Goal: Task Accomplishment & Management: Complete application form

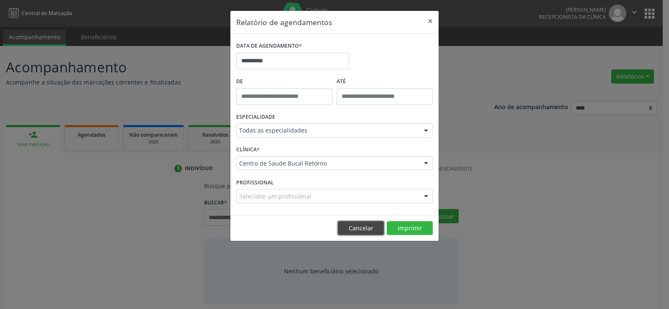
drag, startPoint x: 375, startPoint y: 226, endPoint x: 306, endPoint y: 228, distance: 69.1
click at [374, 227] on button "Cancelar" at bounding box center [361, 228] width 46 height 14
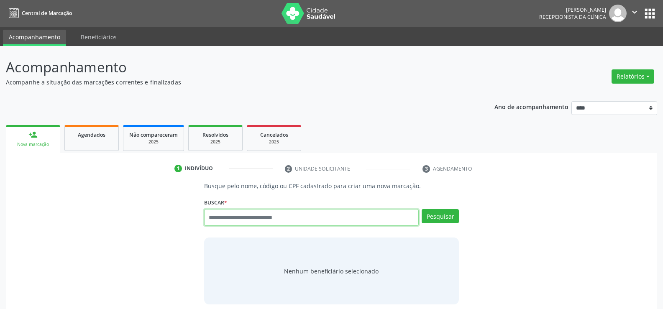
click at [237, 221] on input "text" at bounding box center [311, 217] width 215 height 17
type input "**********"
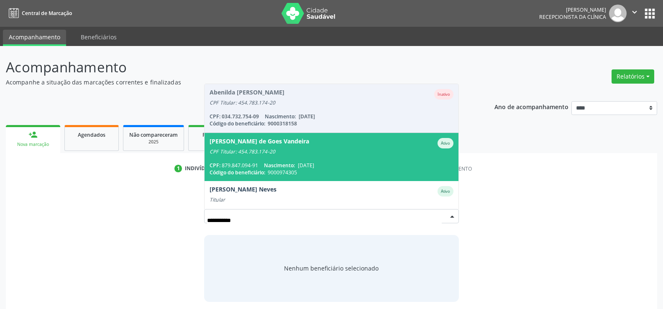
click at [241, 159] on span "Joana Darc de Goes Vandeira Ativo CPF Titular: 454.783.174-20 CPF: 879.847.094-…" at bounding box center [332, 157] width 254 height 48
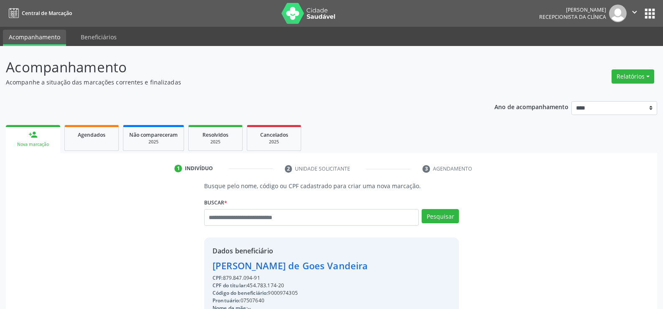
drag, startPoint x: 261, startPoint y: 279, endPoint x: 188, endPoint y: 263, distance: 74.6
click at [188, 263] on div "Busque pelo nome, código ou CPF cadastrado para criar uma nova marcação. Buscar…" at bounding box center [332, 290] width 640 height 217
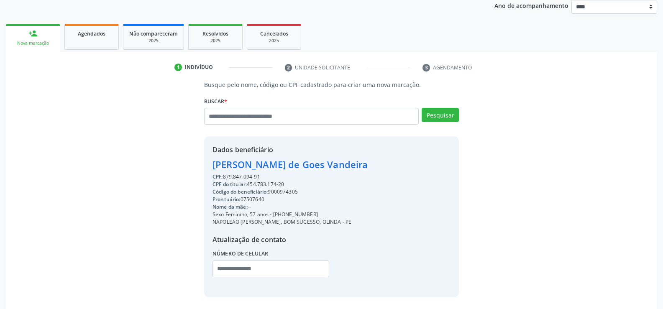
scroll to position [133, 0]
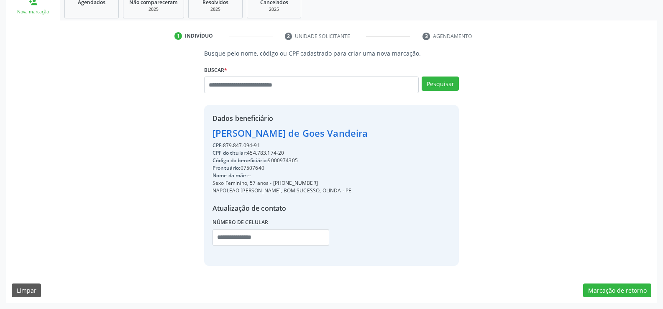
copy div "Joana Darc de Goes Vandeira CPF: 879.847.094-91"
click at [612, 293] on button "Marcação de retorno" at bounding box center [617, 291] width 68 height 14
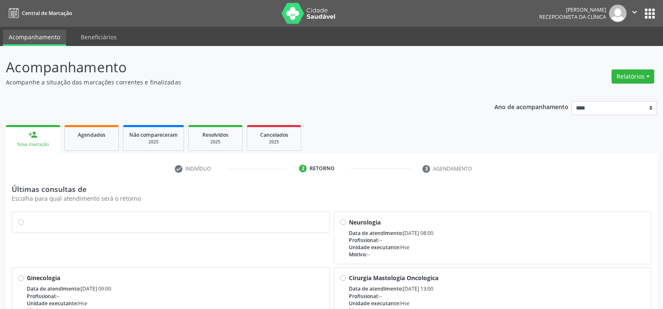
drag, startPoint x: 21, startPoint y: 220, endPoint x: 123, endPoint y: 229, distance: 102.1
click at [27, 218] on label at bounding box center [175, 218] width 297 height 0
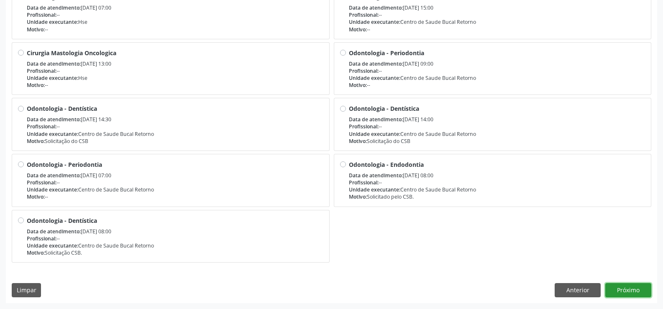
click at [634, 291] on button "Próximo" at bounding box center [628, 290] width 46 height 14
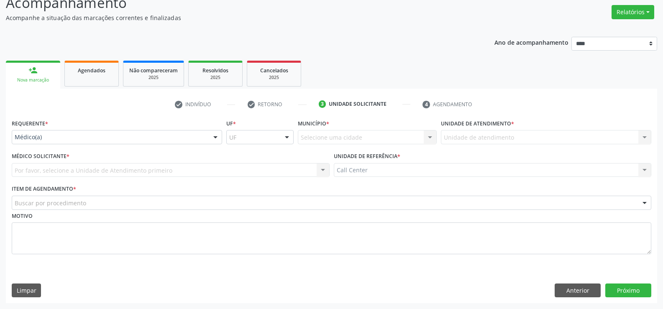
scroll to position [64, 0]
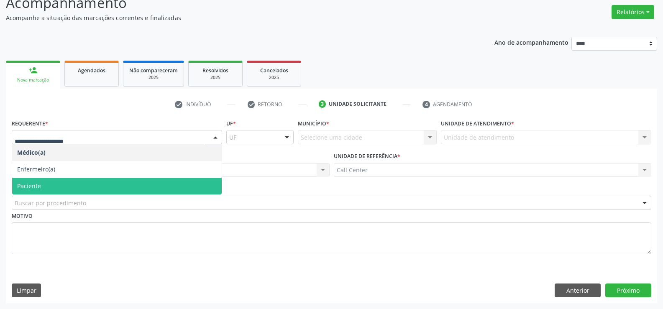
click at [41, 187] on span "Paciente" at bounding box center [117, 186] width 210 height 17
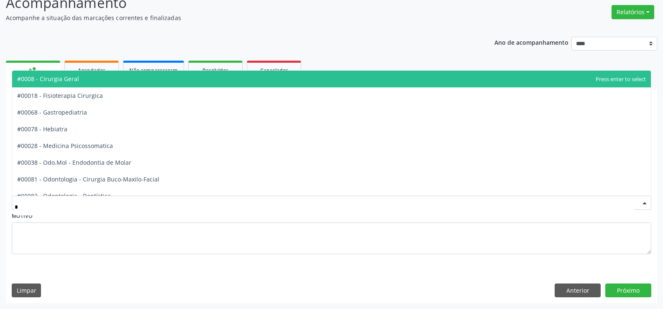
type input "**"
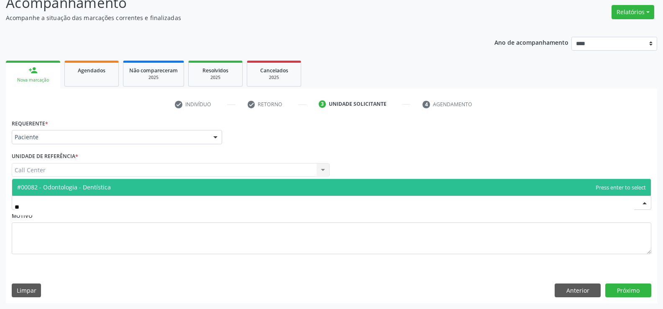
click at [37, 189] on span "#00082 - Odontologia - Dentística" at bounding box center [64, 187] width 94 height 8
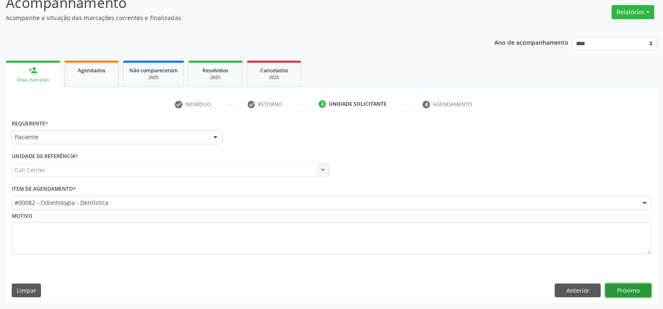
click at [621, 285] on button "Próximo" at bounding box center [628, 291] width 46 height 14
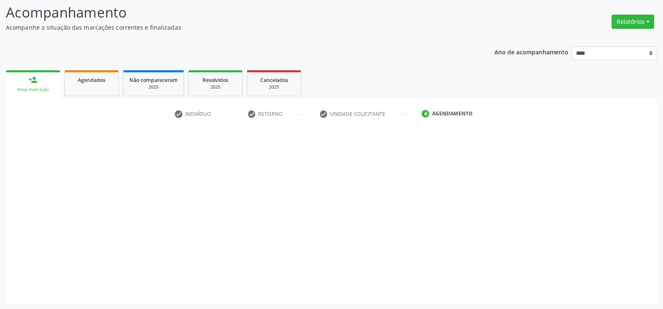
scroll to position [55, 0]
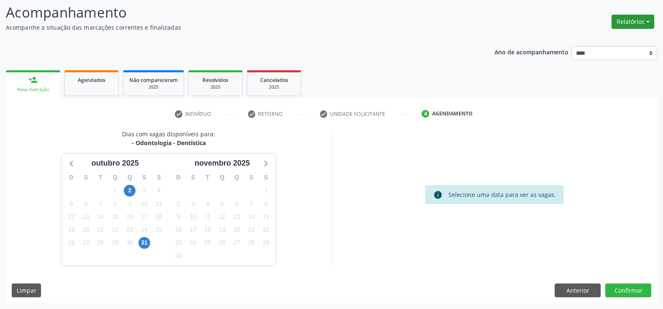
click at [645, 23] on button "Relatórios" at bounding box center [633, 22] width 43 height 14
click at [620, 40] on link "Agendamentos" at bounding box center [610, 40] width 90 height 12
select select "*"
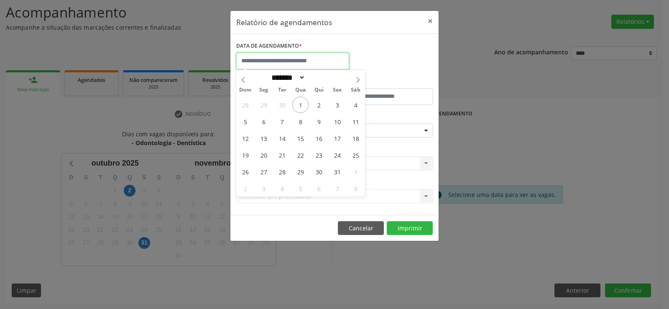
click at [293, 63] on input "text" at bounding box center [292, 61] width 113 height 17
click at [298, 104] on span "1" at bounding box center [300, 105] width 16 height 16
type input "**********"
click at [298, 104] on span "1" at bounding box center [300, 105] width 16 height 16
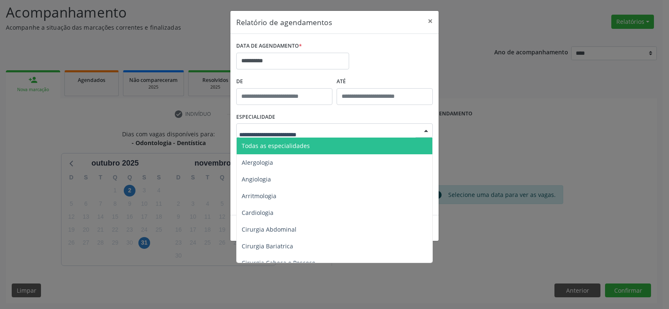
click at [300, 150] on span "Todas as especialidades" at bounding box center [335, 146] width 197 height 17
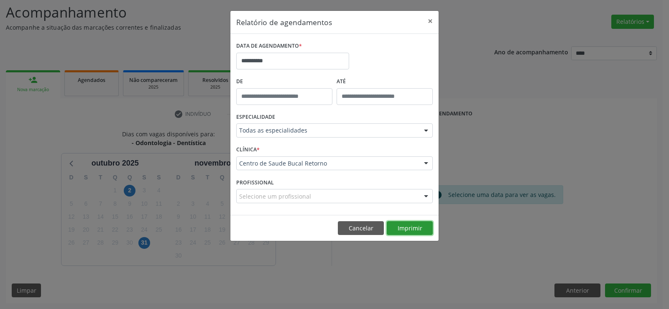
click at [406, 229] on button "Imprimir" at bounding box center [410, 228] width 46 height 14
click at [360, 232] on button "Cancelar" at bounding box center [361, 228] width 46 height 14
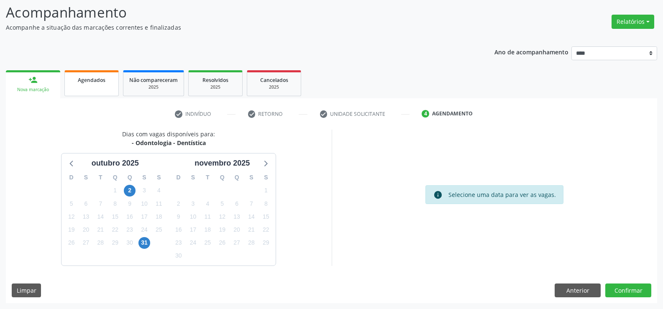
click at [87, 88] on link "Agendados" at bounding box center [91, 83] width 54 height 26
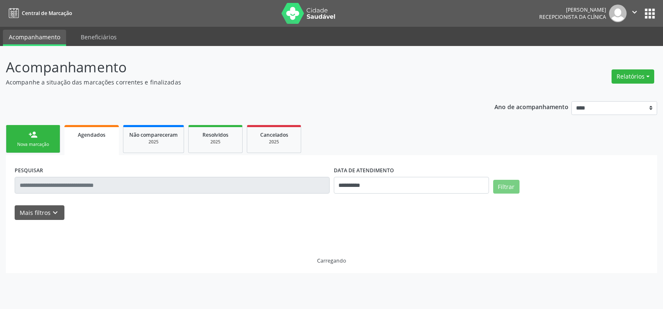
scroll to position [0, 0]
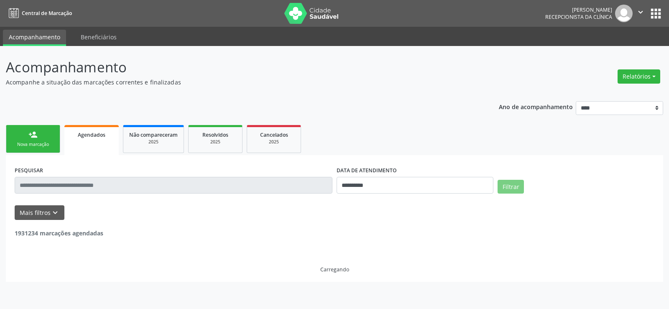
click at [14, 131] on link "person_add Nova marcação" at bounding box center [33, 139] width 54 height 28
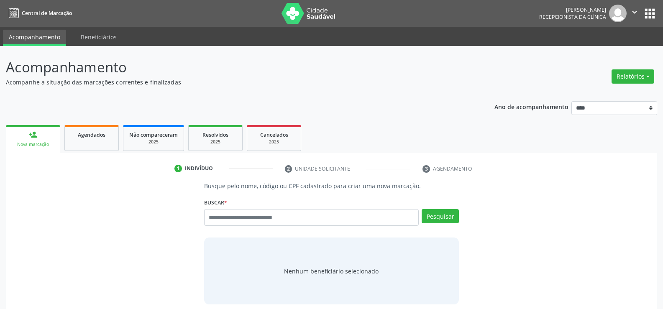
click at [38, 134] on link "person_add Nova marcação" at bounding box center [33, 139] width 54 height 28
click at [233, 217] on input "text" at bounding box center [311, 217] width 215 height 17
type input "**********"
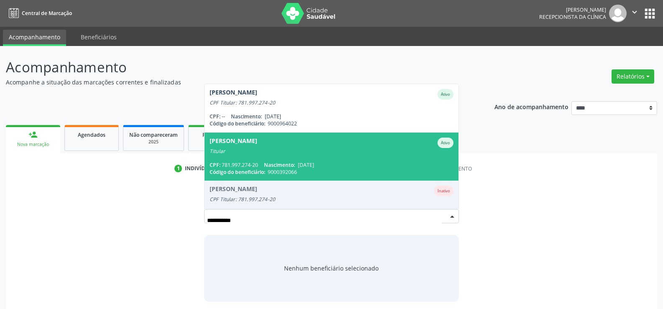
drag, startPoint x: 228, startPoint y: 159, endPoint x: 233, endPoint y: 168, distance: 9.9
click at [228, 159] on span "Edclea Marques da Silva Vieira Ativo Titular CPF: 781.997.274-20 Nascimento: 26…" at bounding box center [332, 157] width 254 height 48
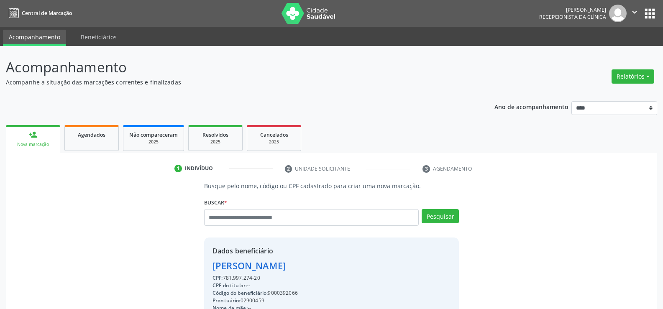
drag, startPoint x: 267, startPoint y: 279, endPoint x: 211, endPoint y: 264, distance: 57.8
copy div "Edclea Marques da Silva Vieira CPF: 781.997.274-20"
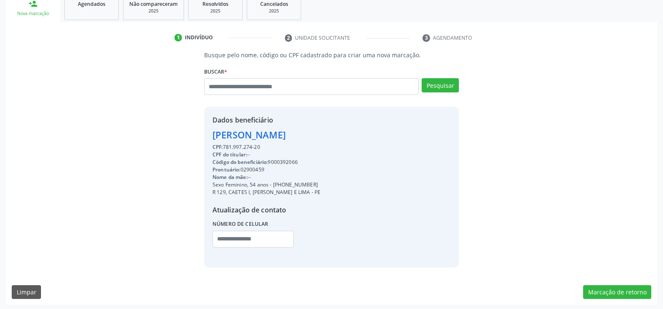
scroll to position [133, 0]
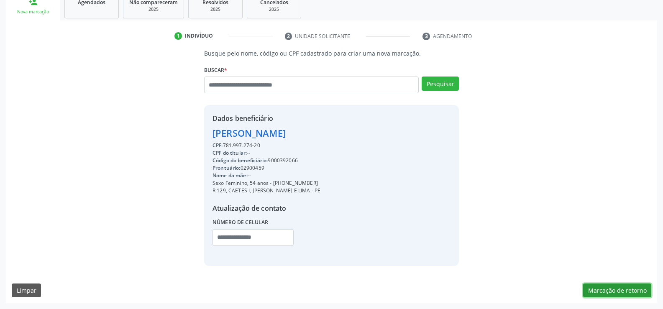
click at [599, 284] on button "Marcação de retorno" at bounding box center [617, 291] width 68 height 14
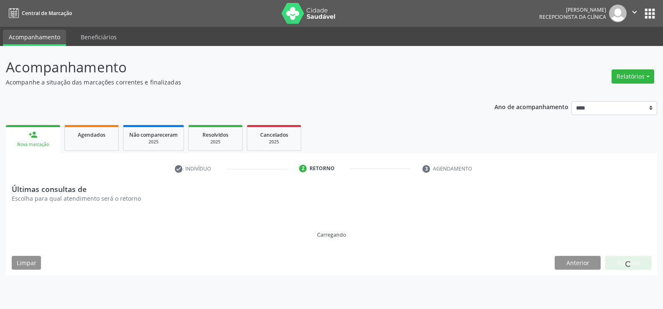
scroll to position [0, 0]
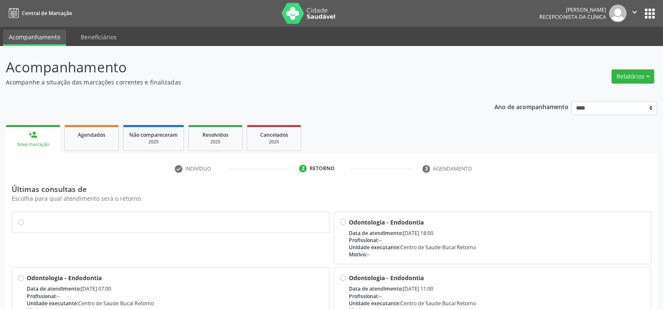
click at [23, 225] on div at bounding box center [170, 222] width 305 height 9
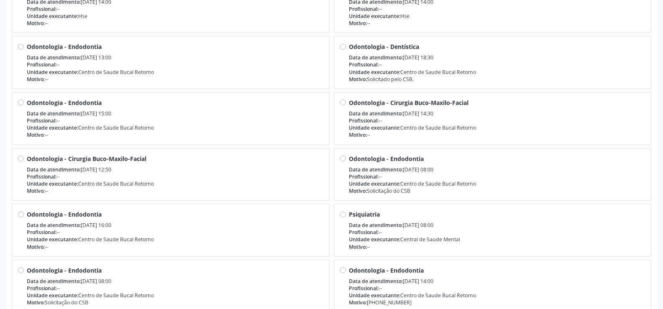
scroll to position [449, 0]
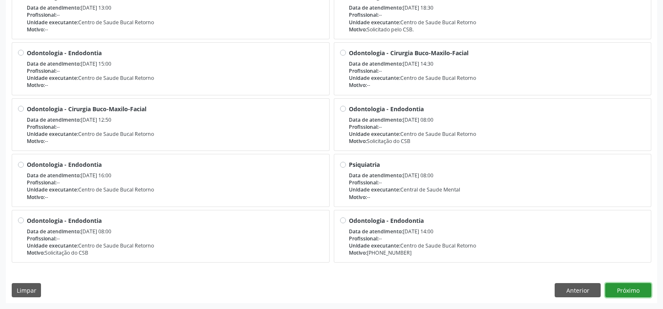
click at [619, 287] on button "Próximo" at bounding box center [628, 290] width 46 height 14
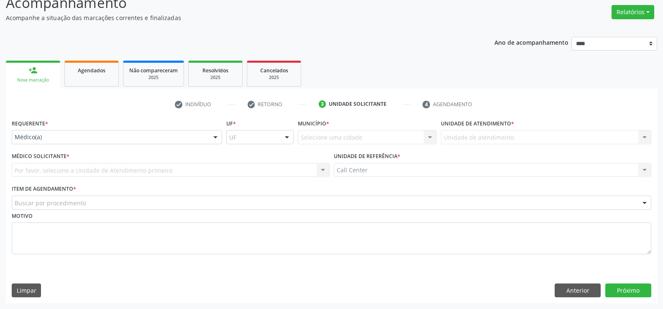
scroll to position [64, 0]
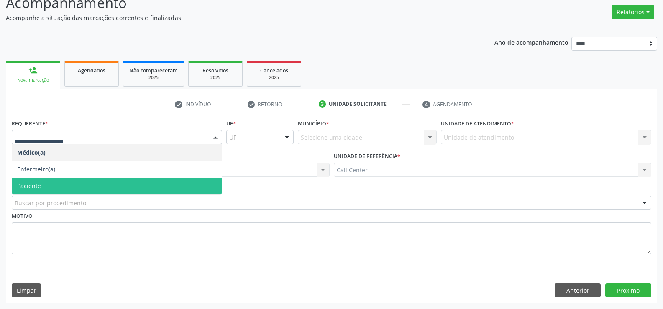
click at [37, 183] on span "Paciente" at bounding box center [29, 186] width 24 height 8
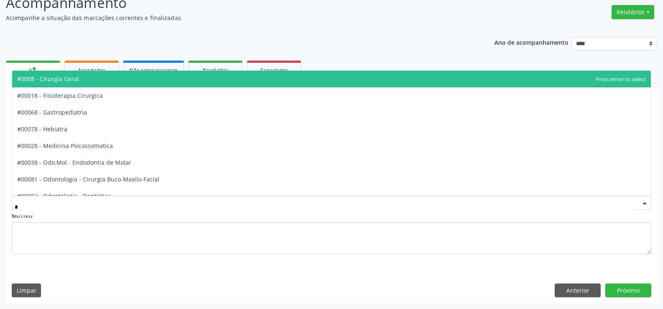
type input "**"
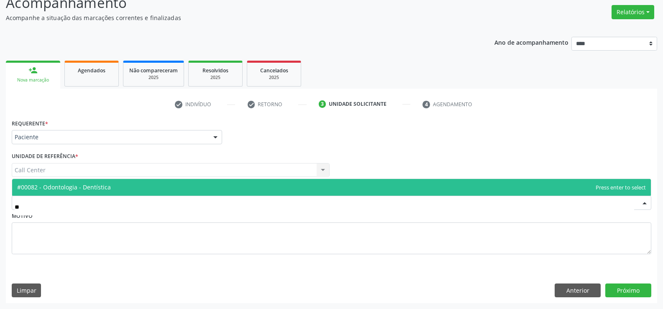
click at [55, 189] on span "#00082 - Odontologia - Dentística" at bounding box center [64, 187] width 94 height 8
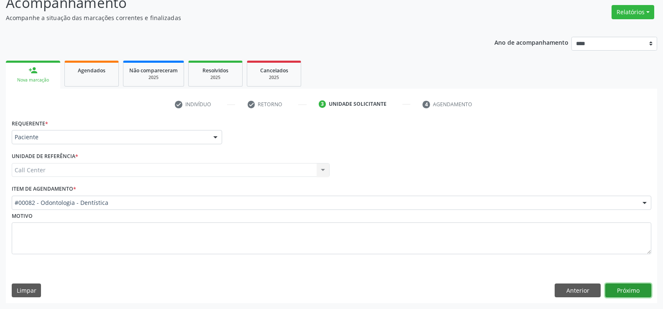
click at [620, 287] on button "Próximo" at bounding box center [628, 291] width 46 height 14
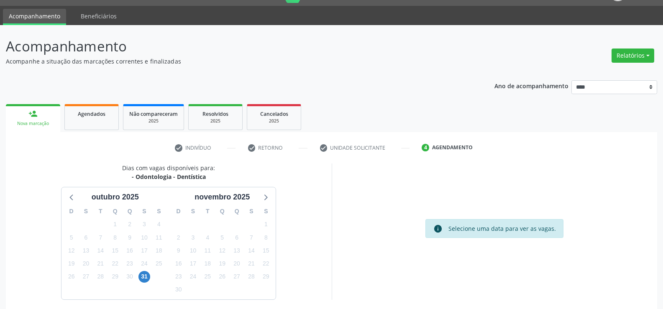
scroll to position [55, 0]
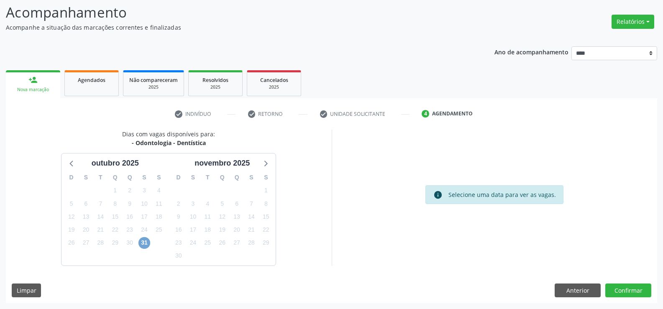
click at [140, 243] on span "31" at bounding box center [144, 243] width 12 height 12
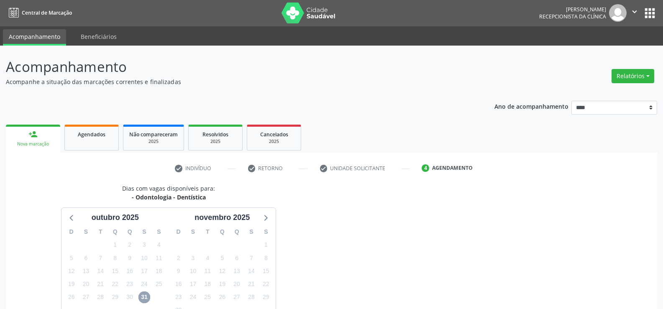
scroll to position [0, 0]
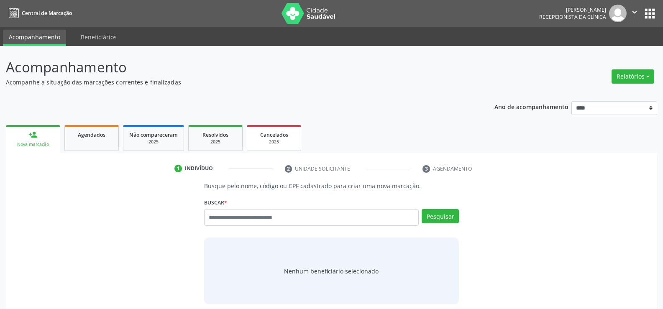
click at [271, 139] on div "2025" at bounding box center [274, 142] width 42 height 6
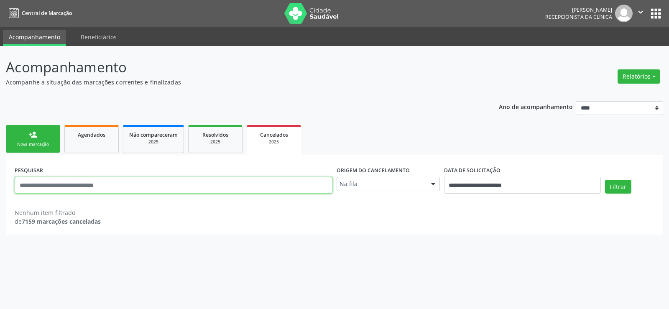
click at [37, 191] on input "text" at bounding box center [174, 185] width 318 height 17
type input "**********"
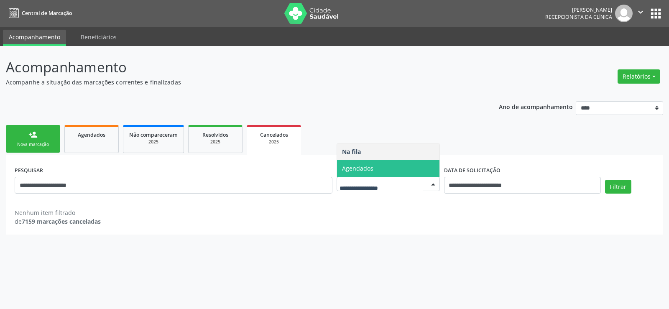
click at [349, 169] on span "Agendados" at bounding box center [357, 168] width 31 height 8
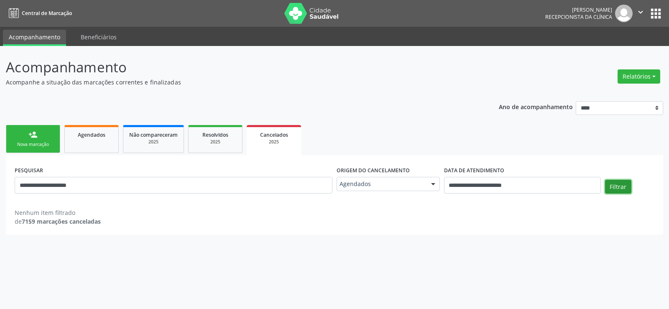
click at [621, 188] on button "Filtrar" at bounding box center [618, 187] width 26 height 14
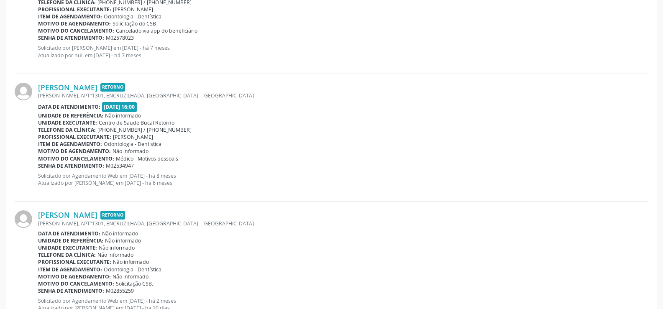
scroll to position [444, 0]
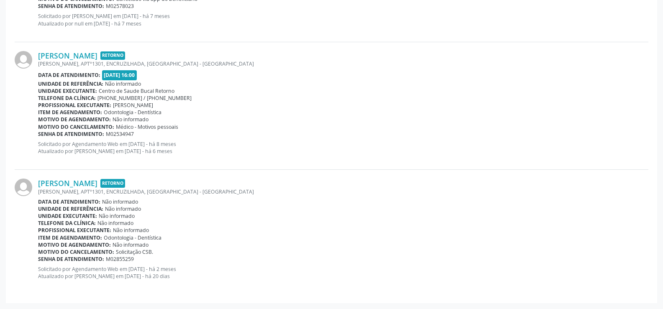
drag, startPoint x: 48, startPoint y: 251, endPoint x: 177, endPoint y: 250, distance: 128.4
click at [177, 250] on div "Motivo do cancelamento: Solicitação CSB." at bounding box center [343, 251] width 610 height 7
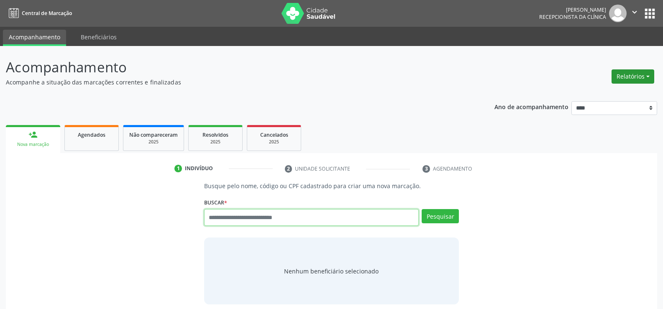
click at [643, 79] on button "Relatórios" at bounding box center [633, 76] width 43 height 14
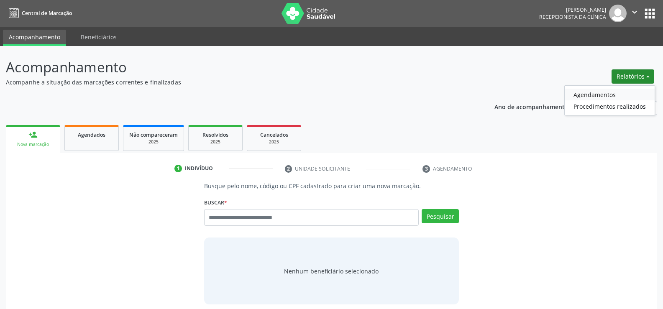
click at [599, 92] on link "Agendamentos" at bounding box center [610, 95] width 90 height 12
select select "*"
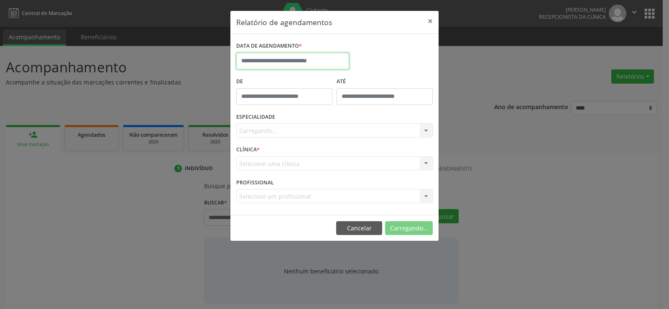
click at [321, 61] on input "text" at bounding box center [292, 61] width 113 height 17
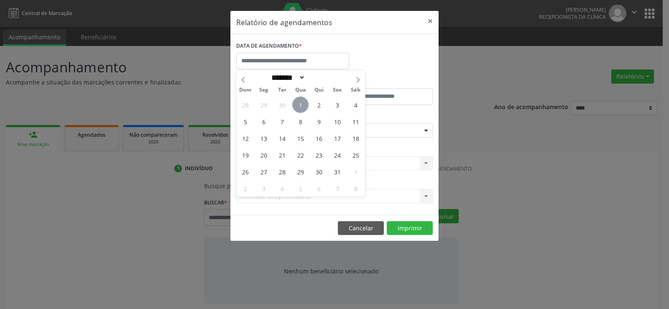
click at [303, 101] on span "1" at bounding box center [300, 105] width 16 height 16
type input "**********"
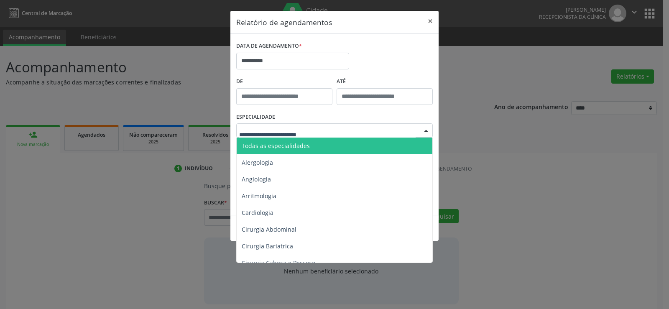
click at [300, 136] on div at bounding box center [334, 130] width 197 height 14
click at [297, 151] on span "Todas as especialidades" at bounding box center [335, 146] width 197 height 17
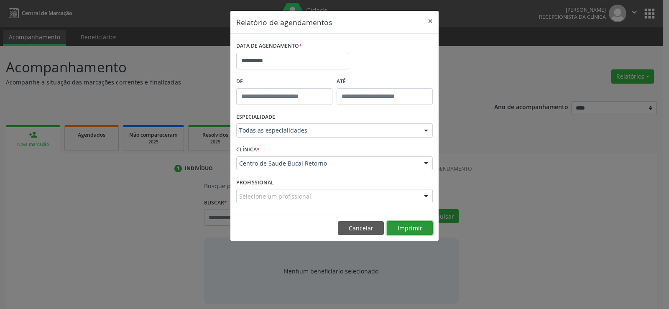
click at [406, 225] on button "Imprimir" at bounding box center [410, 228] width 46 height 14
click at [373, 231] on button "Cancelar" at bounding box center [361, 228] width 46 height 14
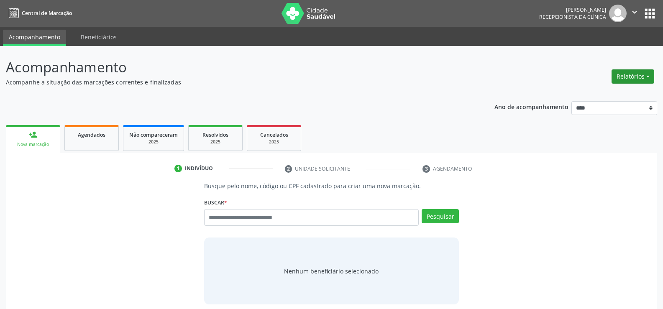
click at [637, 78] on button "Relatórios" at bounding box center [633, 76] width 43 height 14
click at [597, 93] on link "Agendamentos" at bounding box center [610, 95] width 90 height 12
select select "*"
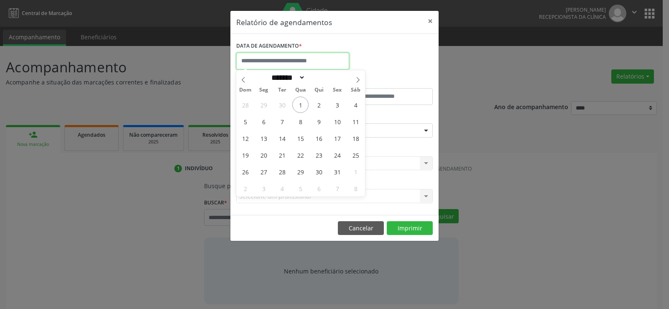
click at [257, 63] on input "text" at bounding box center [292, 61] width 113 height 17
click at [302, 108] on span "1" at bounding box center [300, 105] width 16 height 16
type input "**********"
click at [302, 108] on span "1" at bounding box center [300, 105] width 16 height 16
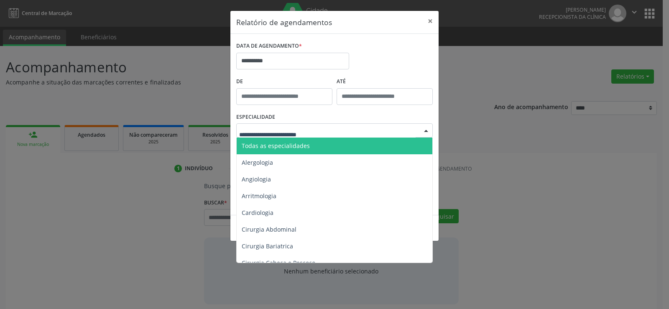
click at [302, 145] on span "Todas as especialidades" at bounding box center [276, 146] width 68 height 8
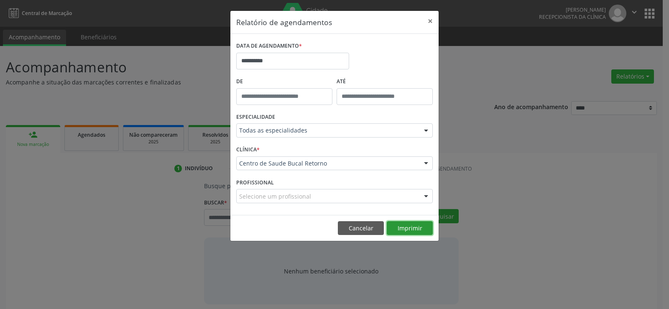
click at [420, 225] on button "Imprimir" at bounding box center [410, 228] width 46 height 14
click at [360, 235] on button "Cancelar" at bounding box center [361, 228] width 46 height 14
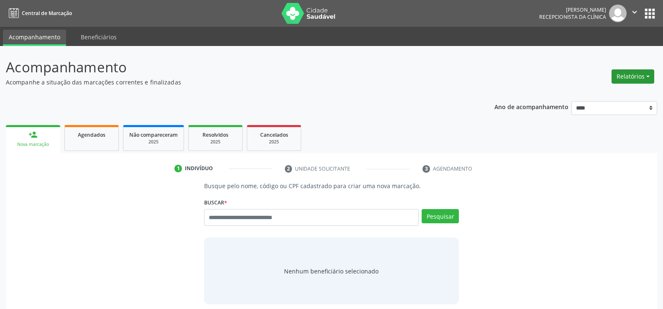
drag, startPoint x: 626, startPoint y: 68, endPoint x: 628, endPoint y: 74, distance: 6.1
click at [626, 68] on div "Relatórios Agendamentos Procedimentos realizados" at bounding box center [633, 77] width 49 height 20
click at [628, 74] on button "Relatórios" at bounding box center [633, 76] width 43 height 14
click at [617, 89] on link "Agendamentos" at bounding box center [610, 95] width 90 height 12
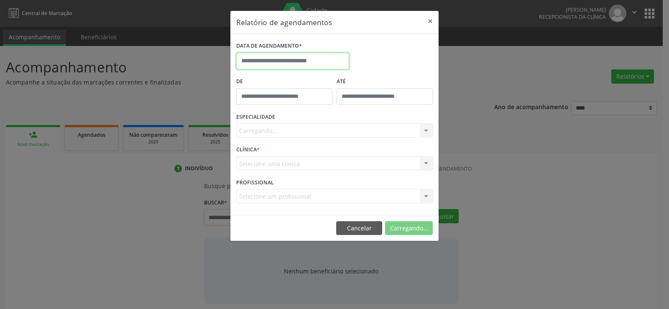
click at [243, 60] on input "text" at bounding box center [292, 61] width 113 height 17
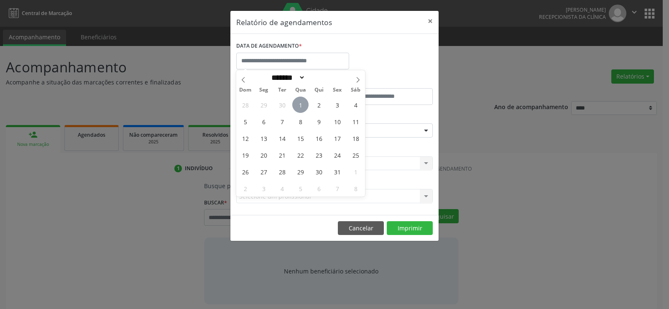
click at [302, 108] on span "1" at bounding box center [300, 105] width 16 height 16
type input "**********"
click at [302, 108] on span "1" at bounding box center [300, 105] width 16 height 16
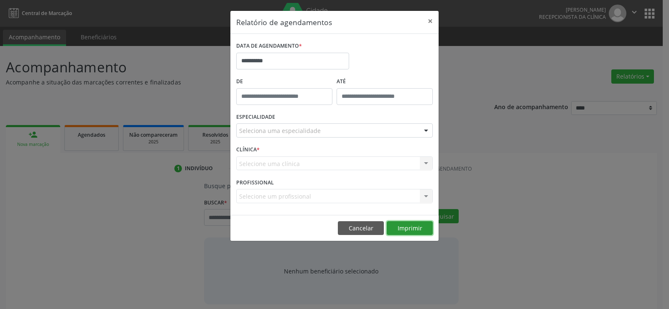
click at [408, 231] on button "Imprimir" at bounding box center [410, 228] width 46 height 14
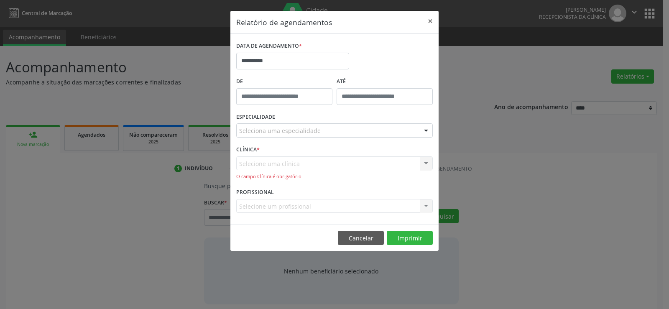
click at [320, 134] on div "Seleciona uma especialidade" at bounding box center [334, 130] width 197 height 14
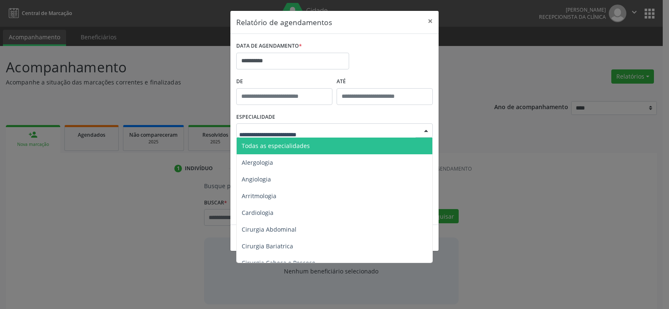
click at [306, 142] on span "Todas as especialidades" at bounding box center [276, 146] width 68 height 8
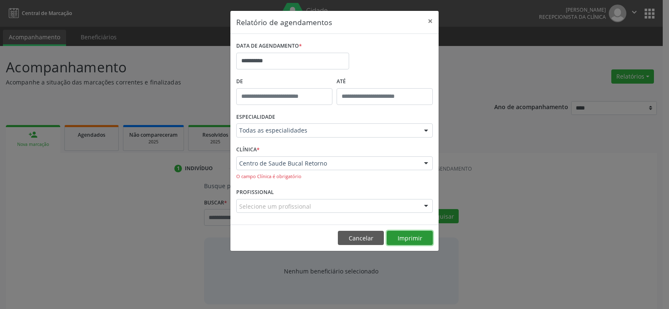
click at [398, 236] on button "Imprimir" at bounding box center [410, 238] width 46 height 14
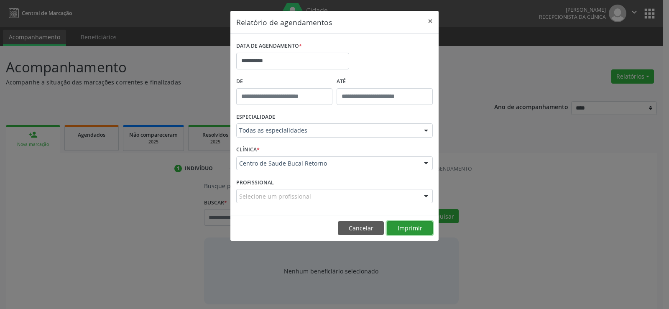
click at [397, 225] on button "Imprimir" at bounding box center [410, 228] width 46 height 14
click at [364, 228] on button "Cancelar" at bounding box center [361, 228] width 46 height 14
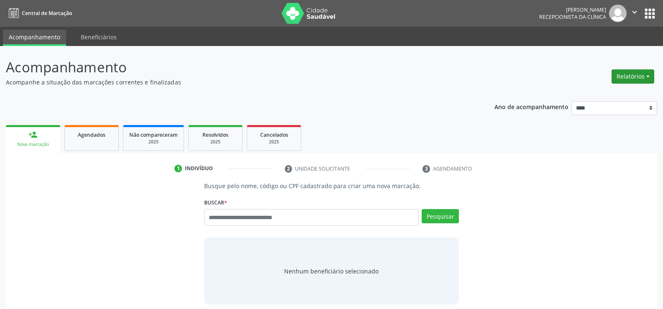
click at [632, 71] on button "Relatórios" at bounding box center [633, 76] width 43 height 14
click at [612, 93] on link "Agendamentos" at bounding box center [610, 95] width 90 height 12
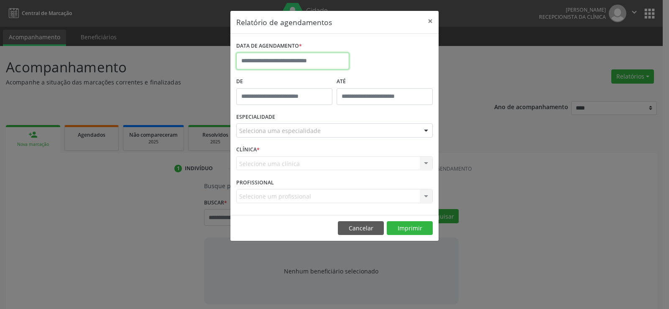
click at [276, 63] on input "text" at bounding box center [292, 61] width 113 height 17
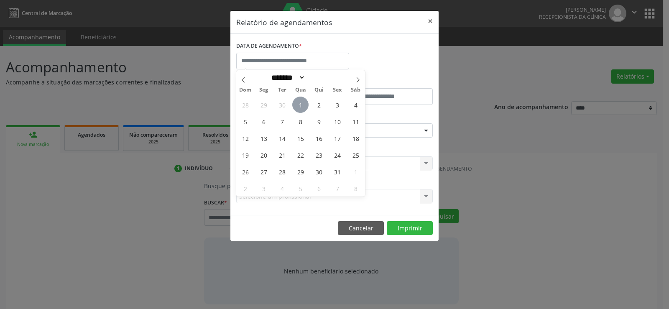
click at [300, 103] on span "1" at bounding box center [300, 105] width 16 height 16
type input "**********"
click at [300, 103] on span "1" at bounding box center [300, 105] width 16 height 16
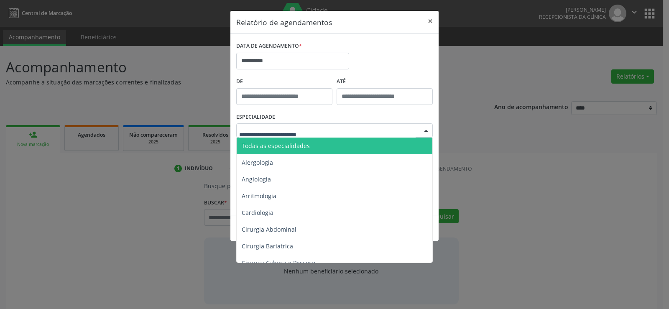
click at [298, 145] on span "Todas as especialidades" at bounding box center [276, 146] width 68 height 8
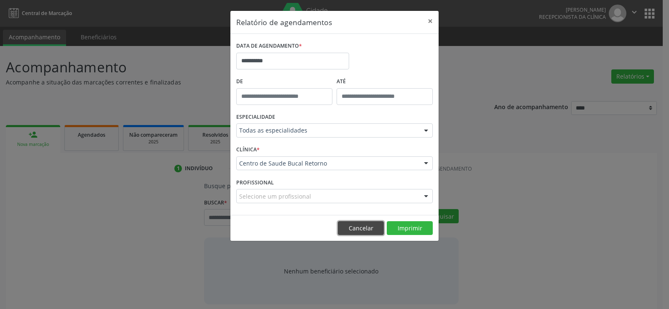
click at [372, 229] on button "Cancelar" at bounding box center [361, 228] width 46 height 14
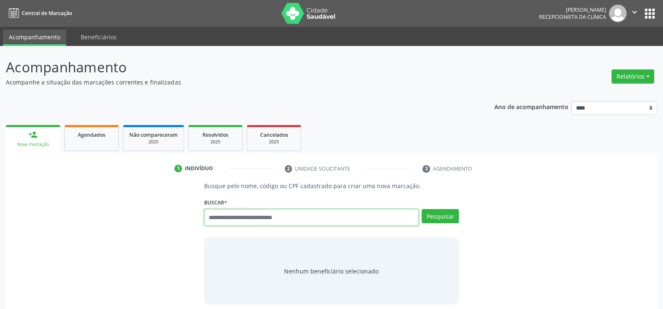
click at [224, 215] on input "text" at bounding box center [311, 217] width 215 height 17
type input "**********"
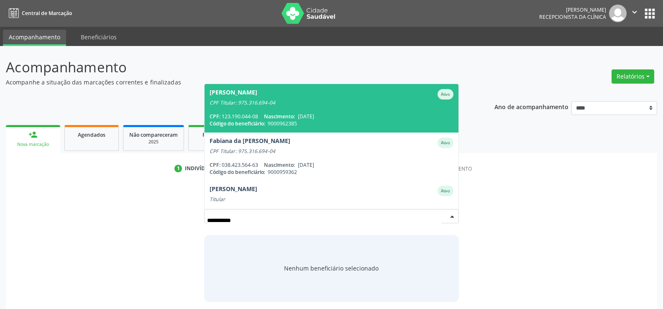
click at [241, 113] on div "CPF: 123.190.044-08 Nascimento: 02/10/2004" at bounding box center [332, 116] width 244 height 7
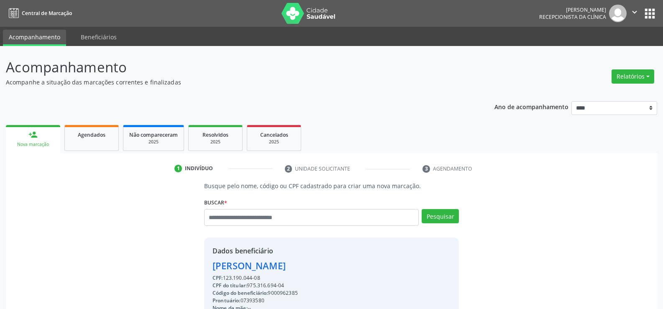
drag, startPoint x: 214, startPoint y: 265, endPoint x: 323, endPoint y: 263, distance: 109.2
click at [323, 263] on div "Alyson Sousa de Santana" at bounding box center [286, 266] width 147 height 14
copy div "Alyson Sousa de Santana"
click at [81, 139] on link "Agendados" at bounding box center [91, 138] width 54 height 26
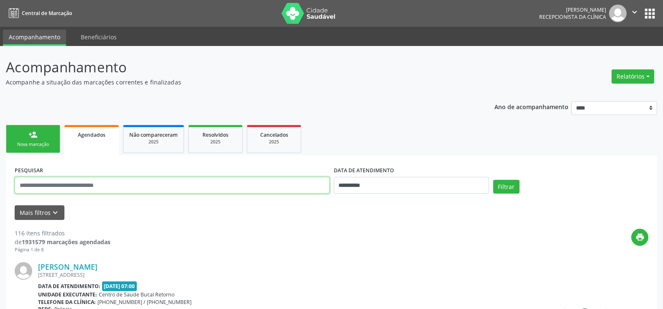
click at [64, 184] on input "text" at bounding box center [172, 185] width 315 height 17
paste input "**********"
type input "**********"
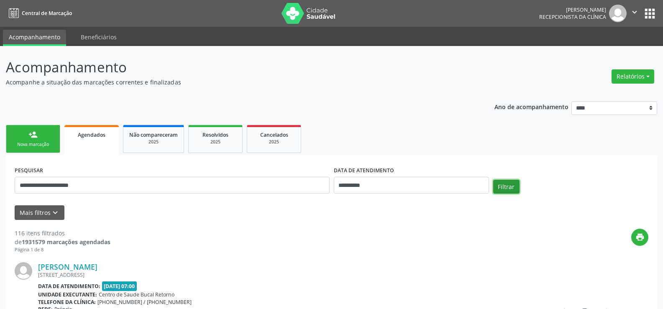
click at [507, 187] on button "Filtrar" at bounding box center [506, 187] width 26 height 14
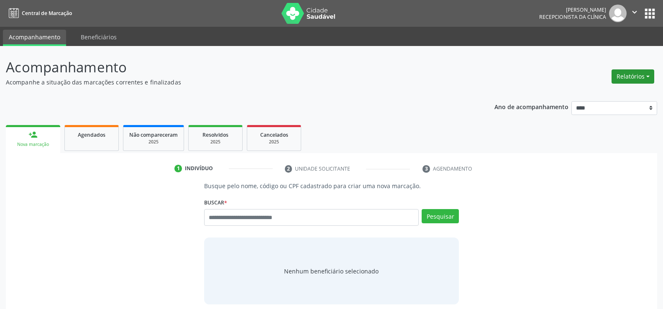
click at [647, 79] on button "Relatórios" at bounding box center [633, 76] width 43 height 14
click at [613, 92] on link "Agendamentos" at bounding box center [610, 95] width 90 height 12
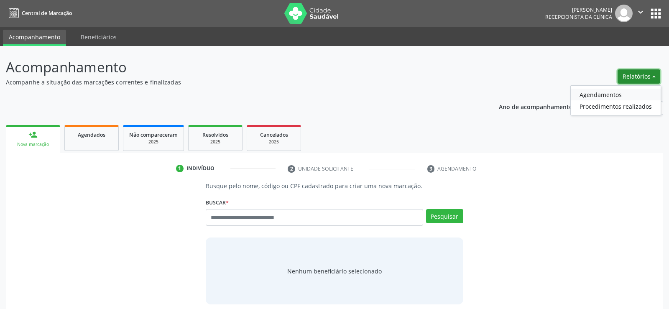
select select "*"
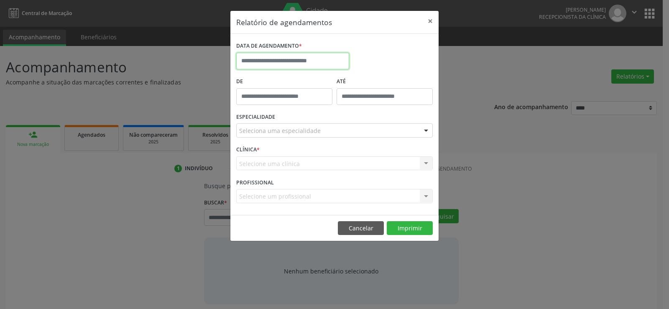
click at [259, 64] on input "text" at bounding box center [292, 61] width 113 height 17
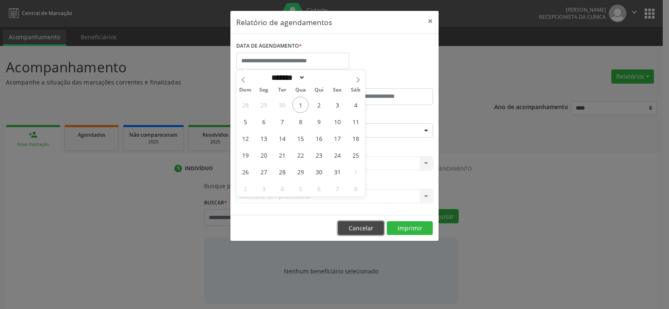
click at [370, 230] on button "Cancelar" at bounding box center [361, 228] width 46 height 14
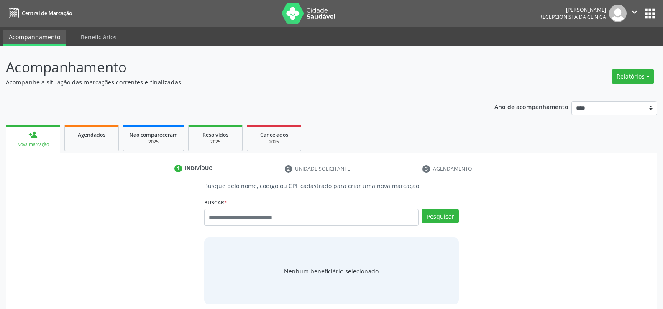
click at [640, 69] on div "Relatórios Agendamentos Procedimentos realizados" at bounding box center [633, 77] width 49 height 20
click at [639, 73] on button "Relatórios" at bounding box center [633, 76] width 43 height 14
click at [603, 90] on link "Agendamentos" at bounding box center [610, 95] width 90 height 12
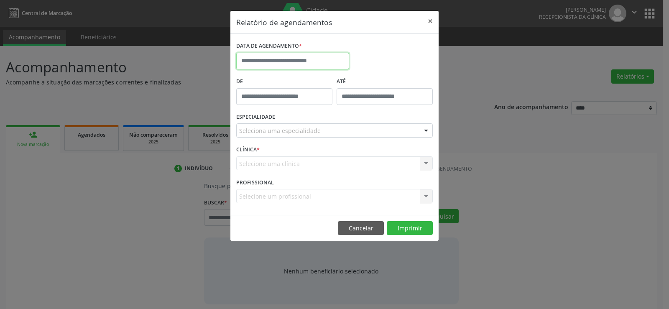
click at [258, 61] on input "text" at bounding box center [292, 61] width 113 height 17
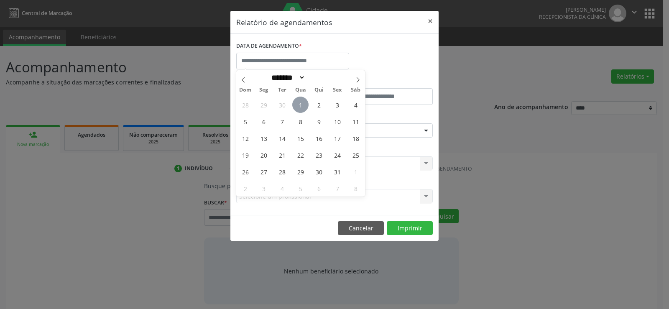
click at [300, 104] on span "1" at bounding box center [300, 105] width 16 height 16
type input "**********"
click at [300, 104] on span "1" at bounding box center [300, 105] width 16 height 16
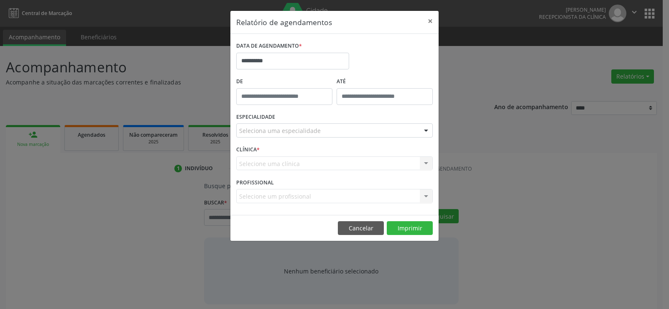
click at [298, 125] on div "Seleciona uma especialidade" at bounding box center [334, 130] width 197 height 14
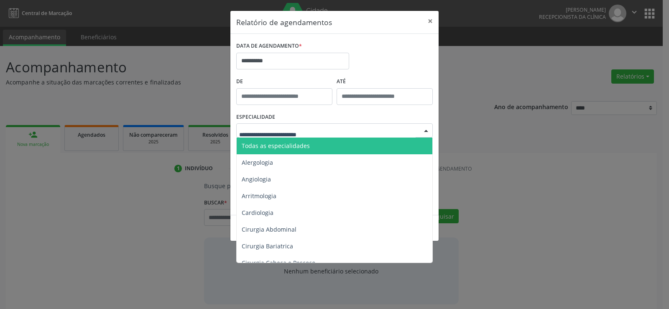
click at [301, 147] on span "Todas as especialidades" at bounding box center [276, 146] width 68 height 8
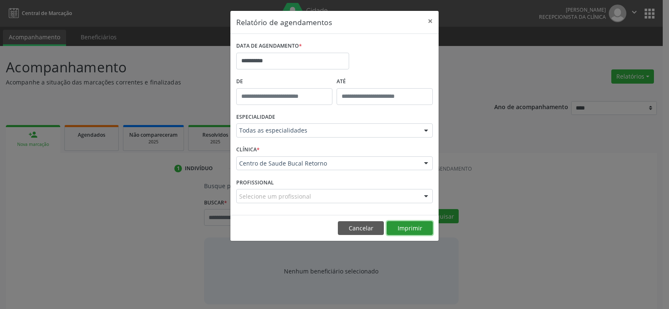
click at [406, 226] on button "Imprimir" at bounding box center [410, 228] width 46 height 14
click at [351, 230] on button "Cancelar" at bounding box center [361, 228] width 46 height 14
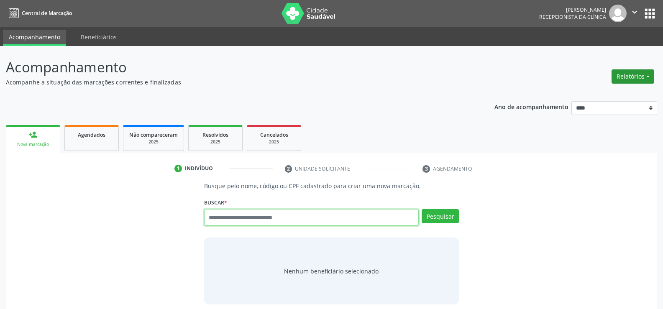
click at [649, 83] on button "Relatórios" at bounding box center [633, 76] width 43 height 14
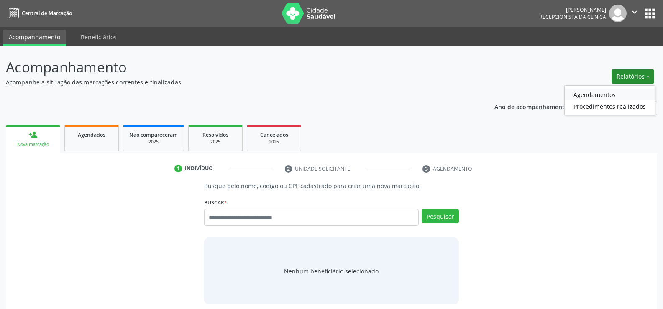
click at [617, 95] on link "Agendamentos" at bounding box center [610, 95] width 90 height 12
select select "*"
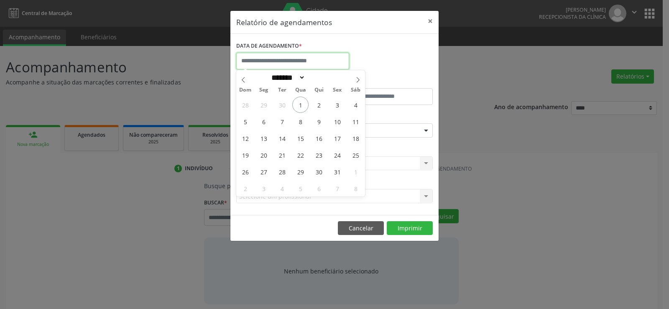
click at [254, 66] on input "text" at bounding box center [292, 61] width 113 height 17
click at [319, 100] on span "2" at bounding box center [319, 105] width 16 height 16
type input "**********"
click at [319, 100] on span "2" at bounding box center [319, 105] width 16 height 16
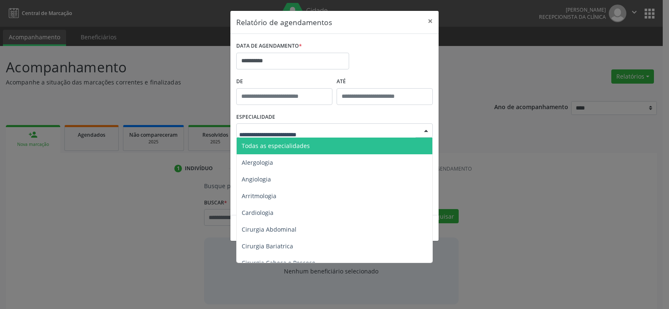
click at [316, 142] on span "Todas as especialidades" at bounding box center [335, 146] width 197 height 17
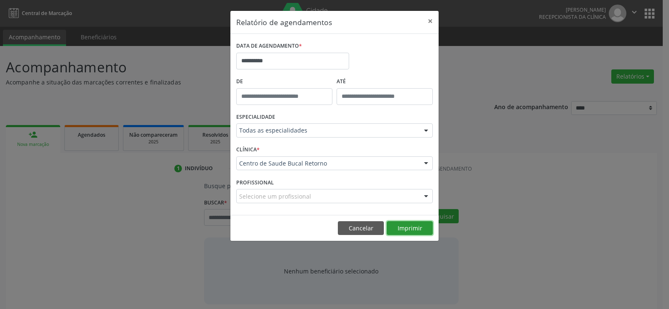
click at [402, 228] on button "Imprimir" at bounding box center [410, 228] width 46 height 14
click at [361, 230] on button "Cancelar" at bounding box center [361, 228] width 46 height 14
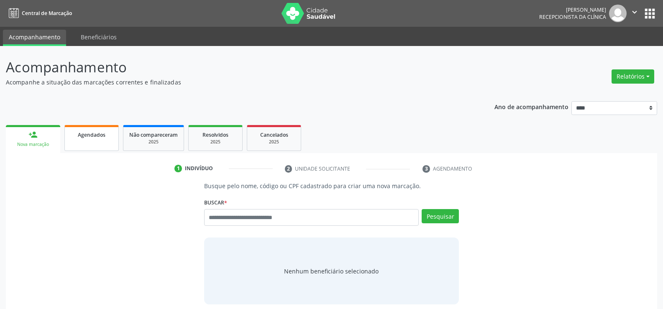
click at [93, 136] on span "Agendados" at bounding box center [92, 134] width 28 height 7
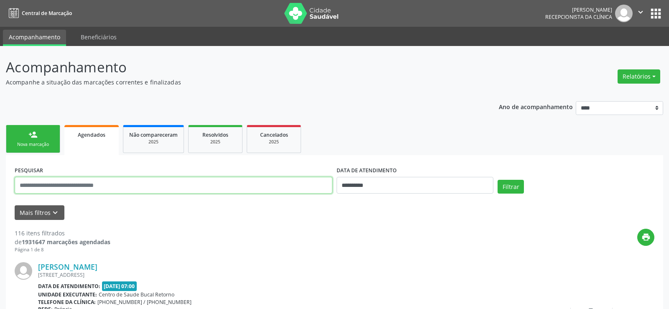
click at [67, 183] on input "text" at bounding box center [174, 185] width 318 height 17
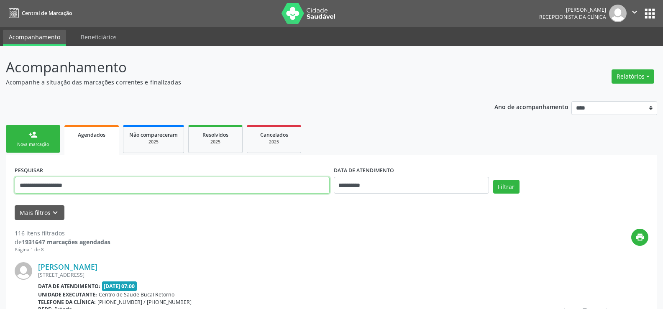
type input "**********"
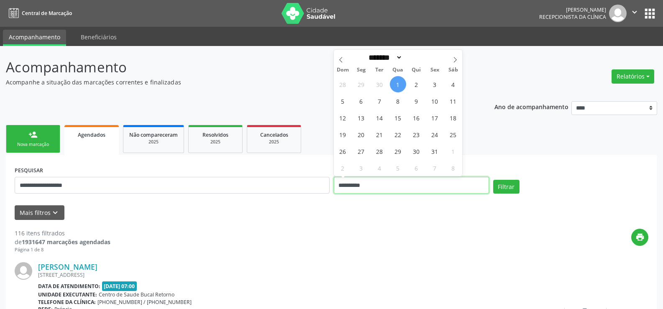
click at [493, 180] on button "Filtrar" at bounding box center [506, 187] width 26 height 14
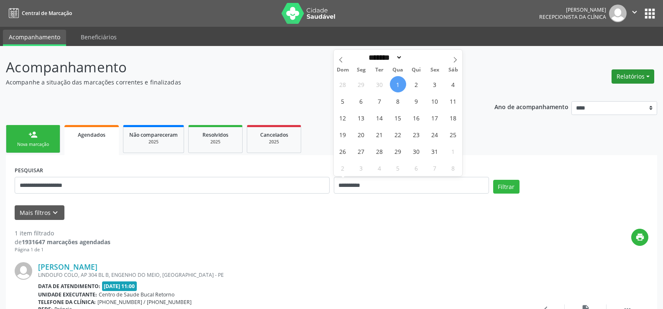
click at [634, 80] on button "Relatórios" at bounding box center [633, 76] width 43 height 14
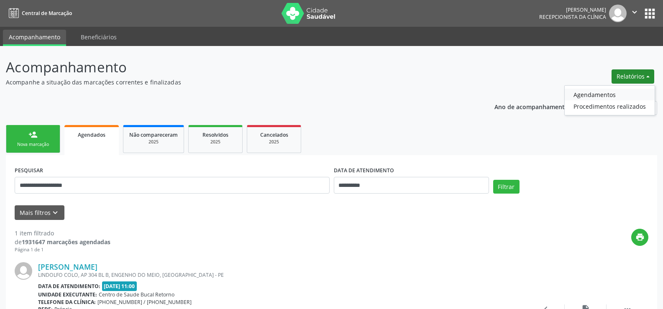
click at [617, 94] on link "Agendamentos" at bounding box center [610, 95] width 90 height 12
select select "*"
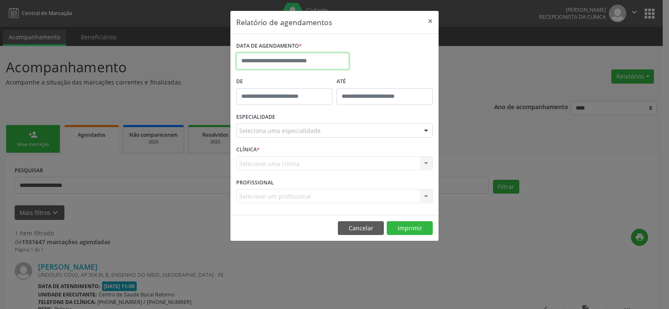
click at [280, 57] on input "text" at bounding box center [292, 61] width 113 height 17
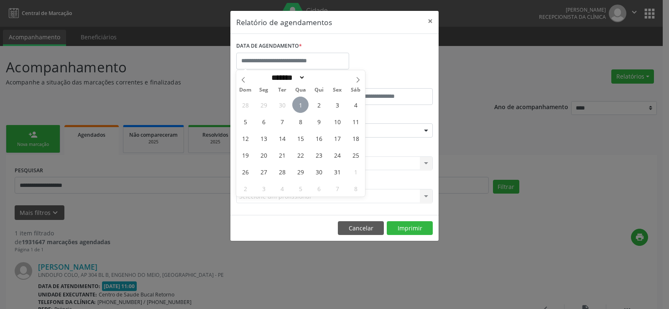
click at [303, 101] on span "1" at bounding box center [300, 105] width 16 height 16
type input "**********"
click at [303, 101] on span "1" at bounding box center [300, 105] width 16 height 16
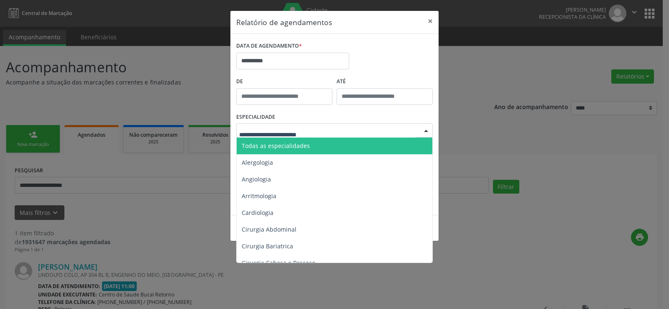
click at [308, 143] on span "Todas as especialidades" at bounding box center [335, 146] width 197 height 17
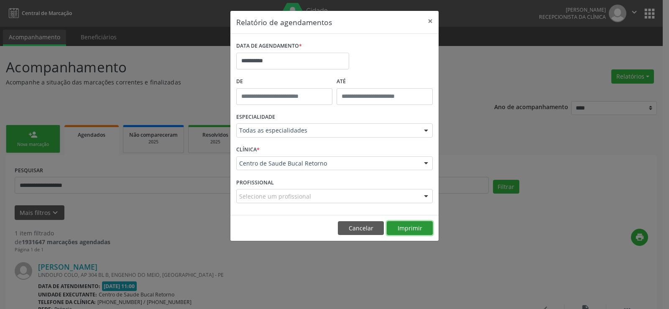
click at [418, 228] on button "Imprimir" at bounding box center [410, 228] width 46 height 14
click at [362, 229] on button "Cancelar" at bounding box center [361, 228] width 46 height 14
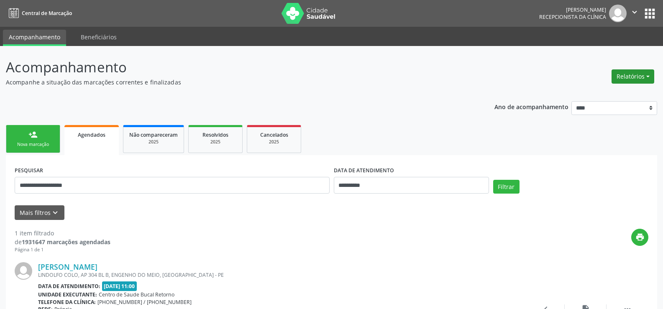
click at [622, 77] on button "Relatórios" at bounding box center [633, 76] width 43 height 14
click at [605, 97] on link "Agendamentos" at bounding box center [610, 95] width 90 height 12
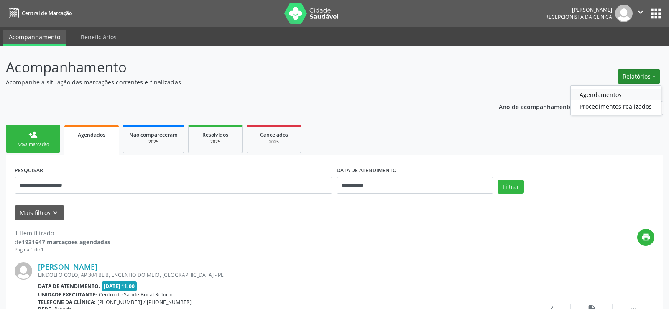
select select "*"
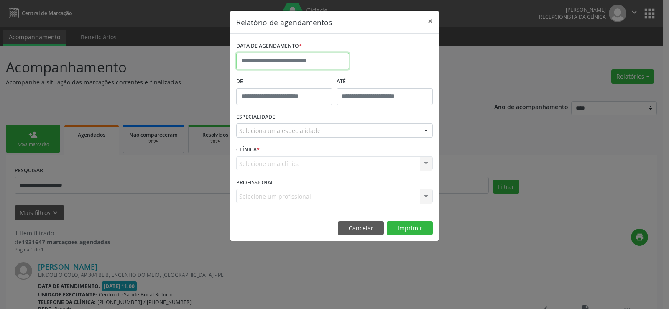
click at [291, 65] on input "text" at bounding box center [292, 61] width 113 height 17
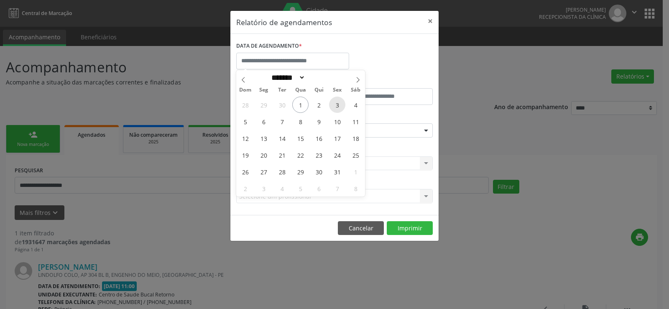
click at [335, 108] on span "3" at bounding box center [337, 105] width 16 height 16
type input "**********"
click at [335, 108] on span "3" at bounding box center [337, 105] width 16 height 16
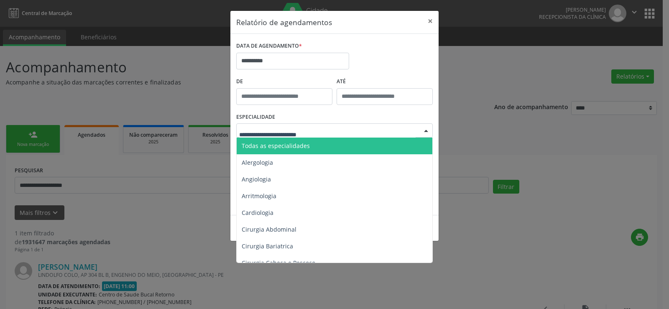
click at [289, 144] on span "Todas as especialidades" at bounding box center [276, 146] width 68 height 8
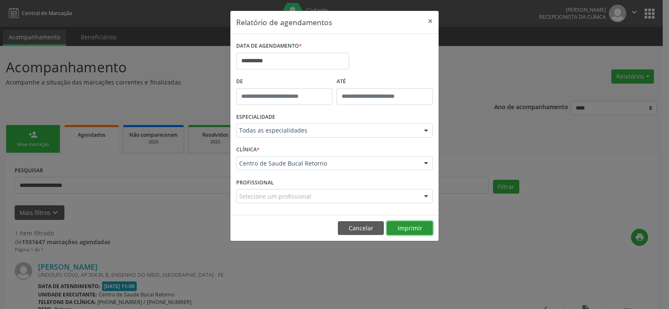
click at [405, 228] on button "Imprimir" at bounding box center [410, 228] width 46 height 14
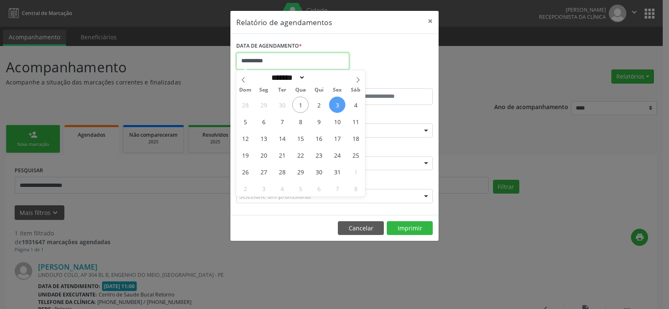
click at [275, 59] on input "**********" at bounding box center [292, 61] width 113 height 17
click at [319, 105] on span "2" at bounding box center [319, 105] width 16 height 16
type input "**********"
click at [319, 105] on span "2" at bounding box center [319, 105] width 16 height 16
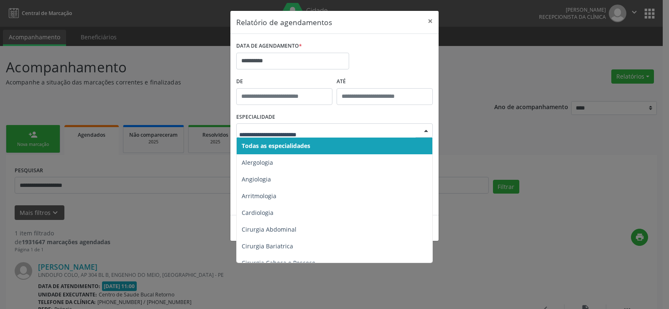
click at [320, 146] on span "Todas as especialidades" at bounding box center [335, 146] width 197 height 17
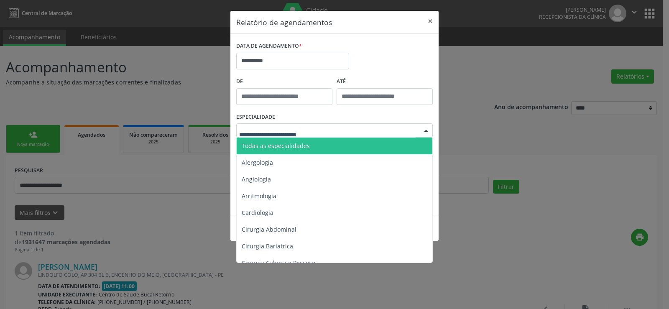
click at [297, 146] on span "Todas as especialidades" at bounding box center [276, 146] width 68 height 8
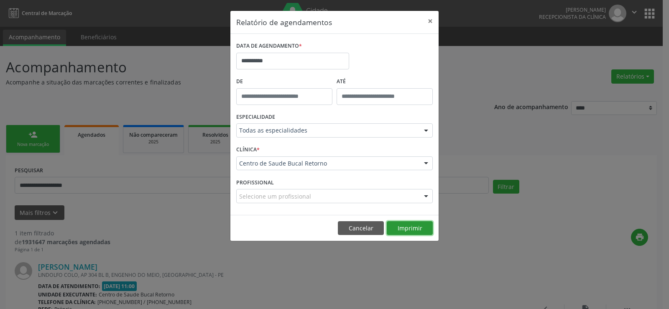
click at [400, 227] on button "Imprimir" at bounding box center [410, 228] width 46 height 14
drag, startPoint x: 351, startPoint y: 228, endPoint x: 296, endPoint y: 218, distance: 56.2
click at [351, 228] on button "Cancelar" at bounding box center [361, 228] width 46 height 14
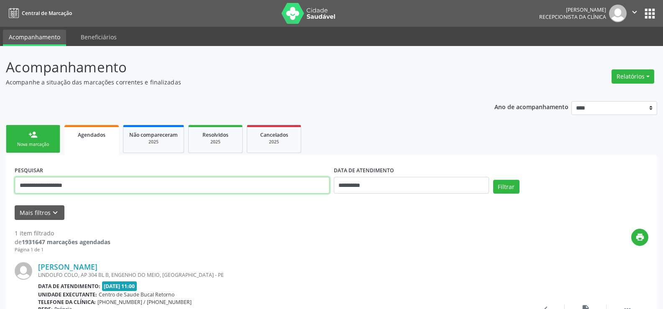
drag, startPoint x: 48, startPoint y: 185, endPoint x: 0, endPoint y: 180, distance: 48.4
click at [0, 180] on div "**********" at bounding box center [331, 217] width 663 height 342
type input "**********"
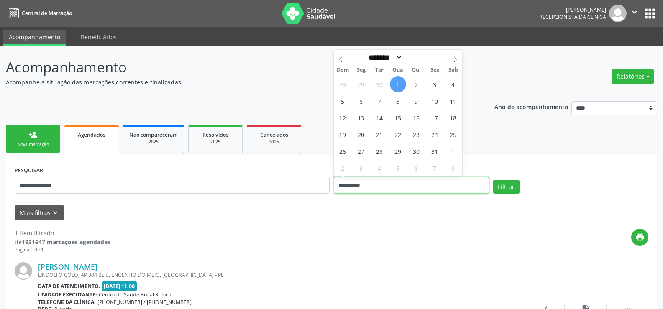
click at [493, 180] on button "Filtrar" at bounding box center [506, 187] width 26 height 14
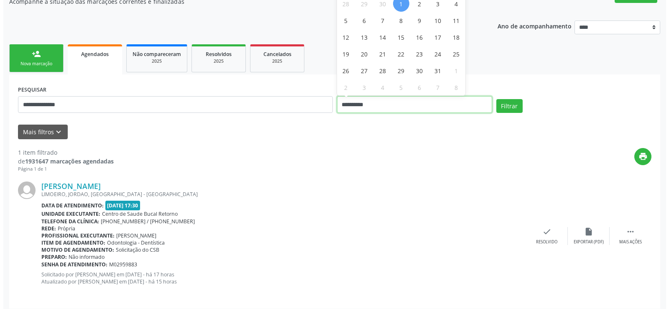
scroll to position [86, 0]
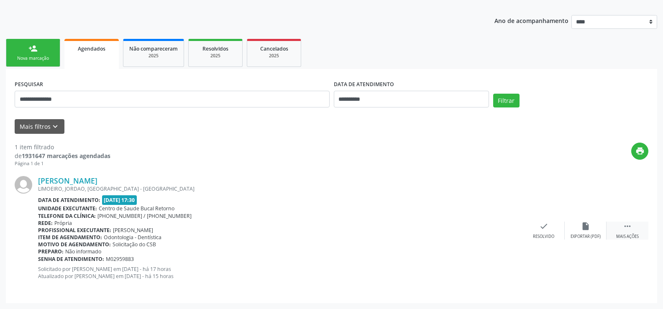
click at [626, 226] on icon "" at bounding box center [627, 226] width 9 height 9
click at [543, 227] on icon "cancel" at bounding box center [543, 226] width 9 height 9
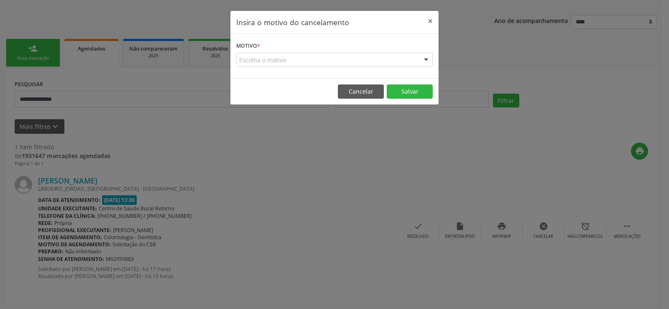
click at [259, 59] on div "Escolha o motivo" at bounding box center [334, 60] width 197 height 14
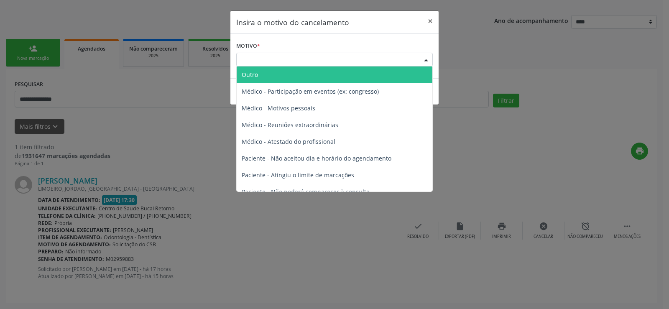
click at [254, 76] on span "Outro" at bounding box center [250, 75] width 16 height 8
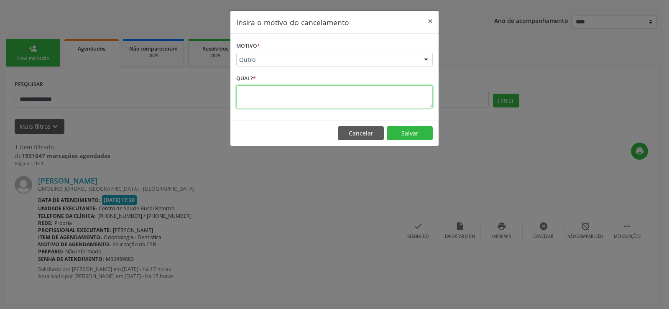
click at [259, 94] on textarea at bounding box center [334, 96] width 197 height 23
click at [296, 94] on textarea "**********" at bounding box center [334, 96] width 197 height 23
click at [310, 91] on textarea "**********" at bounding box center [334, 96] width 197 height 23
click at [324, 92] on textarea "**********" at bounding box center [334, 96] width 197 height 23
type textarea "**********"
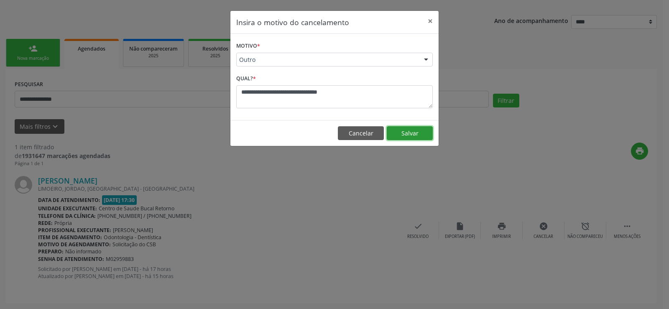
click at [400, 134] on button "Salvar" at bounding box center [410, 133] width 46 height 14
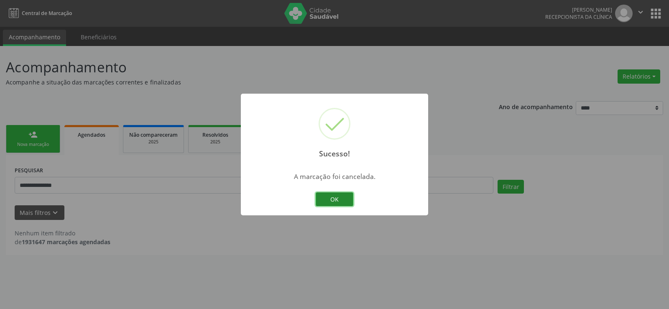
click at [336, 200] on button "OK" at bounding box center [335, 199] width 38 height 14
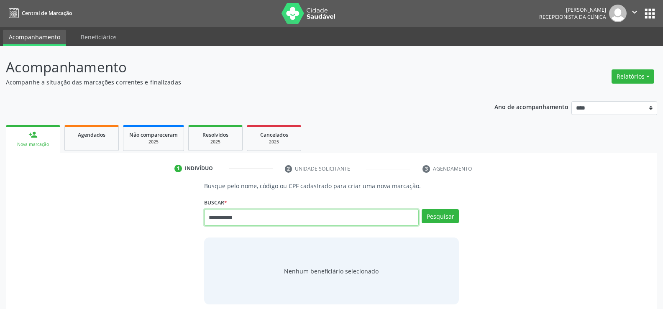
type input "**********"
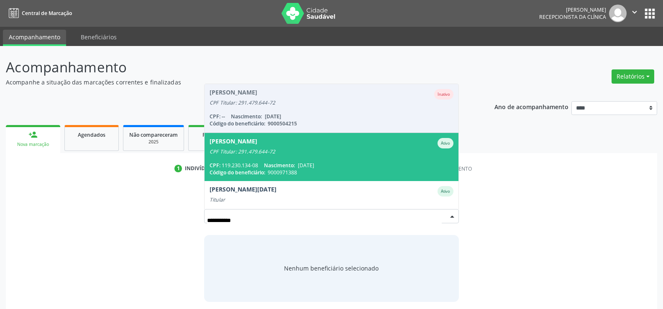
click at [238, 160] on span "[PERSON_NAME] CPF Titular: 291.479.644-72 CPF: 119.230.134-08 Nascimento: [DATE…" at bounding box center [332, 157] width 254 height 48
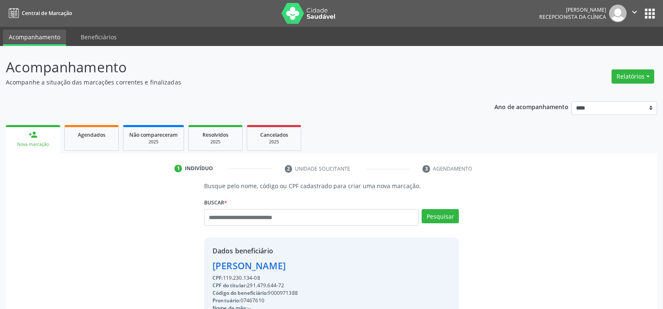
drag, startPoint x: 213, startPoint y: 265, endPoint x: 370, endPoint y: 267, distance: 156.5
click at [370, 267] on div "[PERSON_NAME]" at bounding box center [311, 266] width 197 height 14
copy div "[PERSON_NAME]"
drag, startPoint x: 90, startPoint y: 142, endPoint x: 92, endPoint y: 154, distance: 12.8
click at [90, 142] on link "Agendados" at bounding box center [91, 138] width 54 height 26
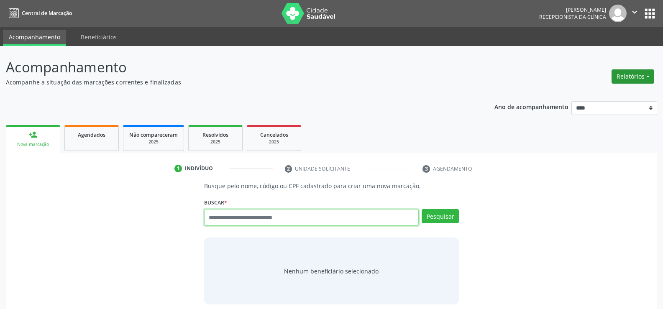
click at [647, 79] on button "Relatórios" at bounding box center [633, 76] width 43 height 14
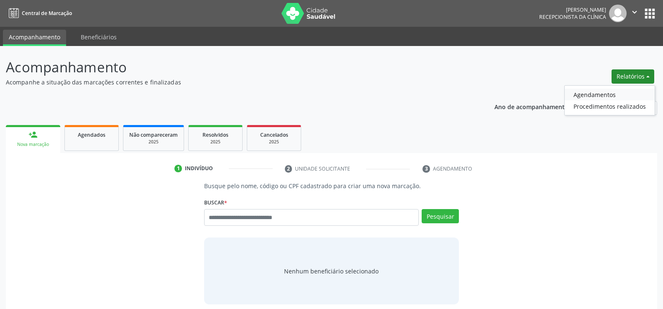
click at [604, 97] on link "Agendamentos" at bounding box center [610, 95] width 90 height 12
select select "*"
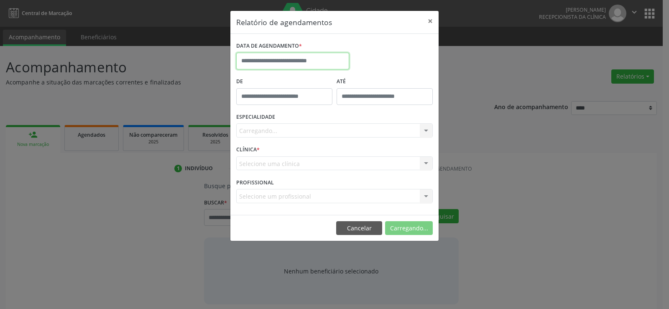
click at [309, 59] on input "text" at bounding box center [292, 61] width 113 height 17
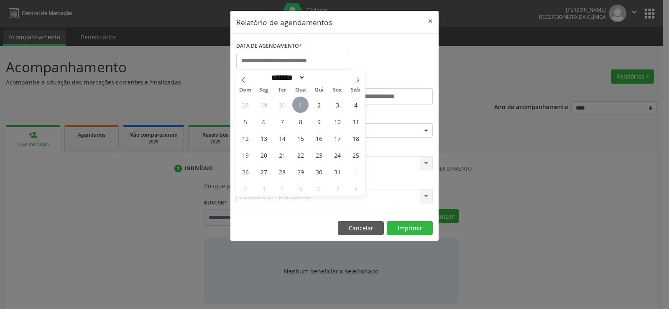
click at [304, 106] on span "1" at bounding box center [300, 105] width 16 height 16
type input "**********"
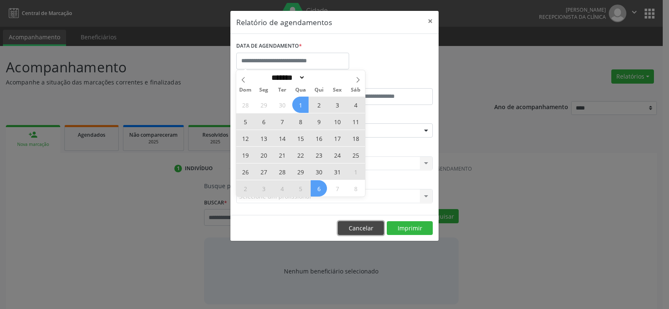
click at [343, 229] on button "Cancelar" at bounding box center [361, 228] width 46 height 14
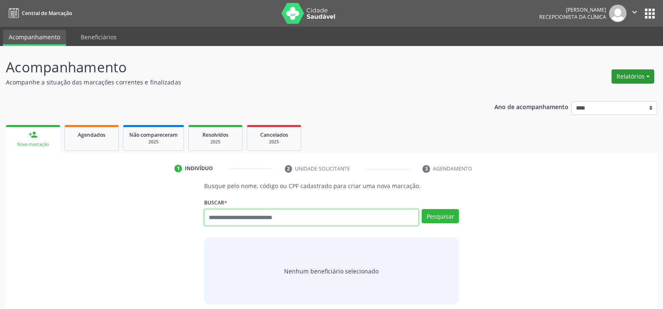
click at [622, 76] on button "Relatórios" at bounding box center [633, 76] width 43 height 14
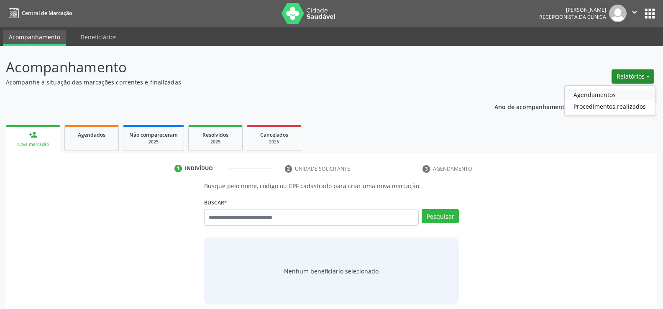
click at [597, 95] on link "Agendamentos" at bounding box center [610, 95] width 90 height 12
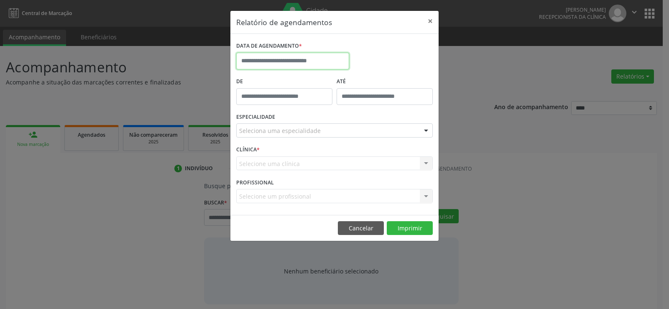
click at [281, 68] on body "Central de Marcação Andressa Karina do Nascimento Gerra Recepcionista da clínic…" at bounding box center [334, 154] width 669 height 309
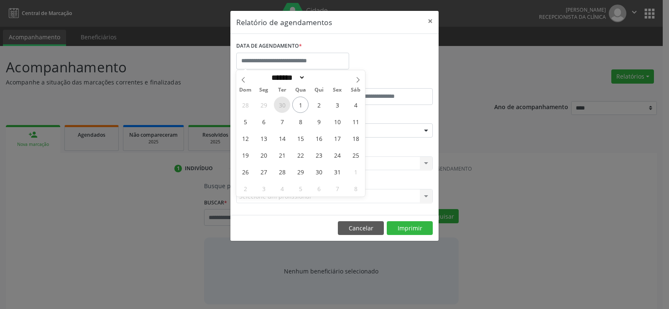
click at [278, 107] on span "30" at bounding box center [282, 105] width 16 height 16
type input "**********"
click at [278, 107] on span "30" at bounding box center [282, 105] width 16 height 16
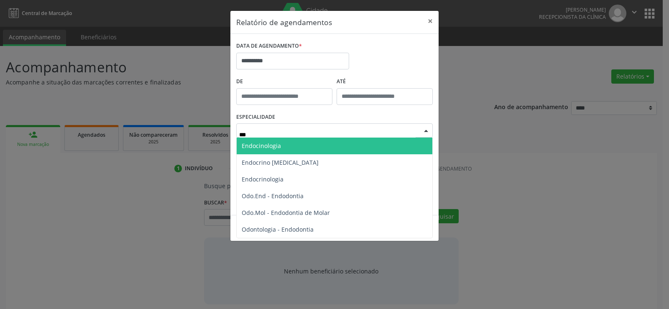
type input "****"
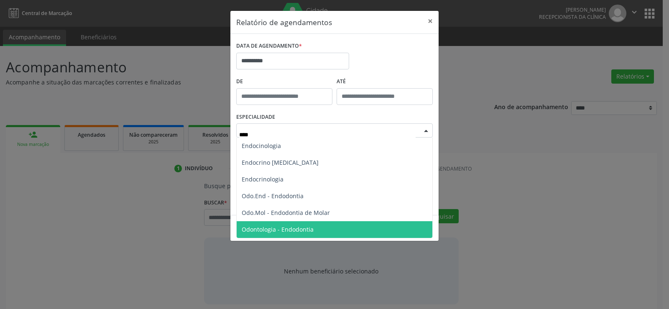
click at [290, 229] on span "Odontologia - Endodontia" at bounding box center [278, 229] width 72 height 8
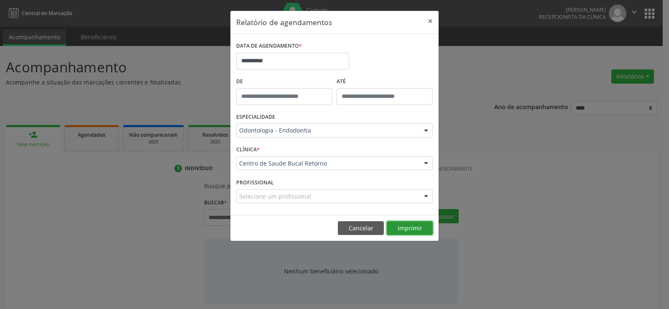
click at [416, 229] on button "Imprimir" at bounding box center [410, 228] width 46 height 14
click at [356, 233] on button "Cancelar" at bounding box center [361, 228] width 46 height 14
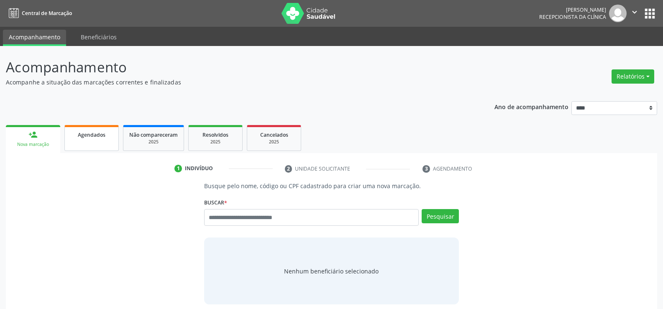
click at [81, 138] on div "Agendados" at bounding box center [92, 134] width 42 height 9
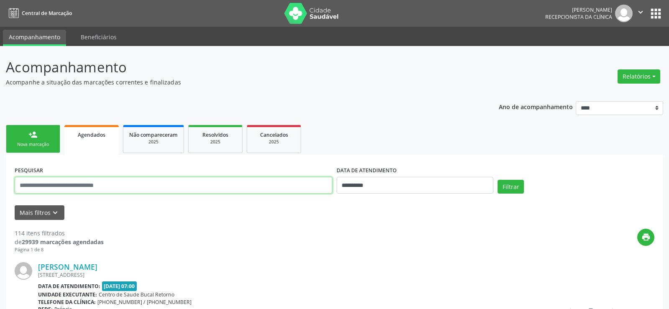
click at [70, 189] on input "text" at bounding box center [174, 185] width 318 height 17
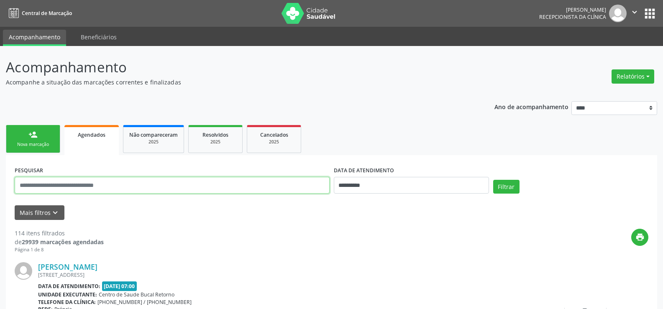
drag, startPoint x: 70, startPoint y: 189, endPoint x: 49, endPoint y: 189, distance: 21.3
click at [70, 189] on input "text" at bounding box center [172, 185] width 315 height 17
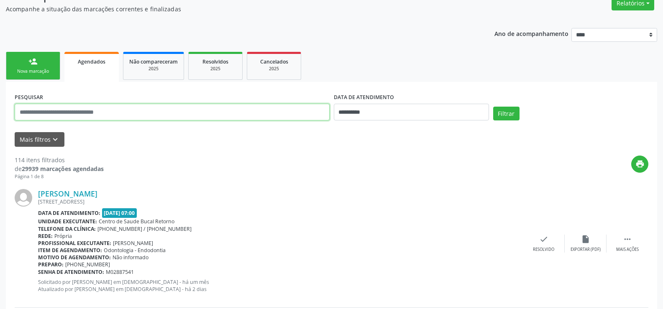
scroll to position [125, 0]
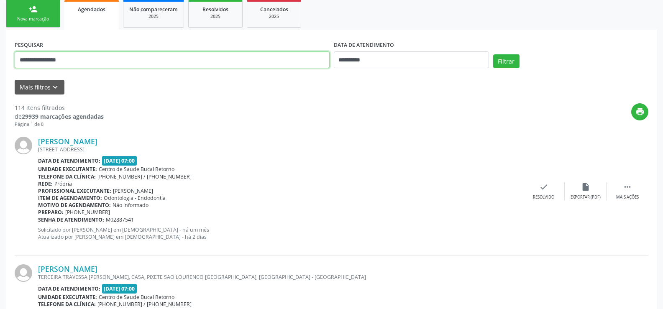
type input "**********"
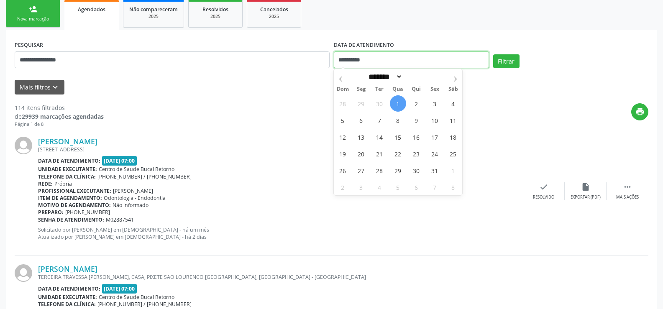
click at [493, 54] on button "Filtrar" at bounding box center [506, 61] width 26 height 14
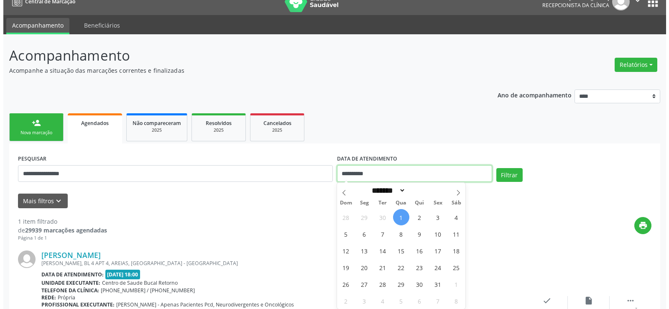
scroll to position [86, 0]
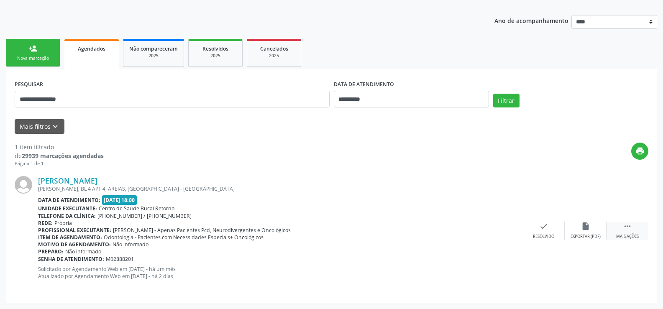
click at [627, 228] on icon "" at bounding box center [627, 226] width 9 height 9
click at [545, 227] on icon "cancel" at bounding box center [543, 226] width 9 height 9
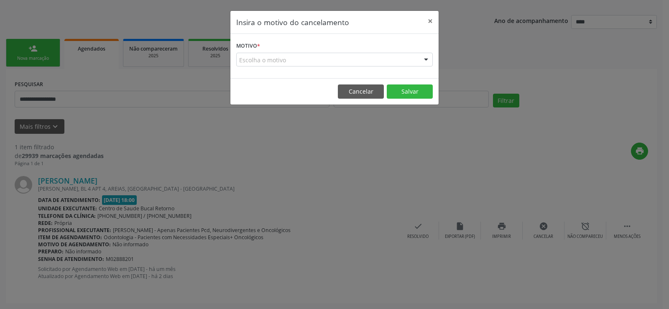
click at [266, 65] on div "Escolha o motivo" at bounding box center [334, 60] width 197 height 14
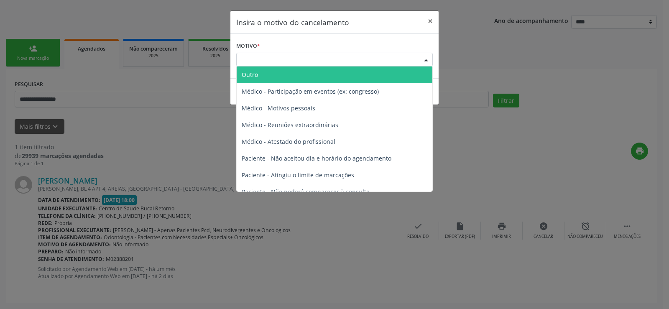
click at [260, 77] on span "Outro" at bounding box center [335, 75] width 196 height 17
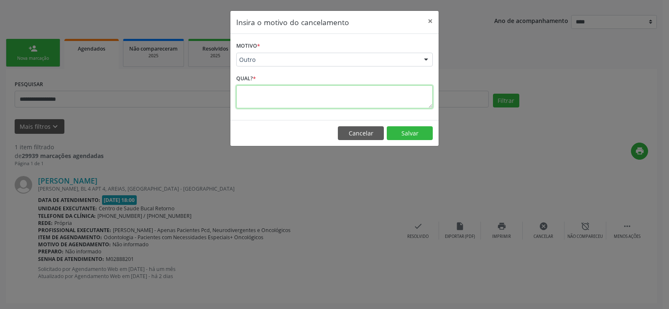
click at [262, 100] on textarea at bounding box center [334, 96] width 197 height 23
type textarea "**********"
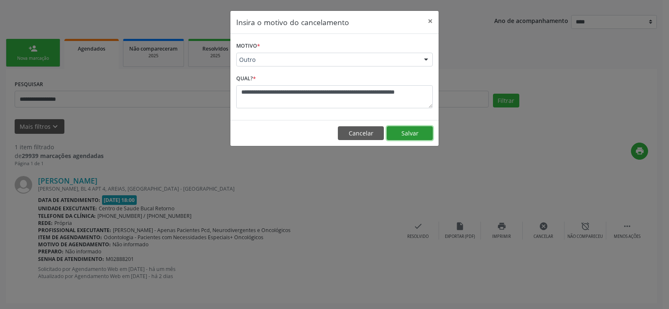
click at [399, 130] on button "Salvar" at bounding box center [410, 133] width 46 height 14
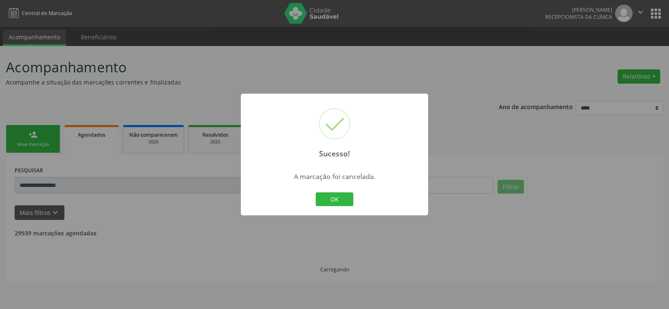
scroll to position [0, 0]
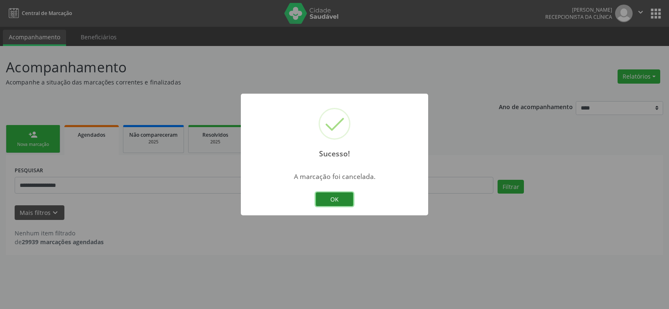
click at [346, 195] on button "OK" at bounding box center [335, 199] width 38 height 14
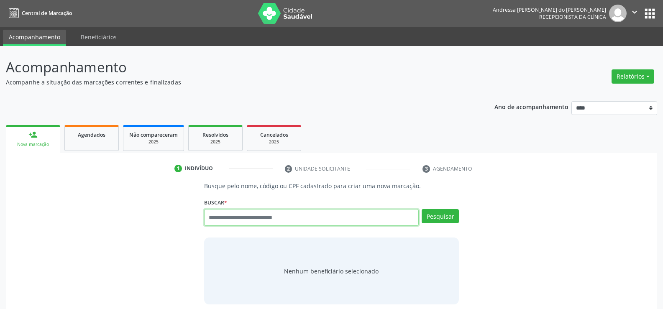
click at [212, 215] on input "text" at bounding box center [311, 217] width 215 height 17
type input "**********"
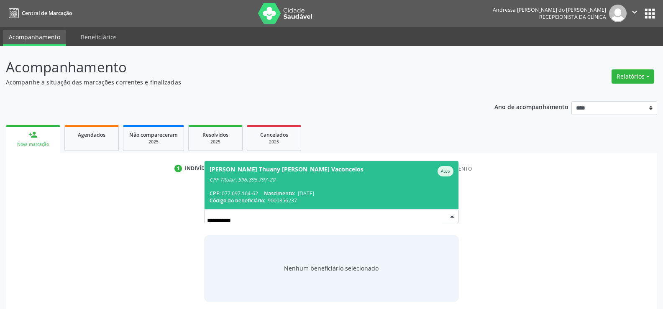
click at [229, 195] on div "CPF: 077.697.164-62 Nascimento: [DATE]" at bounding box center [332, 193] width 244 height 7
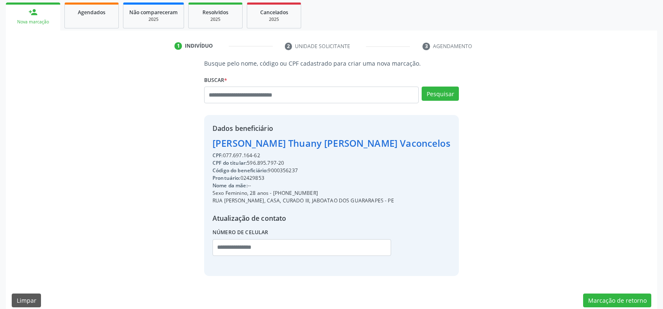
scroll to position [133, 0]
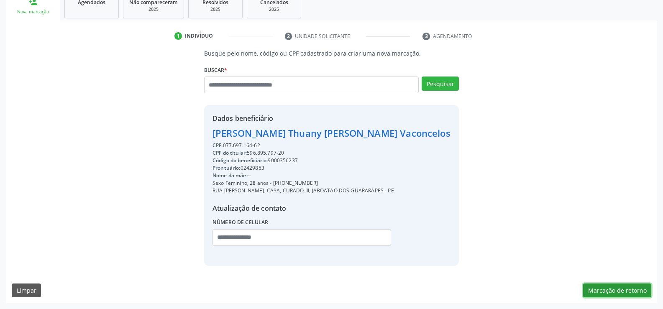
click at [600, 293] on button "Marcação de retorno" at bounding box center [617, 291] width 68 height 14
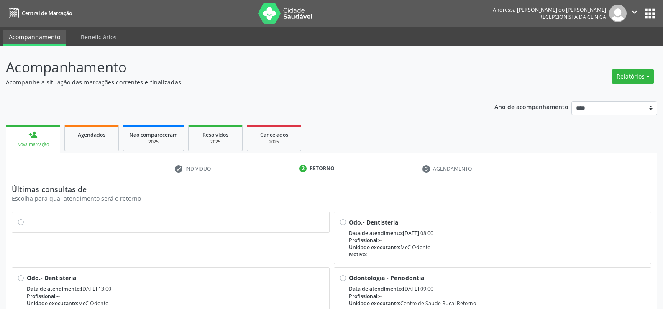
click at [27, 218] on label at bounding box center [175, 218] width 297 height 0
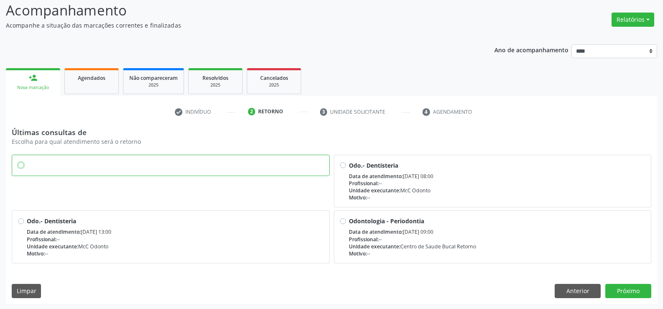
scroll to position [58, 0]
click at [635, 292] on button "Próximo" at bounding box center [628, 290] width 46 height 14
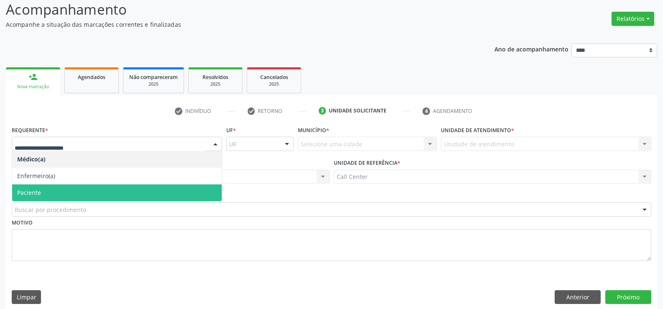
click at [41, 189] on span "Paciente" at bounding box center [117, 192] width 210 height 17
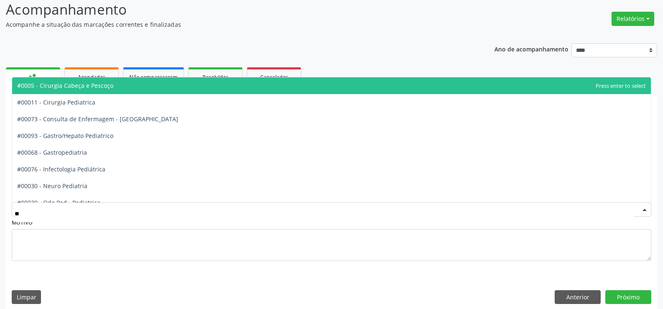
type input "***"
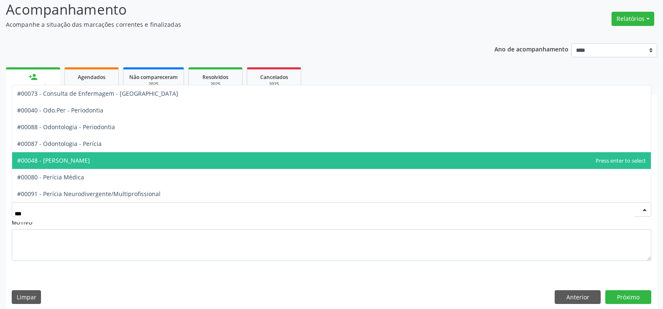
drag, startPoint x: 71, startPoint y: 162, endPoint x: 86, endPoint y: 164, distance: 15.1
click at [71, 162] on span "#00048 - [PERSON_NAME]" at bounding box center [53, 160] width 73 height 8
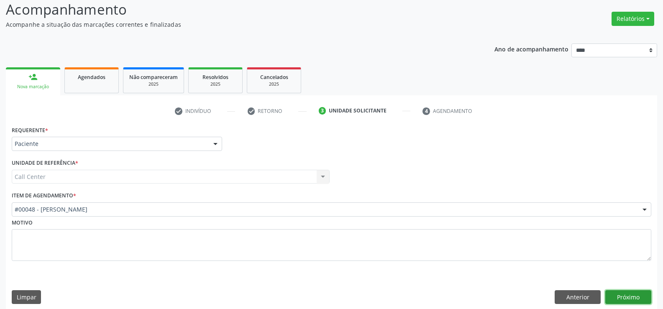
click at [611, 292] on button "Próximo" at bounding box center [628, 297] width 46 height 14
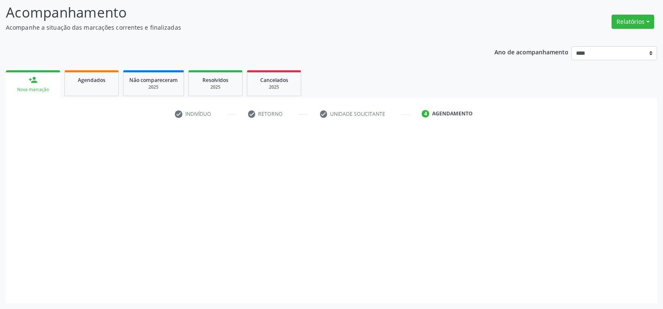
scroll to position [55, 0]
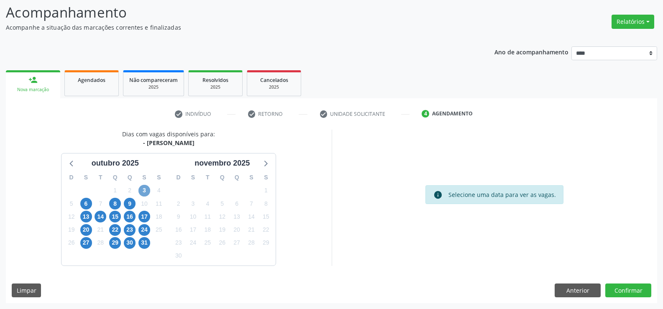
click at [145, 191] on span "3" at bounding box center [144, 191] width 12 height 12
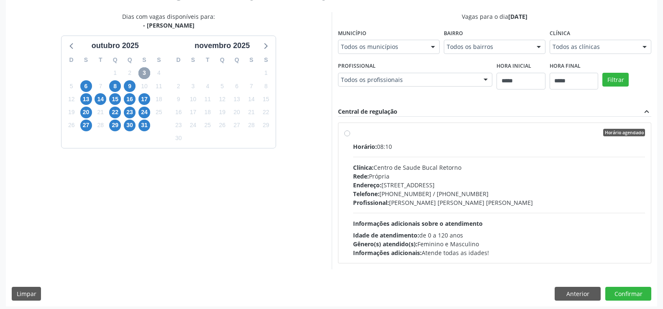
scroll to position [176, 0]
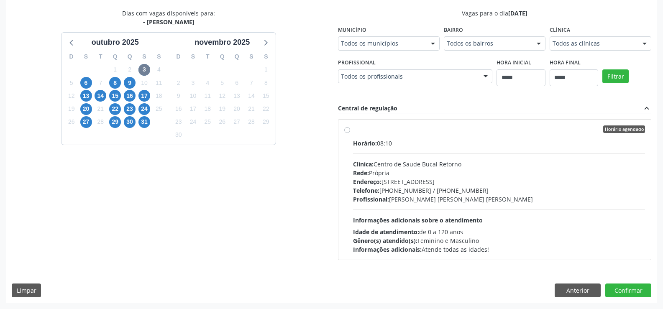
click at [353, 131] on label "Horário agendado Horário: 08:10 Clínica: Centro de Saude Bucal Retorno Rede: Pr…" at bounding box center [499, 189] width 292 height 128
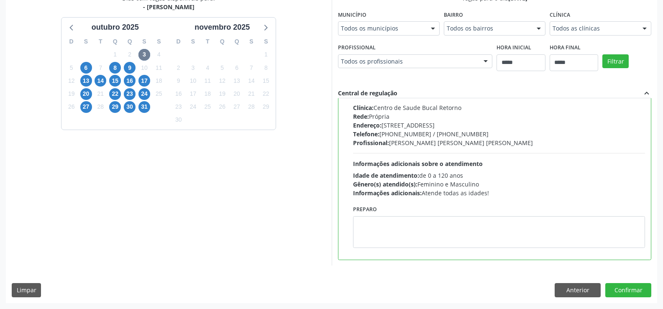
scroll to position [0, 0]
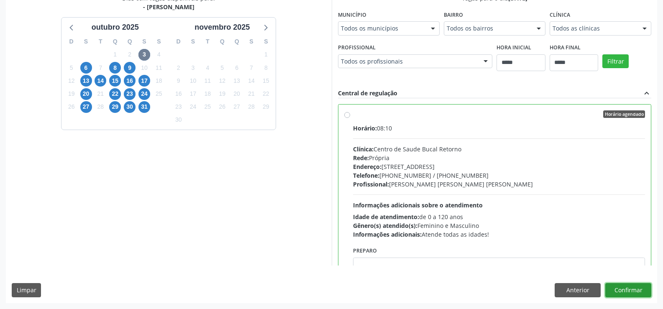
click at [633, 290] on button "Confirmar" at bounding box center [628, 290] width 46 height 14
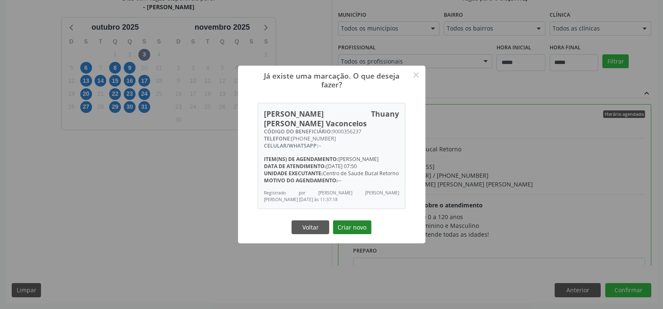
click at [353, 228] on button "Criar novo" at bounding box center [352, 227] width 38 height 14
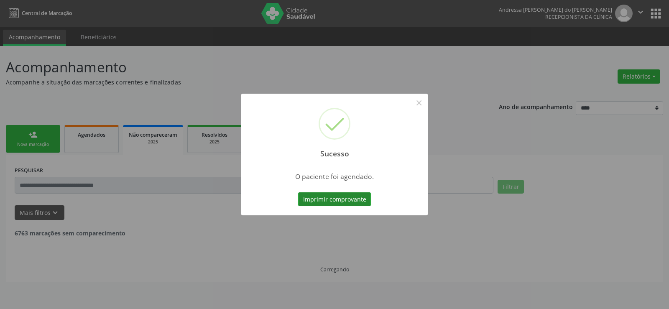
click at [351, 195] on button "Imprimir comprovante" at bounding box center [334, 199] width 73 height 14
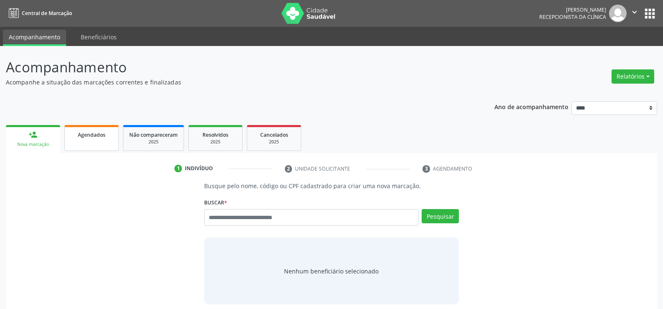
click at [96, 142] on link "Agendados" at bounding box center [91, 138] width 54 height 26
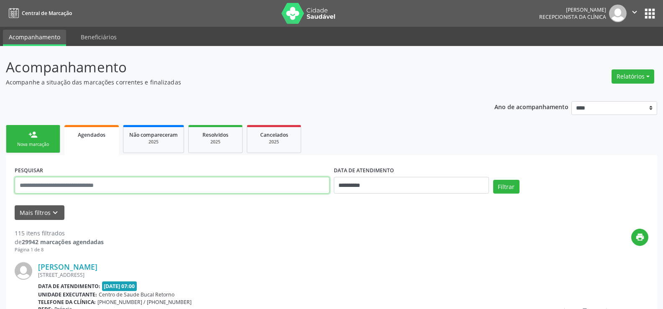
click at [63, 188] on input "text" at bounding box center [172, 185] width 315 height 17
drag, startPoint x: 32, startPoint y: 184, endPoint x: 10, endPoint y: 191, distance: 22.2
click at [93, 187] on input "**********" at bounding box center [172, 185] width 315 height 17
type input "**********"
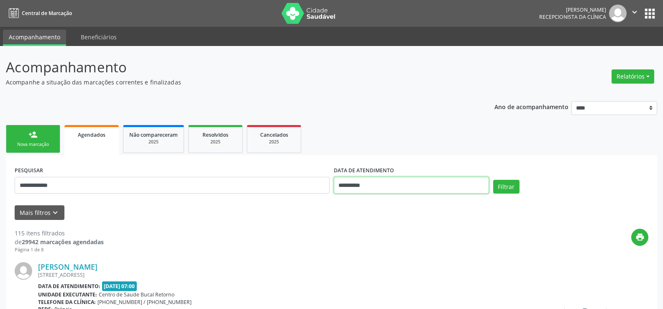
click at [362, 191] on input "**********" at bounding box center [411, 185] width 155 height 17
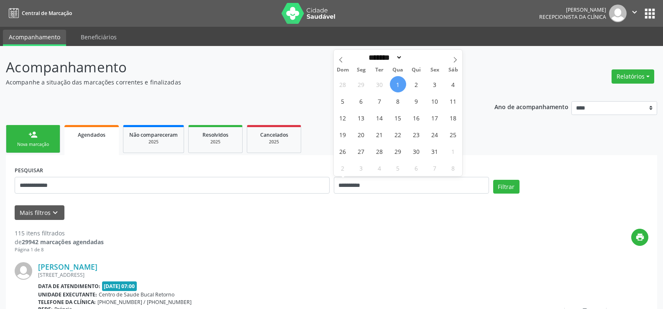
click at [399, 83] on span "1" at bounding box center [398, 84] width 16 height 16
type input "**********"
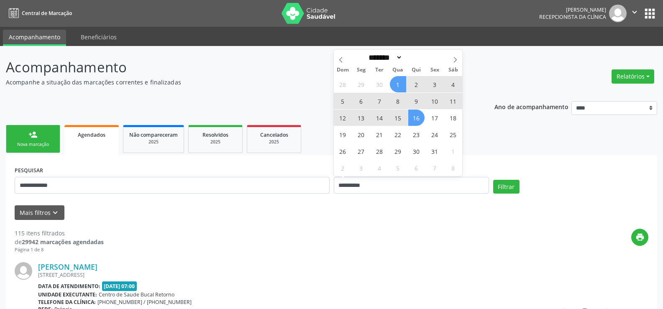
click at [421, 120] on span "16" at bounding box center [416, 118] width 16 height 16
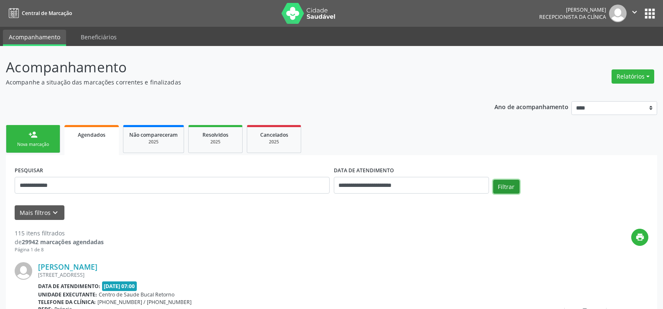
click at [507, 187] on button "Filtrar" at bounding box center [506, 187] width 26 height 14
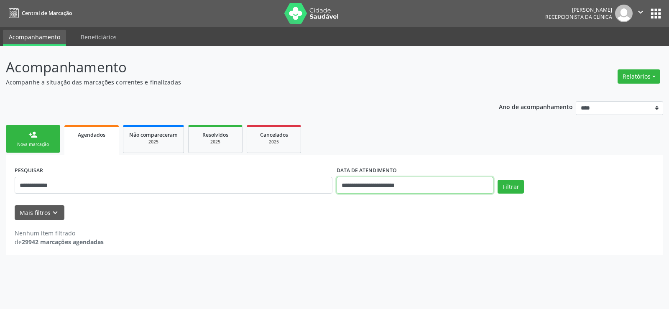
click at [415, 187] on input "**********" at bounding box center [415, 185] width 157 height 17
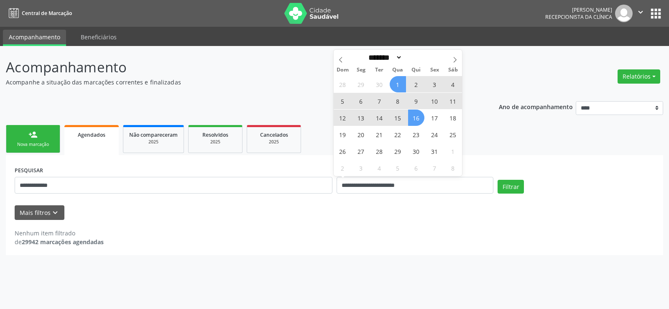
click at [406, 82] on div "28 29 30 1 2 3 4 5 6 7 8 9 10 11 12 13 14 15 16 17 18 19 20 21 22 23 24 25 26 2…" at bounding box center [398, 126] width 129 height 100
click at [401, 85] on span "1" at bounding box center [398, 84] width 16 height 16
type input "**********"
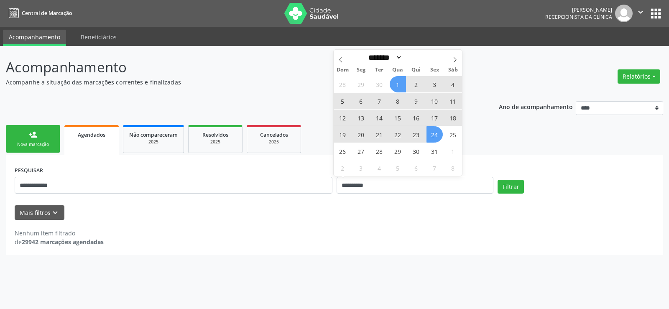
click at [437, 133] on span "24" at bounding box center [435, 134] width 16 height 16
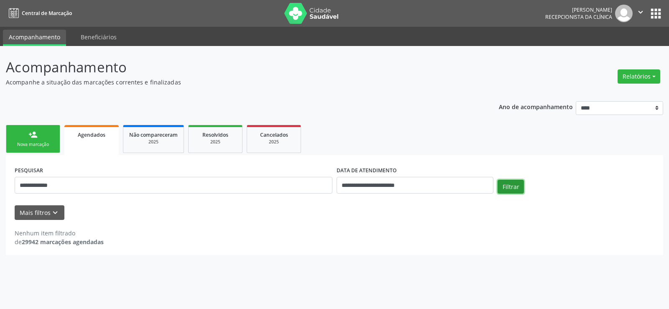
click at [513, 191] on button "Filtrar" at bounding box center [511, 187] width 26 height 14
click at [38, 140] on link "person_add Nova marcação" at bounding box center [33, 139] width 54 height 28
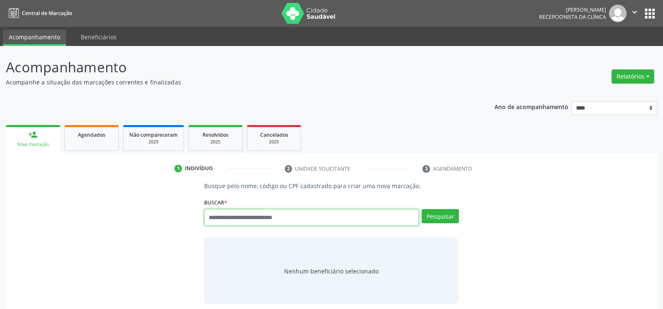
click at [254, 220] on input "text" at bounding box center [311, 217] width 215 height 17
type input "**********"
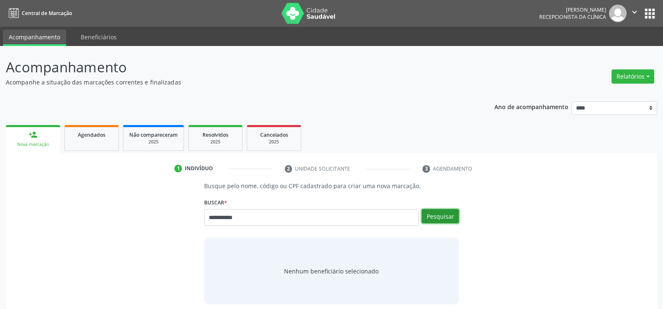
click at [450, 218] on button "Pesquisar" at bounding box center [440, 216] width 37 height 14
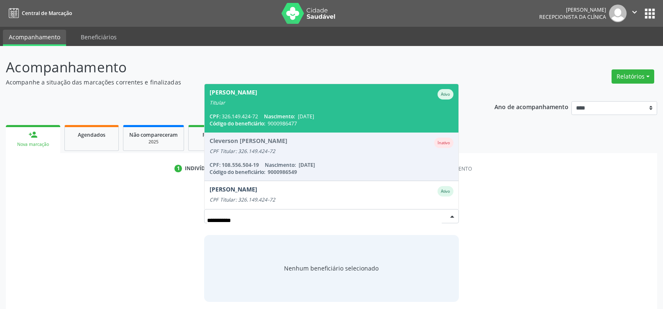
click at [309, 99] on div "Cesar Roberto dos Santos Gaspar Ativo" at bounding box center [332, 94] width 244 height 10
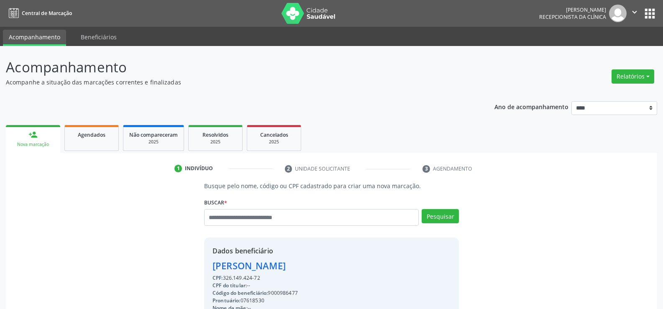
drag, startPoint x: 215, startPoint y: 266, endPoint x: 369, endPoint y: 262, distance: 154.4
copy div "Cesar Roberto dos Santos Gaspar"
click at [93, 135] on span "Agendados" at bounding box center [92, 134] width 28 height 7
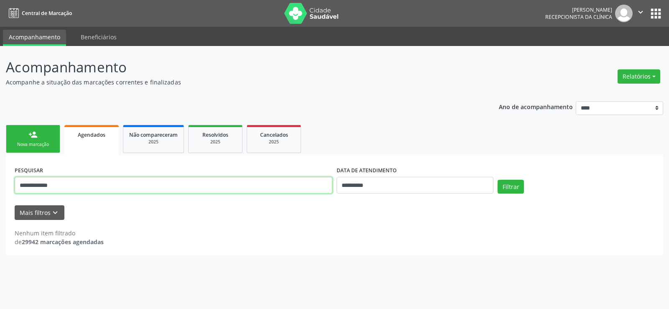
click at [52, 189] on input "**********" at bounding box center [174, 185] width 318 height 17
paste input "**********"
type input "**********"
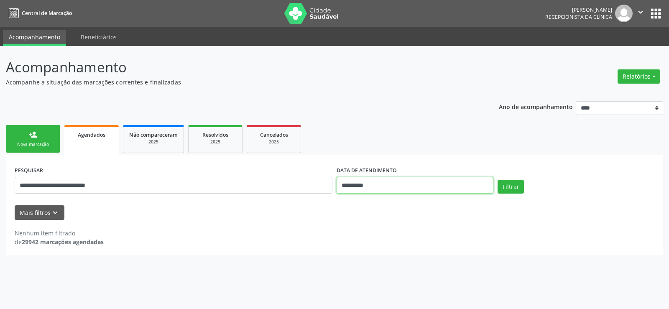
click at [359, 188] on input "**********" at bounding box center [415, 185] width 157 height 17
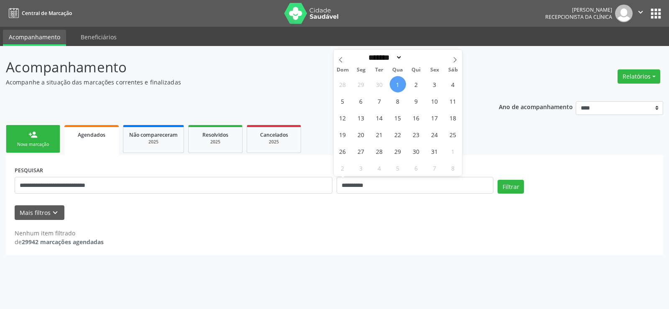
click at [394, 86] on span "1" at bounding box center [398, 84] width 16 height 16
type input "**********"
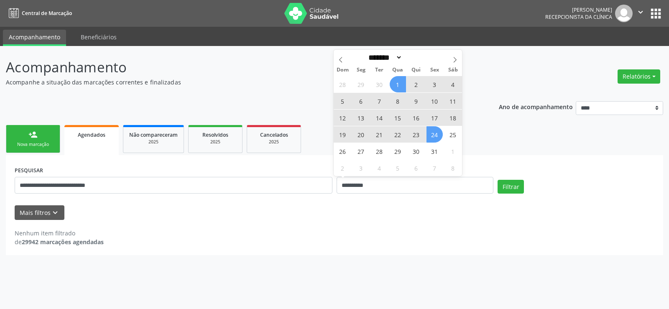
click at [437, 131] on span "24" at bounding box center [435, 134] width 16 height 16
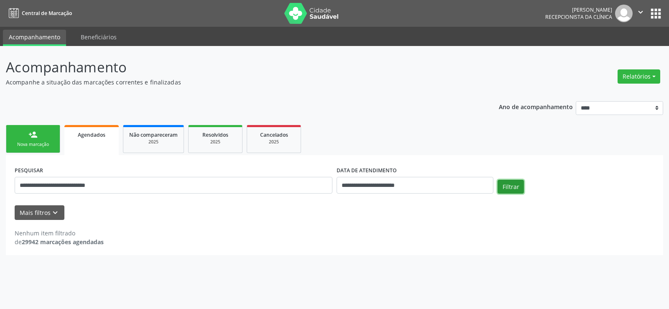
click at [517, 187] on button "Filtrar" at bounding box center [511, 187] width 26 height 14
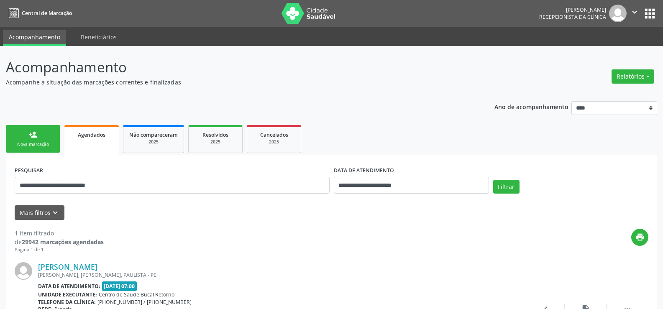
click at [51, 148] on link "person_add Nova marcação" at bounding box center [33, 139] width 54 height 28
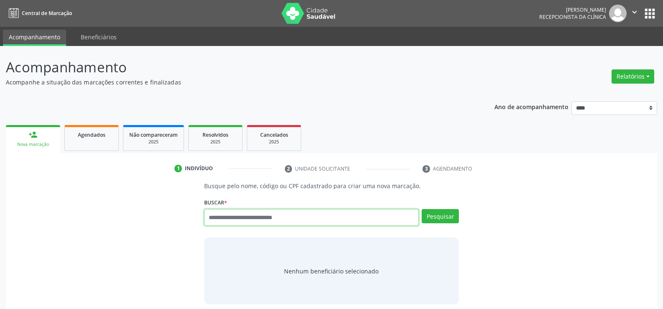
click at [215, 215] on input "text" at bounding box center [311, 217] width 215 height 17
type input "**********"
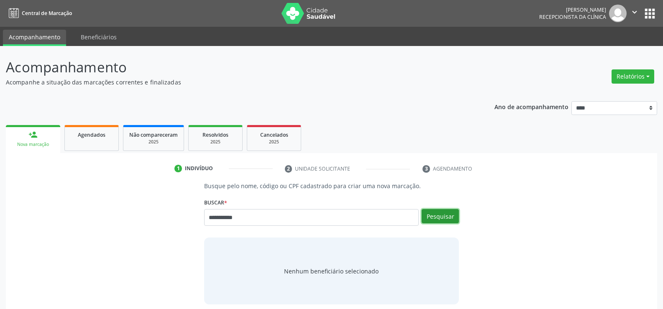
click at [439, 214] on button "Pesquisar" at bounding box center [440, 216] width 37 height 14
type input "**********"
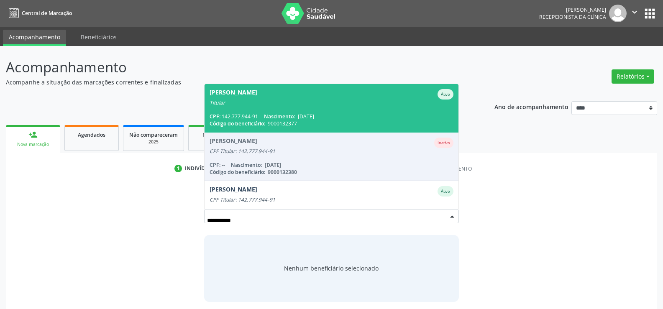
click at [314, 113] on span "08/03/1959" at bounding box center [306, 116] width 16 height 7
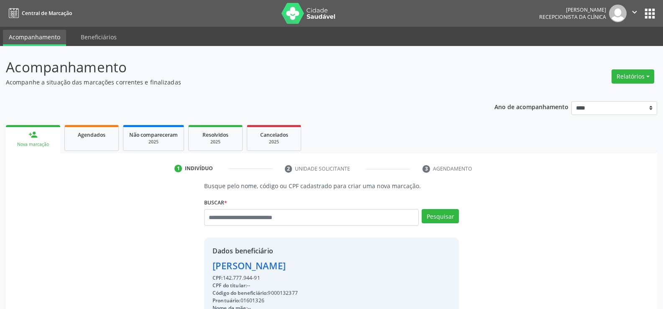
drag, startPoint x: 214, startPoint y: 267, endPoint x: 330, endPoint y: 269, distance: 116.7
click at [330, 269] on div "Edvaldo Francisco da Silva" at bounding box center [294, 266] width 163 height 14
copy div "Edvaldo Francisco da Silva"
drag, startPoint x: 225, startPoint y: 278, endPoint x: 264, endPoint y: 280, distance: 39.8
click at [264, 280] on div "CPF: 142.777.944-91" at bounding box center [294, 278] width 163 height 8
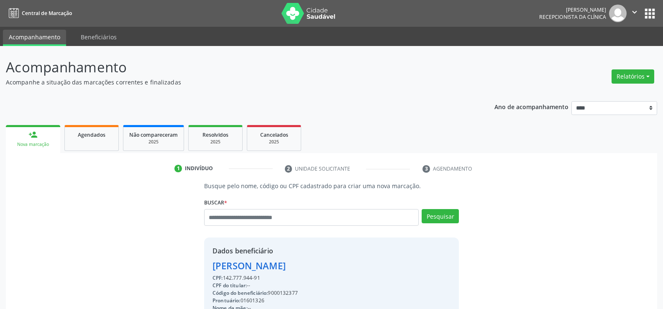
copy div "142.777.944-91"
click at [226, 215] on input "text" at bounding box center [311, 217] width 215 height 17
type input "**********"
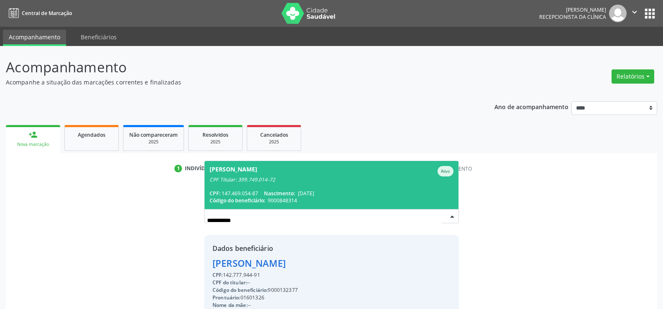
click at [264, 181] on div "CPF Titular: 399.749.014-72" at bounding box center [332, 180] width 244 height 7
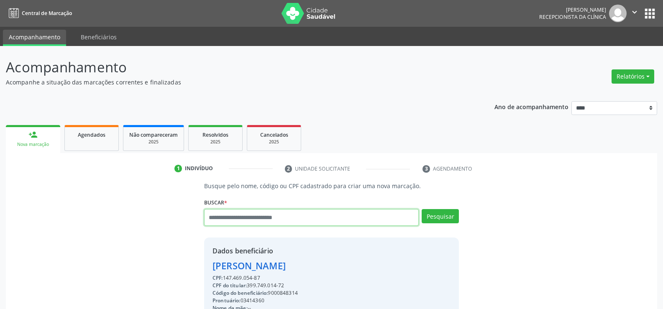
click at [241, 213] on input "text" at bounding box center [311, 217] width 215 height 17
click at [228, 215] on input "text" at bounding box center [311, 217] width 215 height 17
drag, startPoint x: 225, startPoint y: 279, endPoint x: 272, endPoint y: 278, distance: 47.3
click at [272, 278] on div "CPF: 147.469.054-87" at bounding box center [267, 278] width 108 height 8
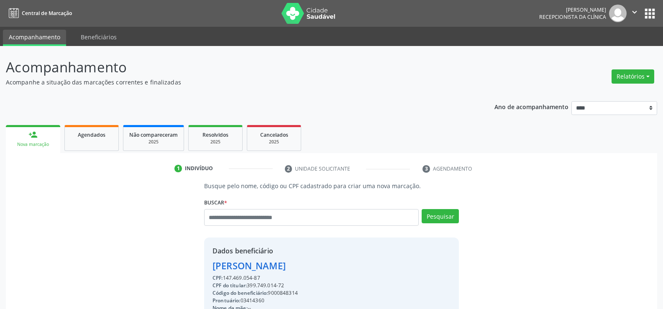
drag, startPoint x: 249, startPoint y: 285, endPoint x: 290, endPoint y: 285, distance: 41.4
click at [290, 285] on div "CPF do titular: 399.749.014-72" at bounding box center [267, 286] width 108 height 8
copy div "399.749.014-72"
drag, startPoint x: 215, startPoint y: 266, endPoint x: 336, endPoint y: 266, distance: 121.7
click at [320, 266] on div "Artur de Almeida Melo" at bounding box center [267, 266] width 108 height 14
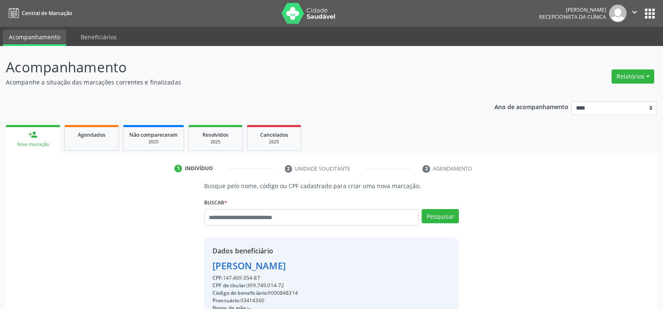
copy div "Artur de Almeida Melo"
click at [238, 216] on input "text" at bounding box center [311, 217] width 215 height 17
type input "**********"
click at [433, 220] on button "Pesquisar" at bounding box center [440, 216] width 37 height 14
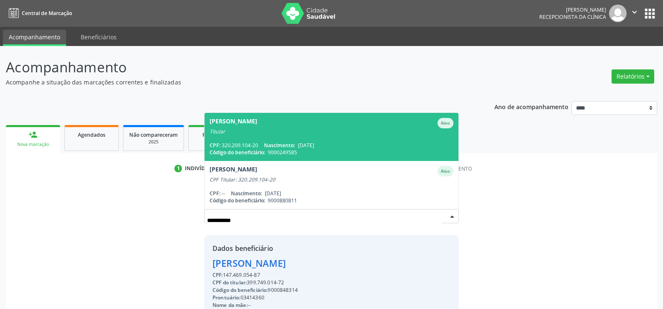
click at [257, 120] on div "Maria Marli Gomes dos Santos" at bounding box center [234, 123] width 48 height 10
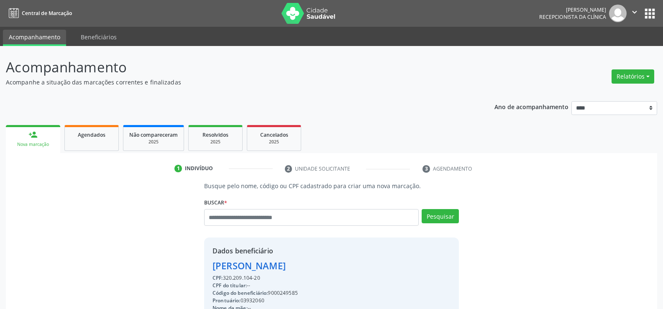
drag, startPoint x: 213, startPoint y: 265, endPoint x: 368, endPoint y: 264, distance: 154.8
click at [318, 264] on div "Maria Marli Gomes dos Santos" at bounding box center [265, 266] width 105 height 14
copy div "Maria Marli Gomes dos Santos"
click at [79, 137] on span "Agendados" at bounding box center [92, 134] width 28 height 7
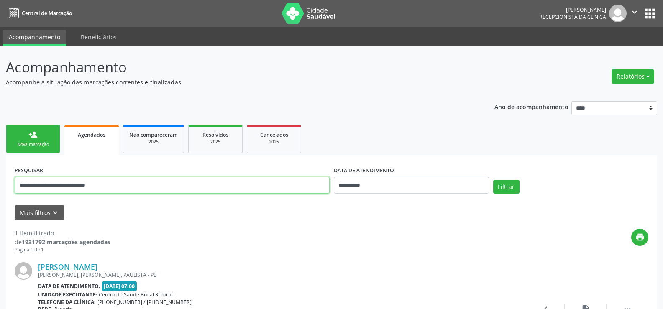
click at [64, 190] on input "**********" at bounding box center [172, 185] width 315 height 17
paste input "**********"
type input "**********"
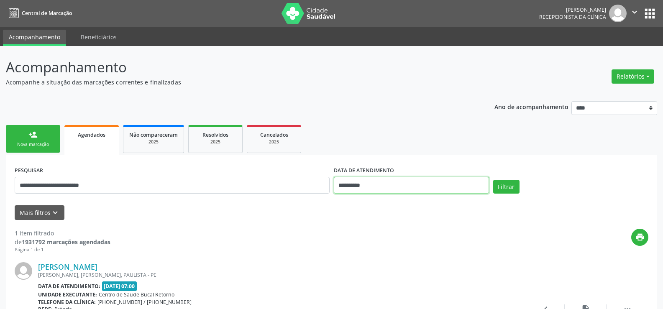
click at [393, 187] on input "**********" at bounding box center [411, 185] width 155 height 17
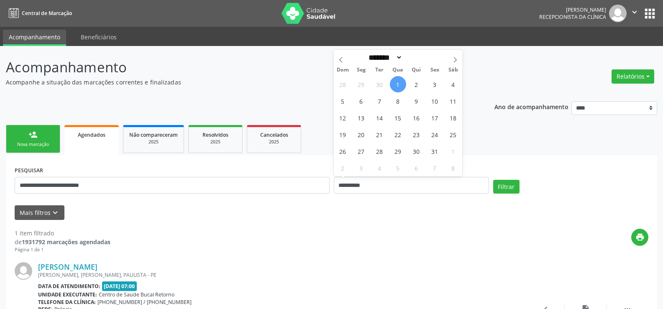
click at [401, 80] on span "1" at bounding box center [398, 84] width 16 height 16
type input "**********"
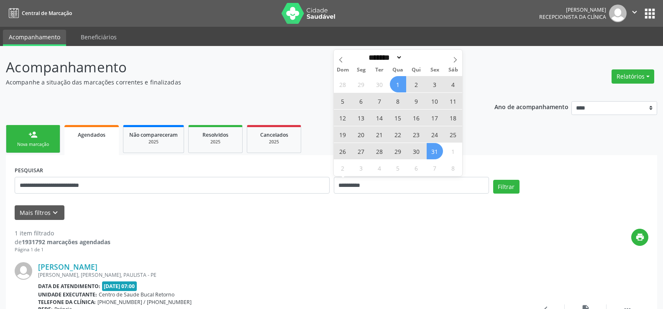
click at [440, 151] on span "31" at bounding box center [435, 151] width 16 height 16
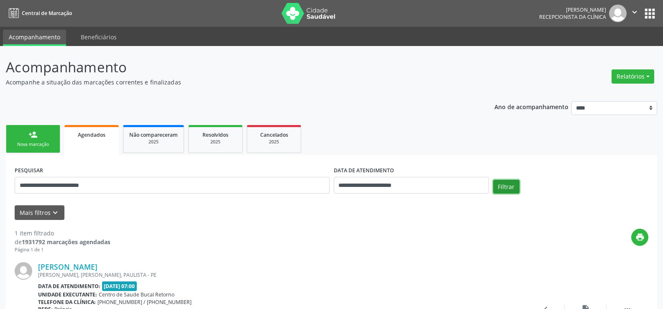
click at [511, 184] on button "Filtrar" at bounding box center [506, 187] width 26 height 14
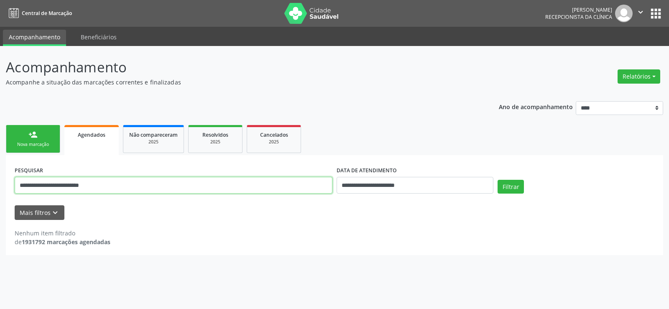
click at [156, 181] on input "**********" at bounding box center [174, 185] width 318 height 17
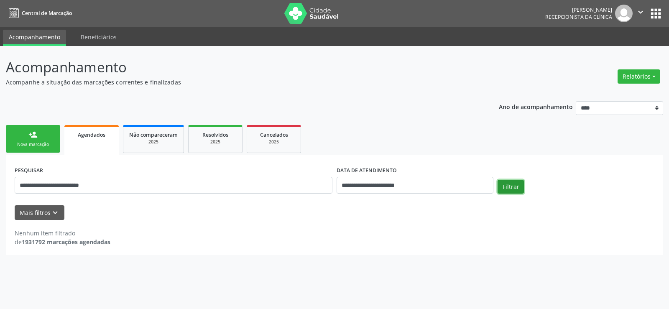
click at [502, 189] on button "Filtrar" at bounding box center [511, 187] width 26 height 14
click at [514, 196] on div "Filtrar" at bounding box center [576, 190] width 161 height 20
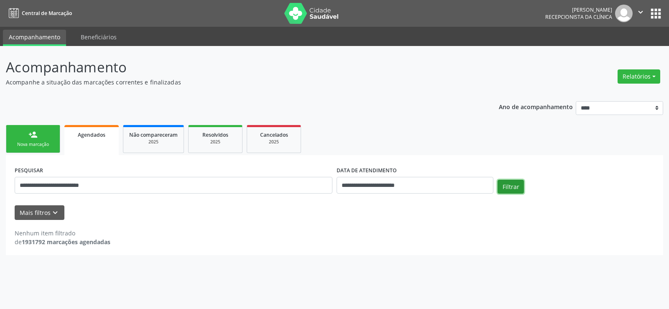
click at [512, 189] on button "Filtrar" at bounding box center [511, 187] width 26 height 14
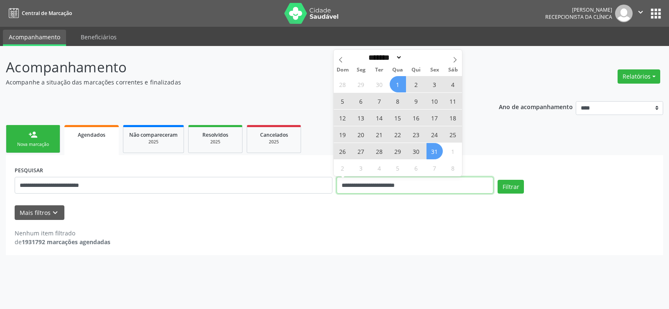
drag, startPoint x: 444, startPoint y: 193, endPoint x: 272, endPoint y: 187, distance: 172.5
click at [272, 187] on div "**********" at bounding box center [335, 182] width 644 height 36
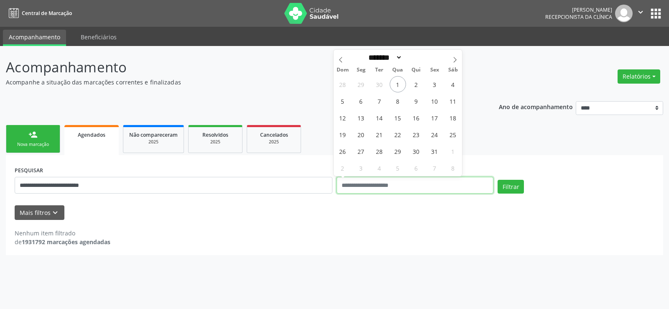
click at [498, 180] on button "Filtrar" at bounding box center [511, 187] width 26 height 14
click at [514, 187] on button "Filtrar" at bounding box center [511, 187] width 26 height 14
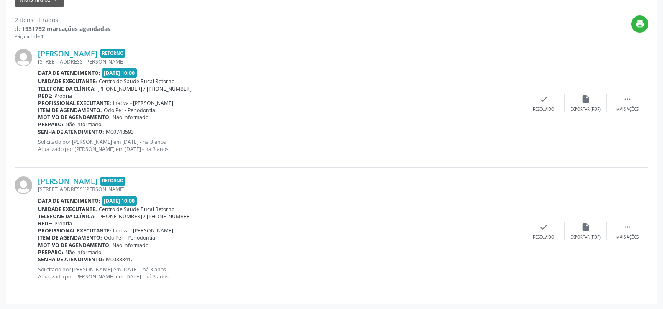
scroll to position [214, 0]
drag, startPoint x: 105, startPoint y: 232, endPoint x: 198, endPoint y: 232, distance: 93.3
click at [198, 232] on div "Profissional executante: Inativa - Adriana Machado Zazar" at bounding box center [280, 230] width 485 height 7
click at [149, 233] on span "Inativa - Adriana Machado Zazar" at bounding box center [143, 230] width 60 height 7
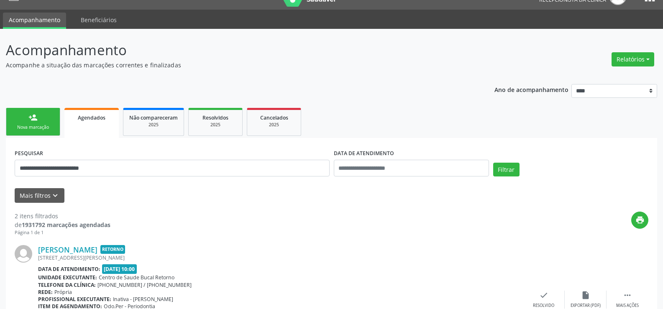
scroll to position [5, 0]
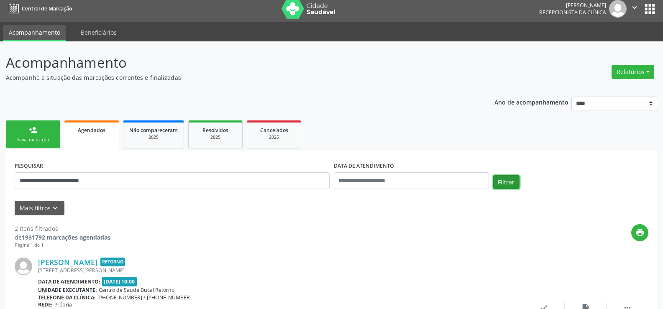
click at [504, 179] on button "Filtrar" at bounding box center [506, 182] width 26 height 14
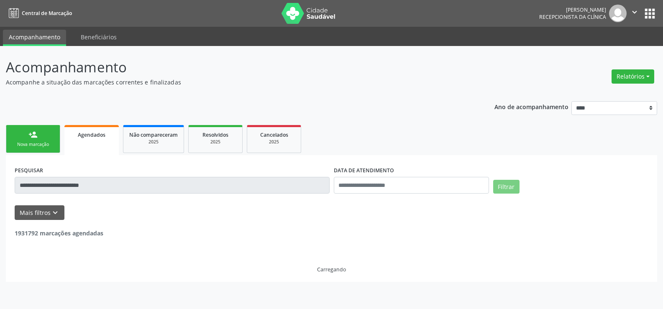
scroll to position [0, 0]
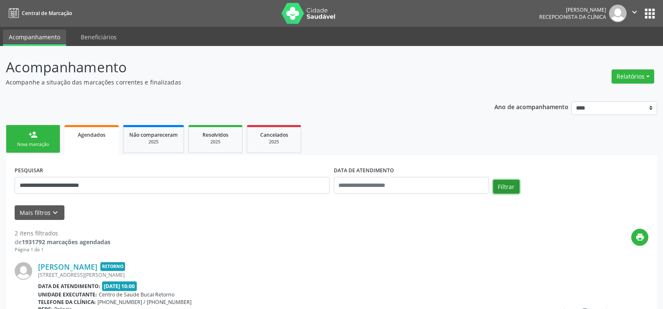
click at [504, 182] on button "Filtrar" at bounding box center [506, 187] width 26 height 14
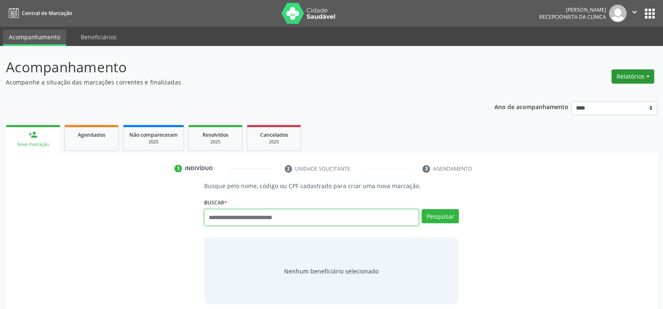
click at [644, 71] on button "Relatórios" at bounding box center [633, 76] width 43 height 14
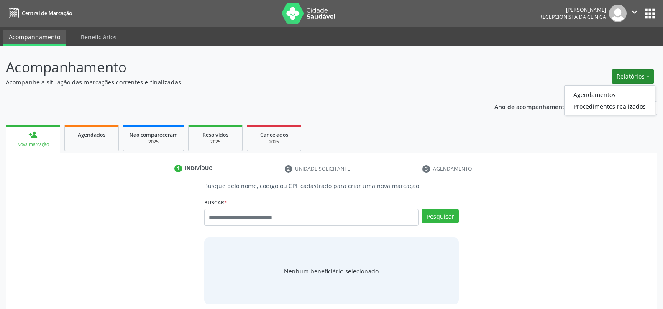
click at [613, 88] on ul "Agendamentos Procedimentos realizados" at bounding box center [609, 100] width 91 height 30
click at [611, 95] on link "Agendamentos" at bounding box center [610, 95] width 90 height 12
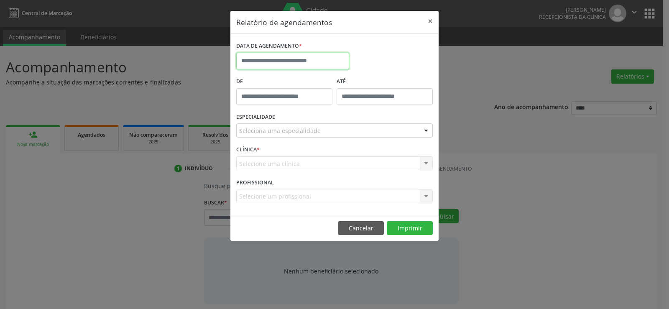
click at [264, 59] on input "text" at bounding box center [292, 61] width 113 height 17
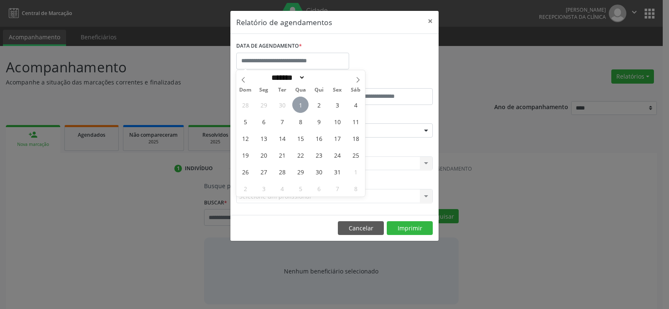
click at [304, 103] on span "1" at bounding box center [300, 105] width 16 height 16
type input "**********"
click at [304, 103] on span "1" at bounding box center [300, 105] width 16 height 16
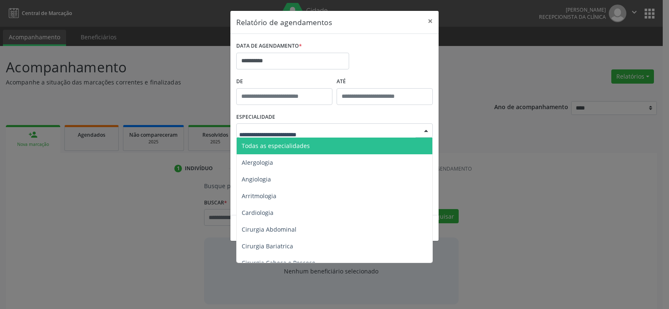
click at [295, 148] on span "Todas as especialidades" at bounding box center [276, 146] width 68 height 8
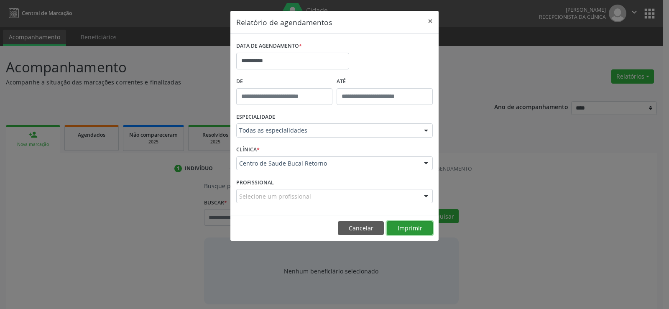
click at [420, 229] on button "Imprimir" at bounding box center [410, 228] width 46 height 14
click at [353, 230] on button "Cancelar" at bounding box center [361, 228] width 46 height 14
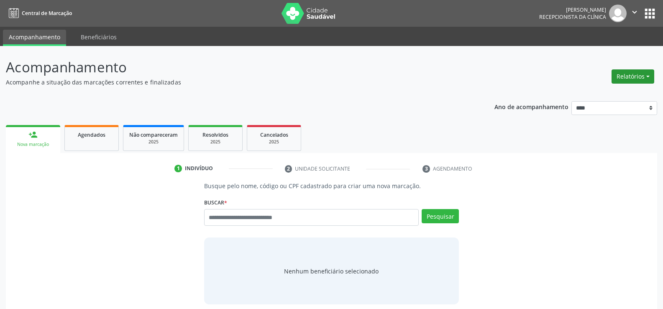
click at [622, 77] on button "Relatórios" at bounding box center [633, 76] width 43 height 14
click at [599, 90] on link "Agendamentos" at bounding box center [610, 95] width 90 height 12
select select "*"
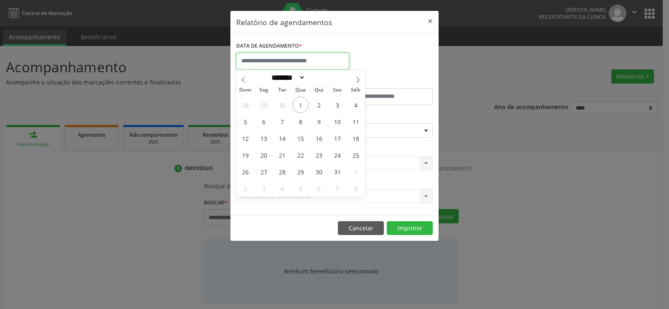
click at [306, 62] on input "text" at bounding box center [292, 61] width 113 height 17
click at [302, 108] on span "1" at bounding box center [300, 105] width 16 height 16
type input "**********"
click at [302, 108] on span "1" at bounding box center [300, 105] width 16 height 16
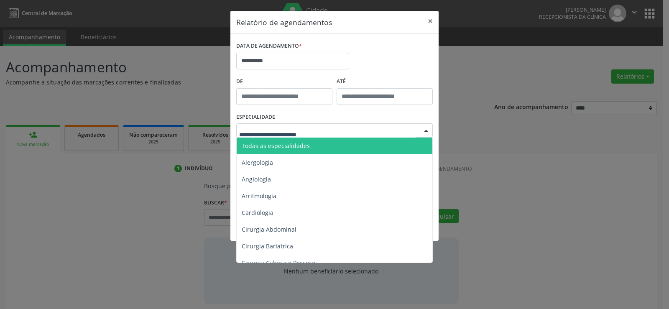
click at [300, 147] on span "Todas as especialidades" at bounding box center [276, 146] width 68 height 8
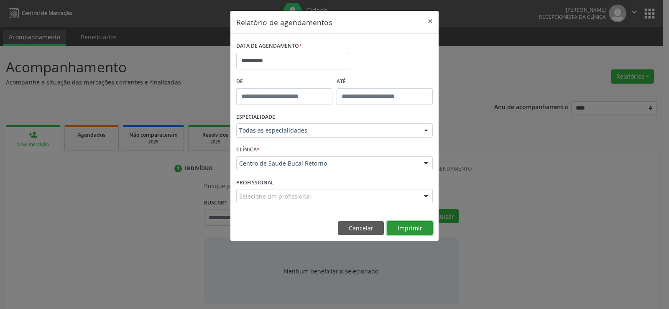
click at [405, 230] on button "Imprimir" at bounding box center [410, 228] width 46 height 14
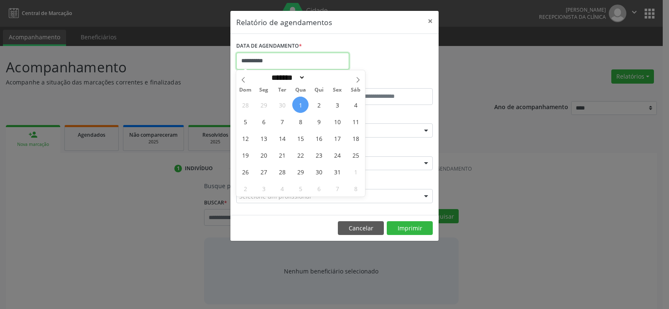
click at [259, 64] on input "**********" at bounding box center [292, 61] width 113 height 17
click at [337, 125] on span "10" at bounding box center [337, 121] width 16 height 16
type input "**********"
click at [338, 123] on span "10" at bounding box center [337, 121] width 16 height 16
click at [338, 123] on div "ESPECIALIDADE Todas as especialidades Todas as especialidades Alergologia Angio…" at bounding box center [334, 127] width 201 height 33
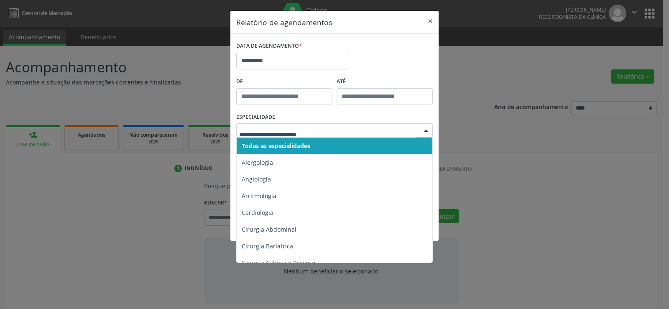
click at [323, 143] on span "Todas as especialidades" at bounding box center [335, 146] width 197 height 17
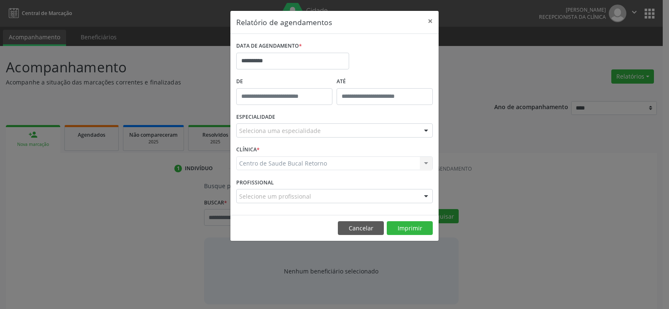
click at [315, 136] on div "Seleciona uma especialidade" at bounding box center [334, 130] width 197 height 14
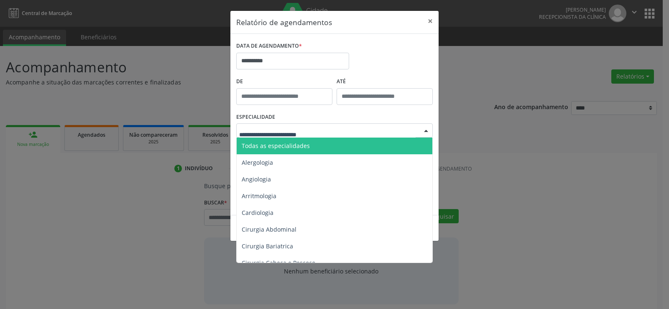
click at [312, 147] on span "Todas as especialidades" at bounding box center [335, 146] width 197 height 17
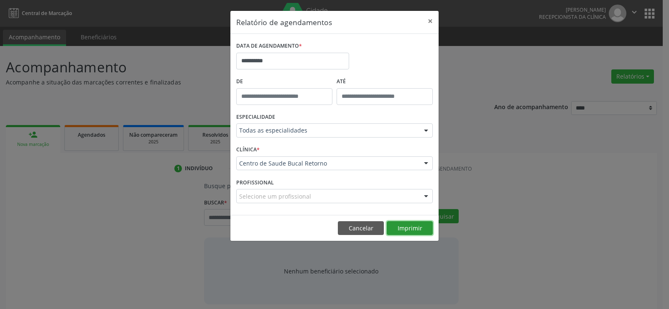
click at [413, 231] on button "Imprimir" at bounding box center [410, 228] width 46 height 14
click at [360, 230] on button "Cancelar" at bounding box center [361, 228] width 46 height 14
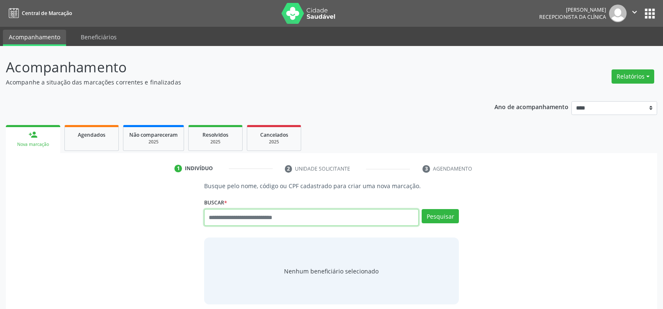
click at [241, 223] on input "text" at bounding box center [311, 217] width 215 height 17
type input "**********"
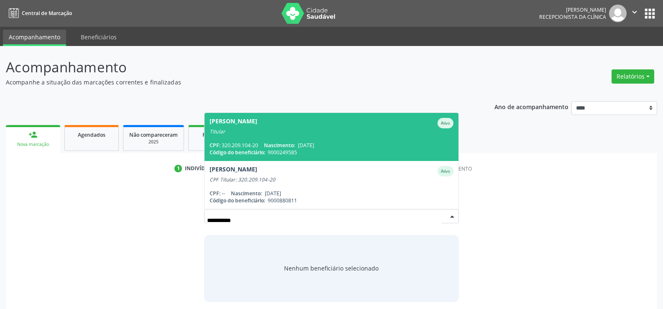
click at [251, 138] on span "Maria Marli Gomes dos Santos Ativo Titular CPF: 320.209.104-20 Nascimento: 17/0…" at bounding box center [332, 137] width 254 height 48
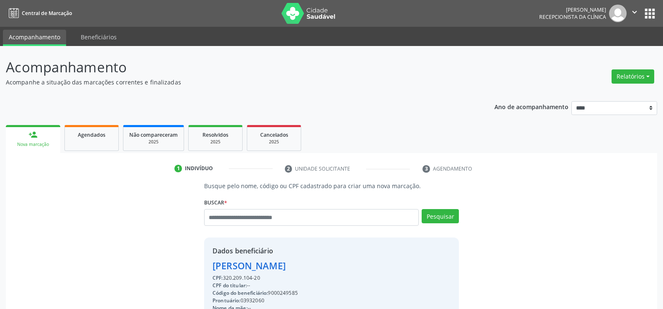
drag, startPoint x: 213, startPoint y: 265, endPoint x: 356, endPoint y: 271, distance: 142.8
click at [318, 271] on div "Maria Marli Gomes dos Santos" at bounding box center [265, 266] width 105 height 14
copy div "Maria Marli Gomes dos Santos"
click at [113, 131] on link "Agendados" at bounding box center [91, 138] width 54 height 26
select select "*"
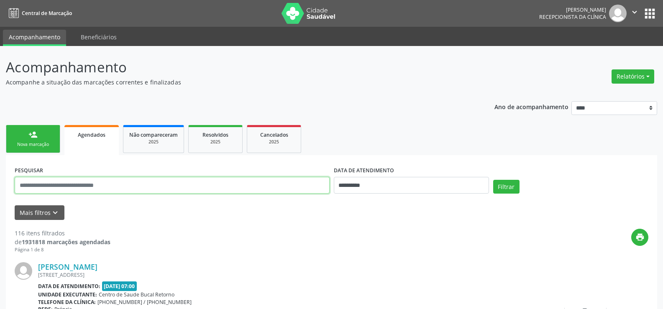
click at [82, 184] on input "text" at bounding box center [172, 185] width 315 height 17
paste input "**********"
type input "**********"
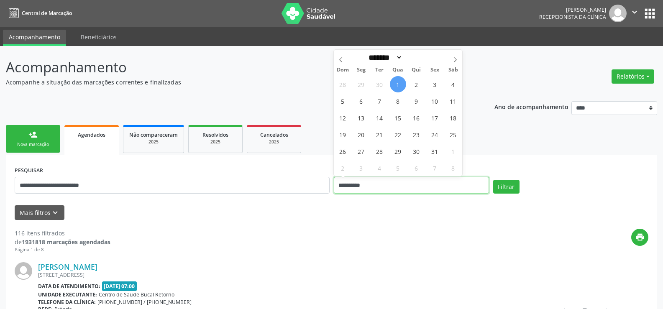
drag, startPoint x: 394, startPoint y: 185, endPoint x: 335, endPoint y: 190, distance: 59.2
click at [335, 190] on input "**********" at bounding box center [411, 185] width 155 height 17
click at [493, 180] on button "Filtrar" at bounding box center [506, 187] width 26 height 14
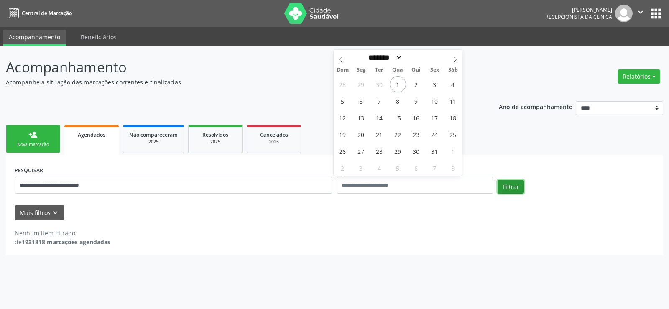
click at [520, 191] on button "Filtrar" at bounding box center [511, 187] width 26 height 14
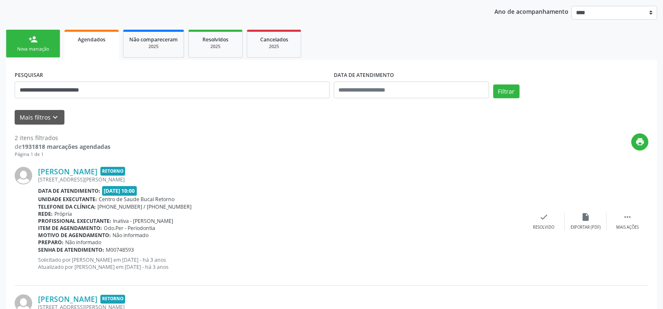
scroll to position [88, 0]
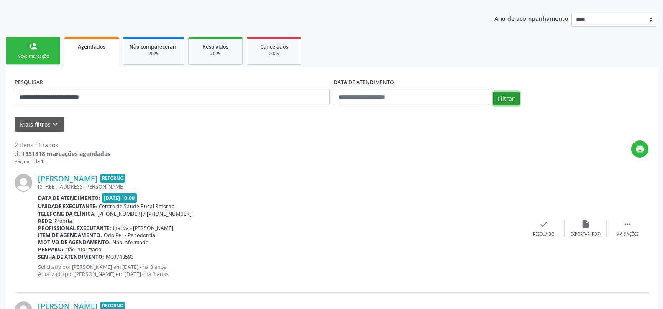
click at [504, 99] on button "Filtrar" at bounding box center [506, 99] width 26 height 14
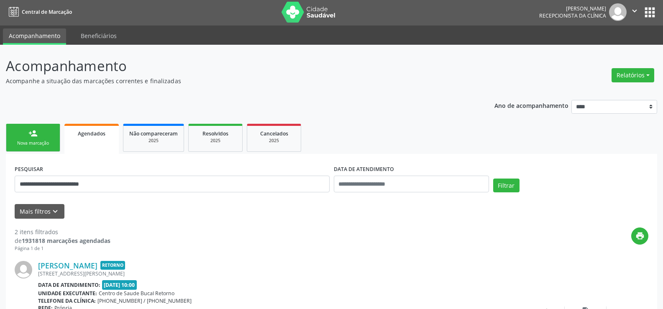
scroll to position [0, 0]
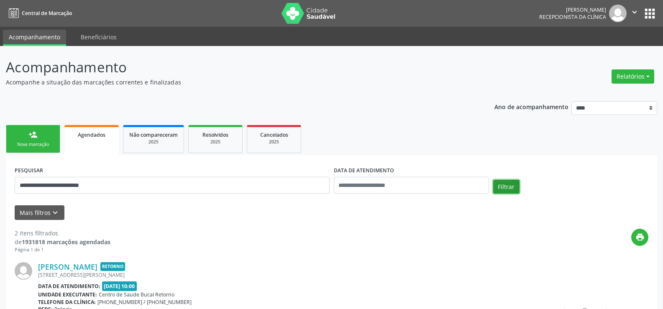
click at [504, 189] on button "Filtrar" at bounding box center [506, 187] width 26 height 14
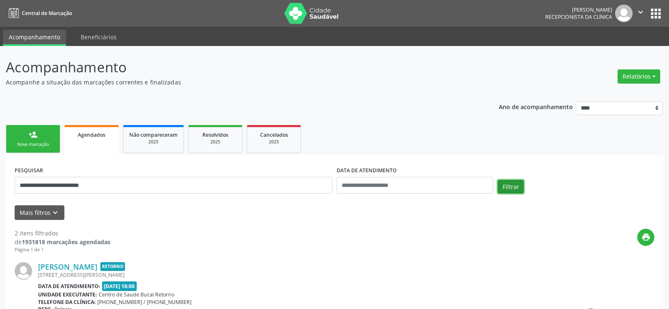
click at [504, 189] on button "Filtrar" at bounding box center [511, 187] width 26 height 14
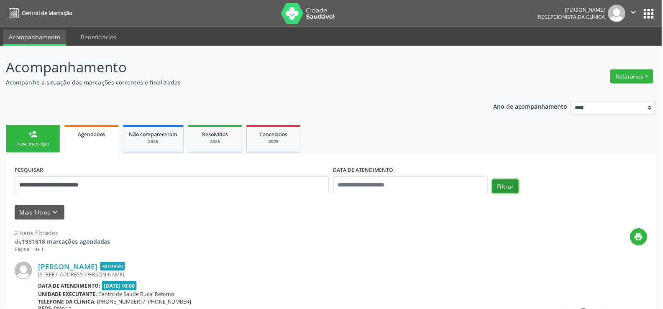
click at [504, 189] on button "Filtrar" at bounding box center [506, 187] width 26 height 14
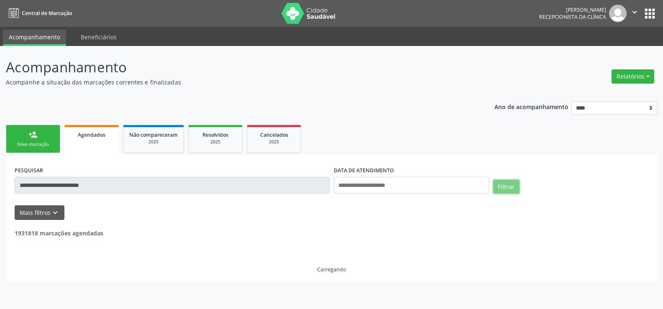
click at [504, 189] on button "Filtrar" at bounding box center [506, 187] width 26 height 14
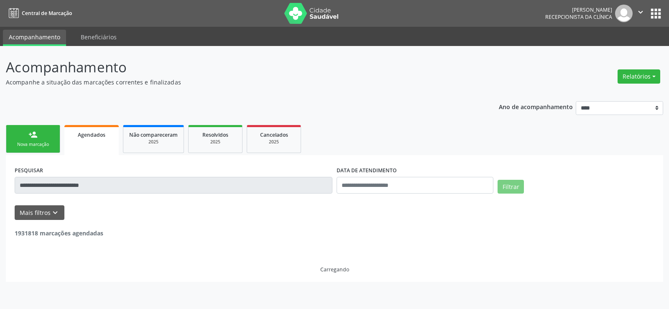
click at [504, 189] on button "Filtrar" at bounding box center [511, 187] width 26 height 14
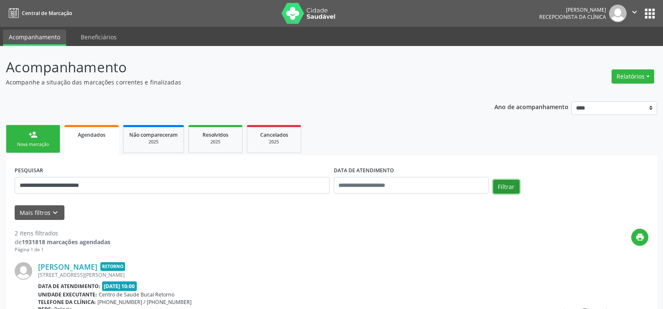
click at [504, 189] on button "Filtrar" at bounding box center [506, 187] width 26 height 14
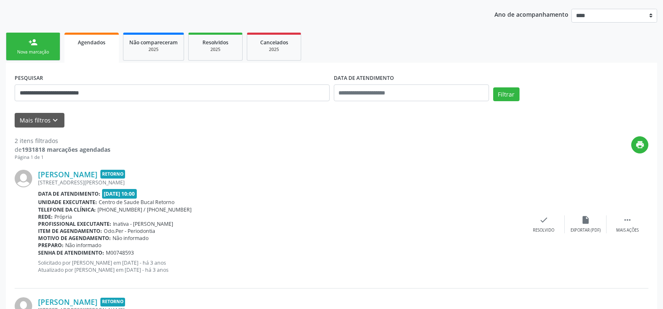
scroll to position [88, 0]
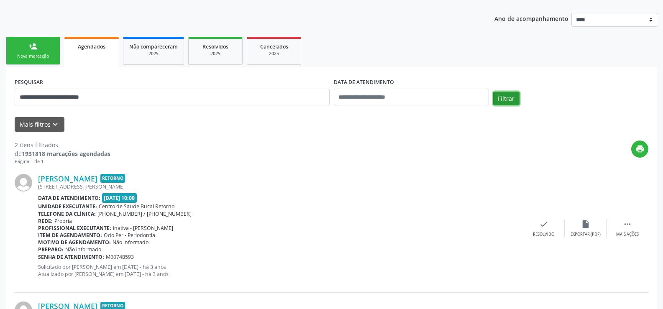
click at [507, 98] on button "Filtrar" at bounding box center [506, 99] width 26 height 14
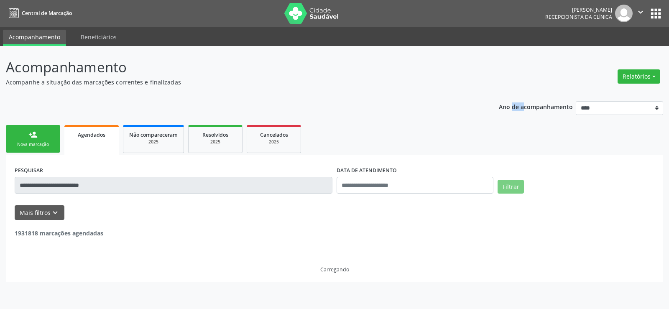
click at [507, 98] on div "Ano de acompanhamento **** **** **** **** ****" at bounding box center [581, 109] width 164 height 28
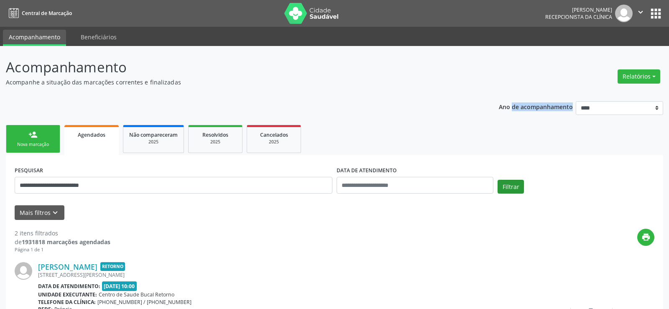
click at [513, 182] on button "Filtrar" at bounding box center [511, 187] width 26 height 14
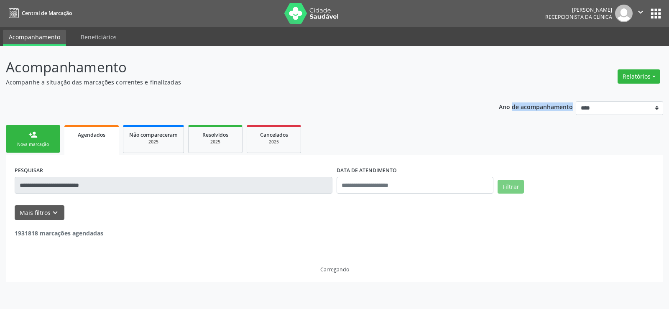
click at [512, 190] on button "Filtrar" at bounding box center [511, 187] width 26 height 14
click at [511, 190] on button "Filtrar" at bounding box center [511, 187] width 26 height 14
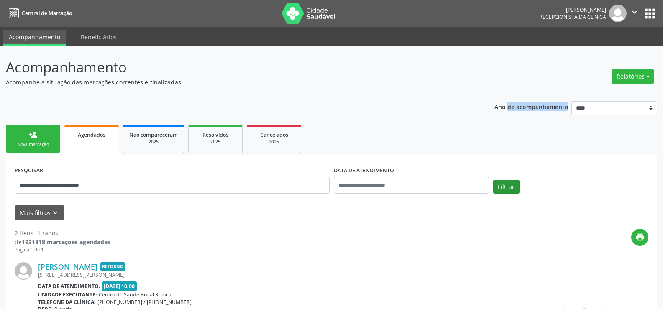
click at [511, 190] on button "Filtrar" at bounding box center [506, 187] width 26 height 14
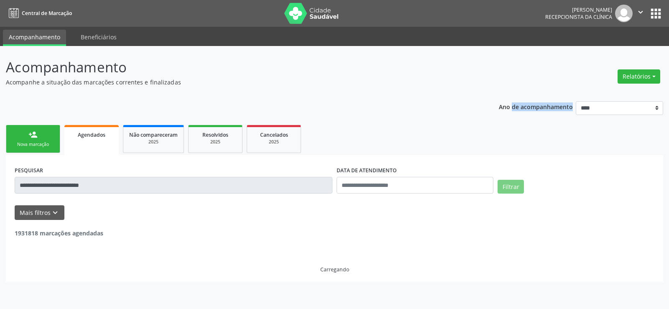
click at [511, 190] on button "Filtrar" at bounding box center [511, 187] width 26 height 14
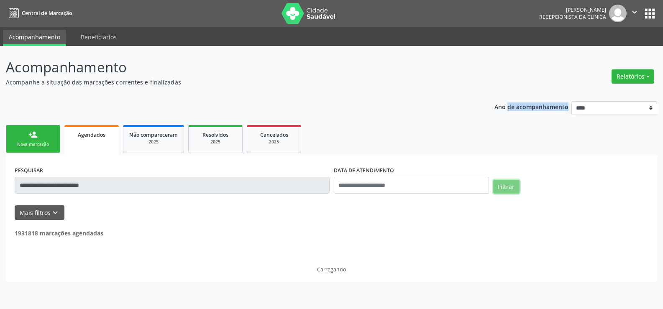
click at [511, 190] on button "Filtrar" at bounding box center [506, 187] width 26 height 14
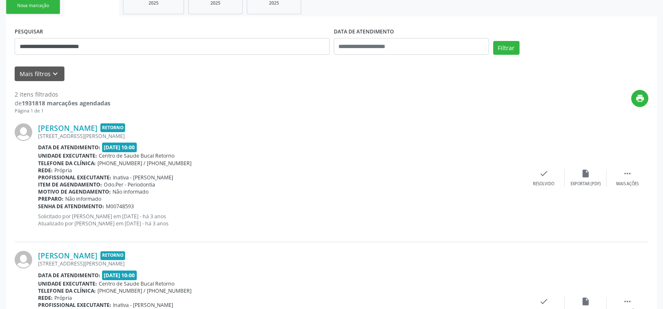
scroll to position [130, 0]
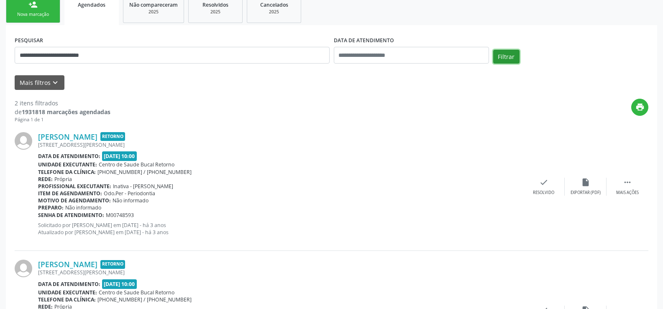
click at [510, 59] on button "Filtrar" at bounding box center [506, 57] width 26 height 14
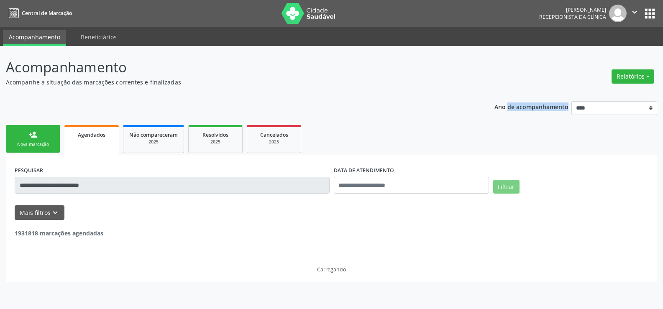
scroll to position [0, 0]
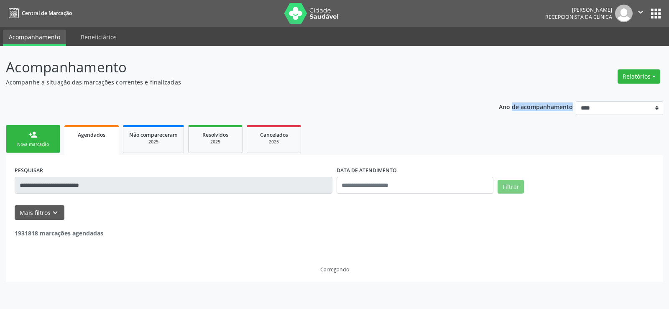
click at [510, 59] on header "Acompanhamento Acompanhe a situação das marcações correntes e finalizadas Relat…" at bounding box center [335, 72] width 658 height 30
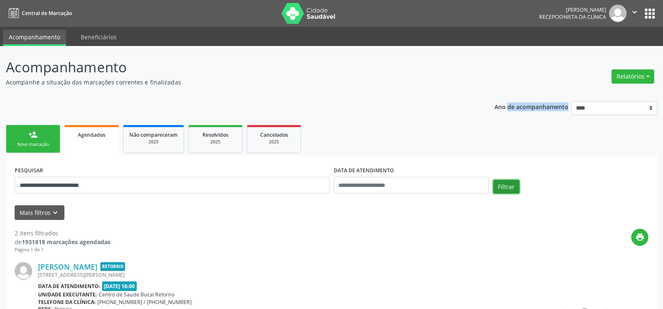
click at [516, 185] on button "Filtrar" at bounding box center [506, 187] width 26 height 14
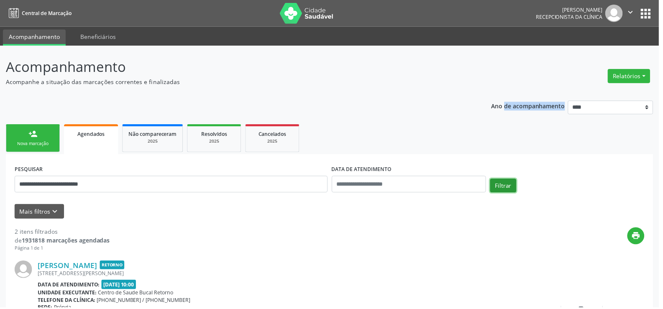
click at [516, 185] on button "Filtrar" at bounding box center [506, 187] width 26 height 14
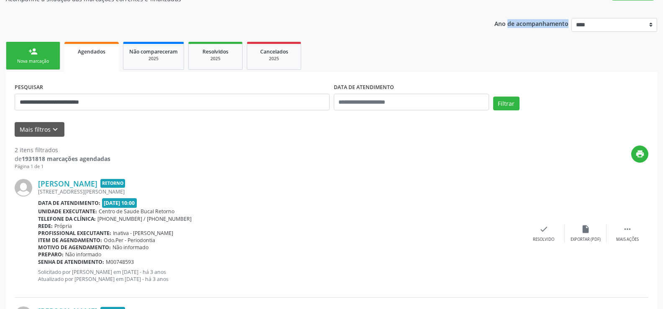
scroll to position [214, 0]
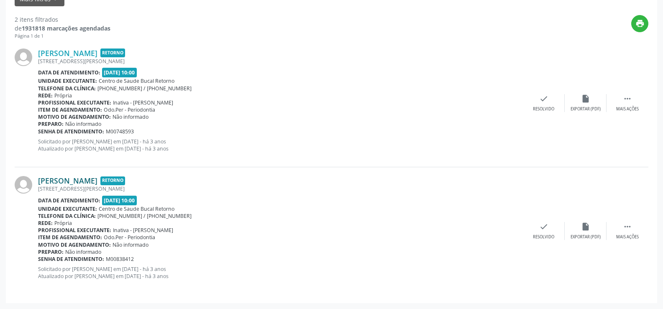
click at [90, 179] on link "Maria Marli Gomes dos Santos" at bounding box center [67, 180] width 59 height 9
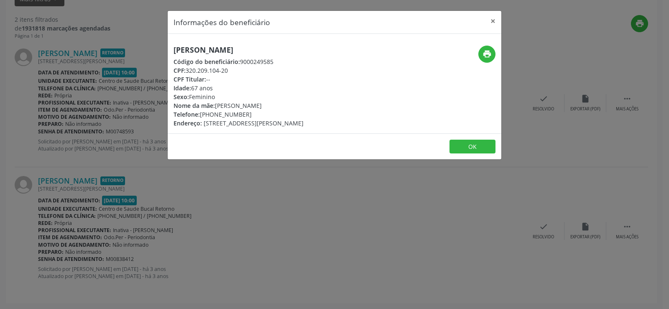
drag, startPoint x: 218, startPoint y: 111, endPoint x: 248, endPoint y: 115, distance: 30.8
click at [248, 115] on div "Telefone: (81) 99892-0380" at bounding box center [239, 114] width 130 height 9
click at [494, 22] on button "×" at bounding box center [493, 21] width 17 height 20
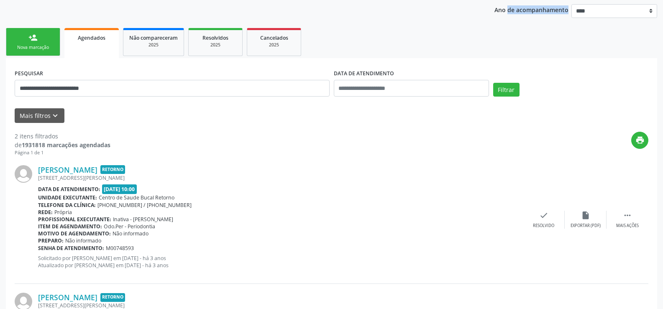
scroll to position [88, 0]
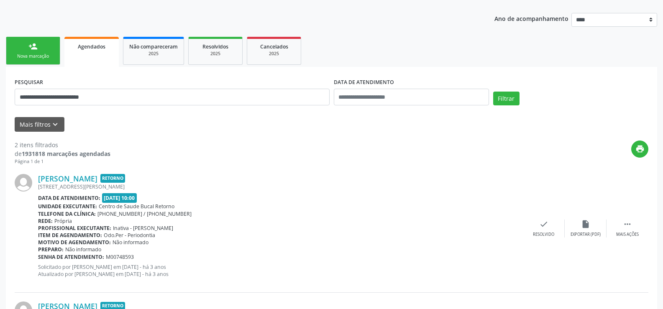
click at [504, 91] on div "**********" at bounding box center [332, 94] width 638 height 36
click at [506, 103] on button "Filtrar" at bounding box center [506, 99] width 26 height 14
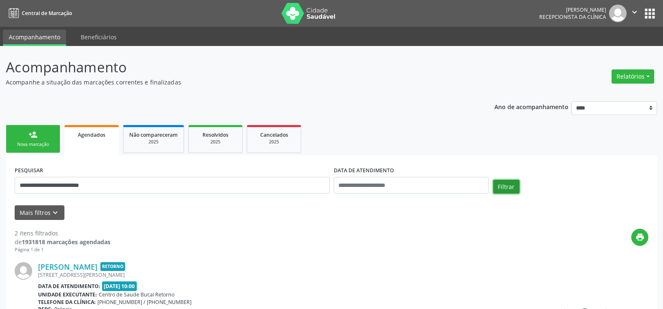
click at [513, 192] on button "Filtrar" at bounding box center [506, 187] width 26 height 14
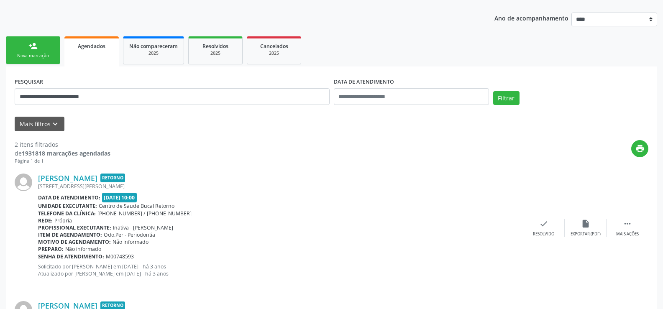
scroll to position [46, 0]
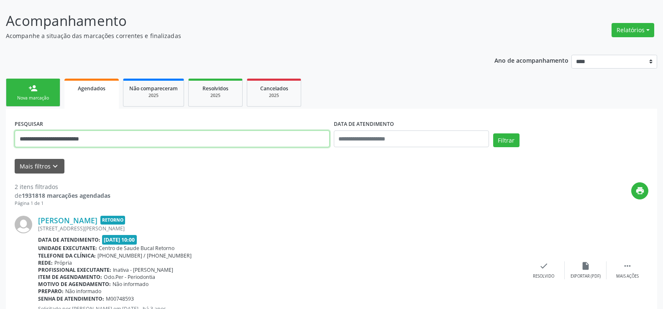
drag, startPoint x: 111, startPoint y: 141, endPoint x: 0, endPoint y: 129, distance: 111.5
click at [0, 129] on div "**********" at bounding box center [331, 238] width 663 height 477
click at [268, 97] on div "2025" at bounding box center [274, 95] width 42 height 6
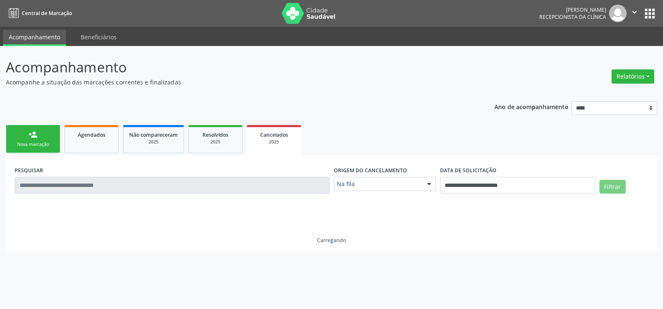
scroll to position [0, 0]
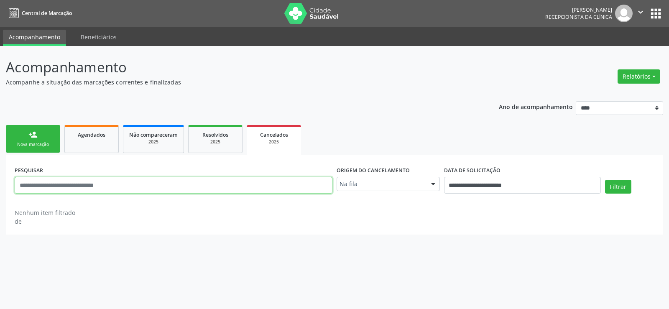
click at [59, 186] on input "text" at bounding box center [174, 185] width 318 height 17
paste input "**********"
type input "**********"
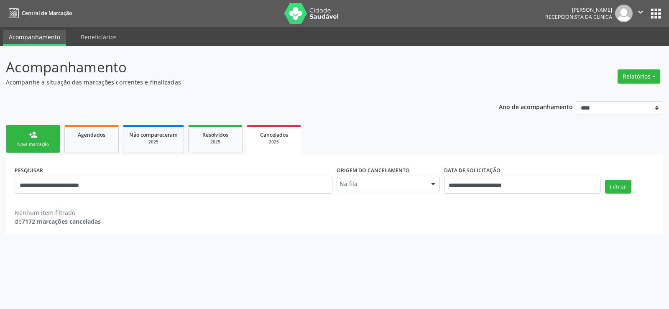
click at [356, 189] on div "Na fila" at bounding box center [388, 184] width 103 height 14
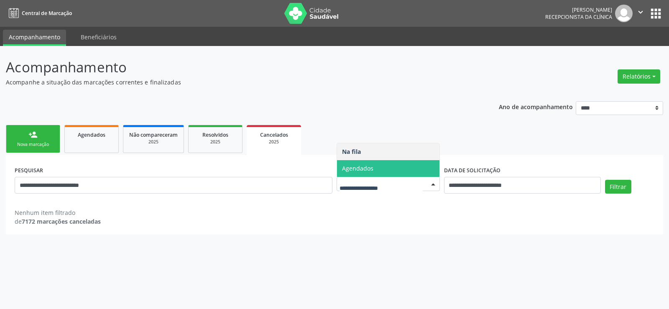
click at [354, 177] on span "Agendados" at bounding box center [388, 168] width 102 height 17
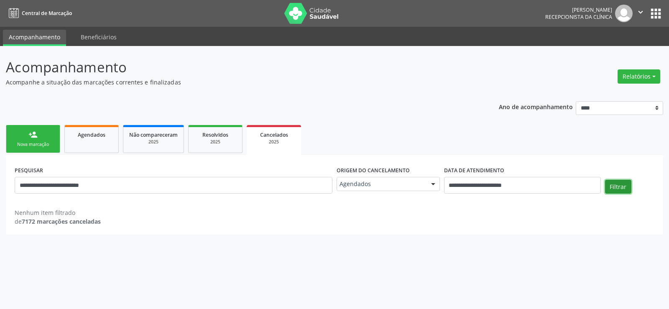
click at [615, 187] on button "Filtrar" at bounding box center [618, 187] width 26 height 14
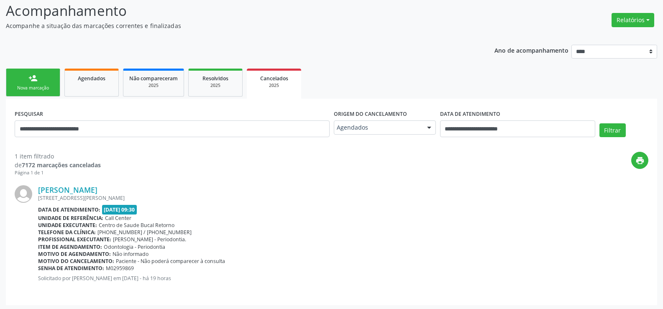
scroll to position [59, 0]
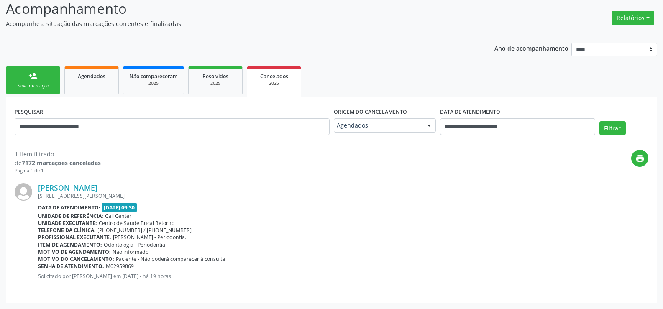
drag, startPoint x: 117, startPoint y: 258, endPoint x: 230, endPoint y: 257, distance: 113.8
click at [230, 257] on div "Motivo do cancelamento: Paciente - Não poderá comparecer à consulta" at bounding box center [343, 259] width 610 height 7
click at [93, 86] on link "Agendados" at bounding box center [91, 81] width 54 height 28
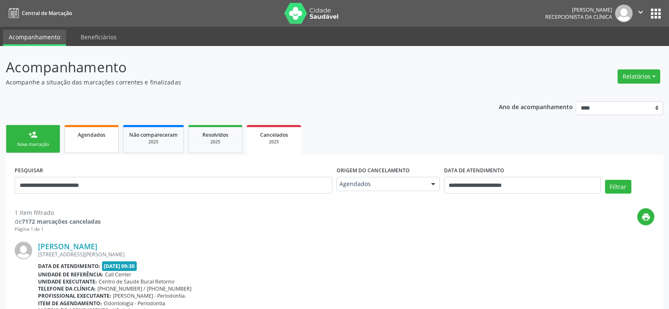
select select "*"
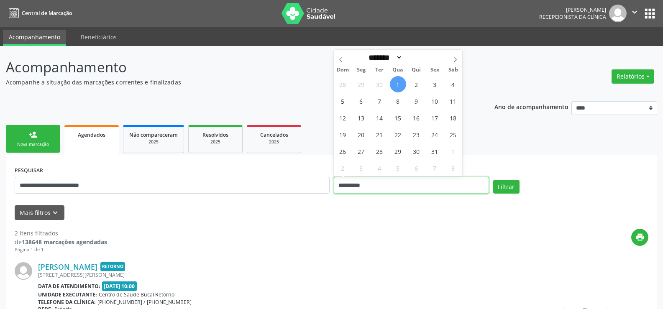
drag, startPoint x: 412, startPoint y: 184, endPoint x: 316, endPoint y: 184, distance: 96.2
click at [316, 184] on div "**********" at bounding box center [332, 182] width 638 height 36
click at [493, 180] on button "Filtrar" at bounding box center [506, 187] width 26 height 14
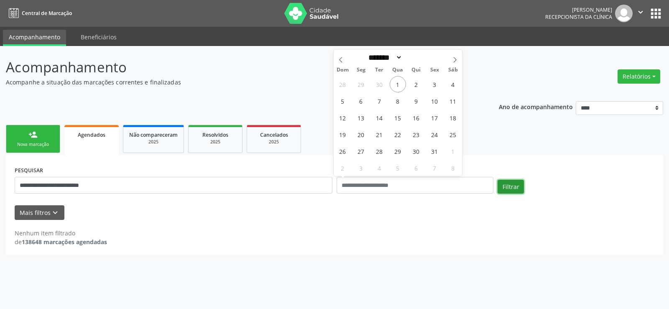
click at [512, 184] on button "Filtrar" at bounding box center [511, 187] width 26 height 14
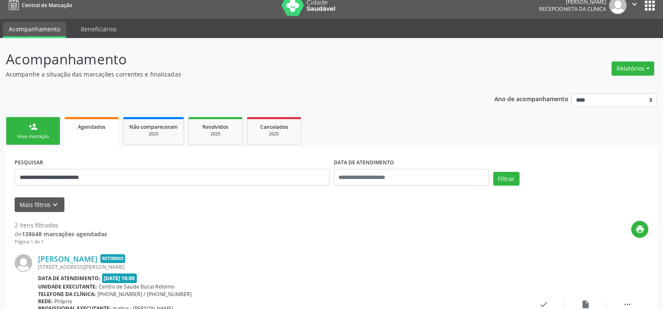
scroll to position [5, 0]
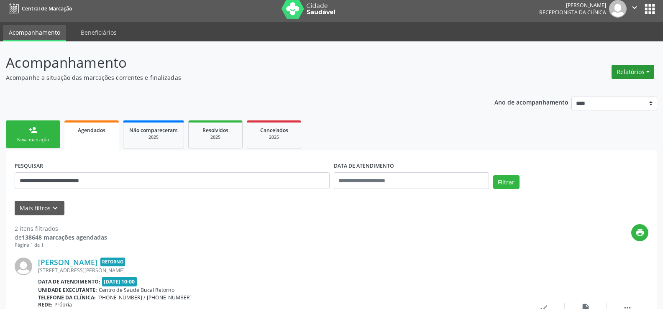
click at [623, 72] on button "Relatórios" at bounding box center [633, 72] width 43 height 14
click at [604, 89] on link "Agendamentos" at bounding box center [610, 90] width 90 height 12
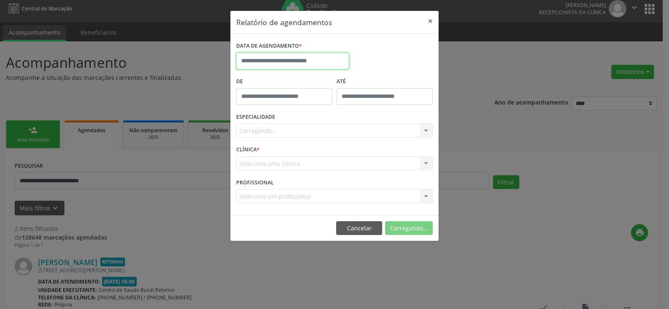
click at [254, 65] on input "text" at bounding box center [292, 61] width 113 height 17
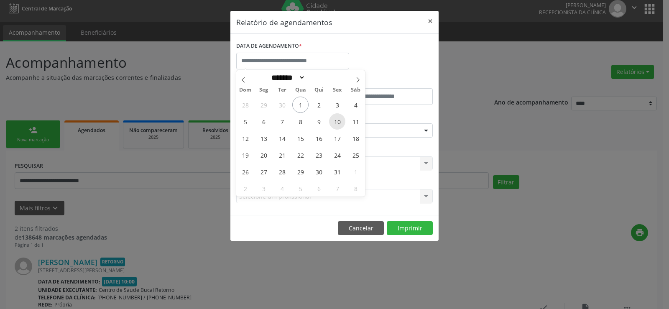
click at [340, 120] on span "10" at bounding box center [337, 121] width 16 height 16
type input "**********"
click at [340, 120] on span "10" at bounding box center [337, 121] width 16 height 16
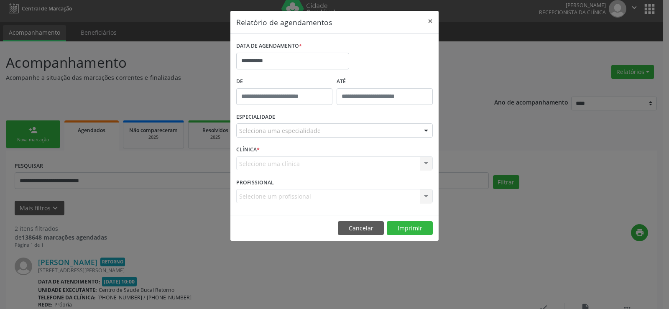
click at [340, 131] on div "Seleciona uma especialidade" at bounding box center [334, 130] width 197 height 14
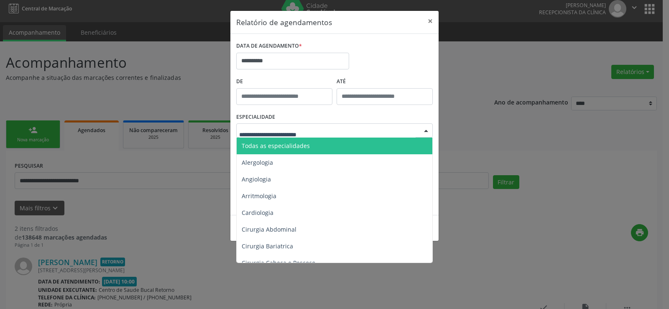
click at [299, 145] on span "Todas as especialidades" at bounding box center [276, 146] width 68 height 8
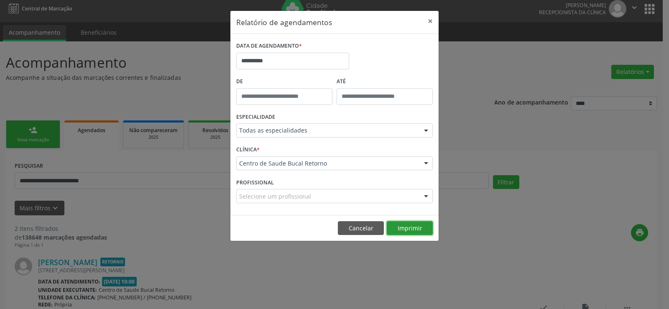
click at [400, 226] on button "Imprimir" at bounding box center [410, 228] width 46 height 14
click at [358, 225] on button "Cancelar" at bounding box center [361, 228] width 46 height 14
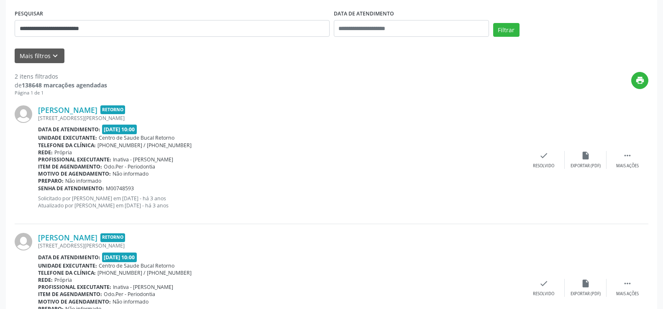
scroll to position [46, 0]
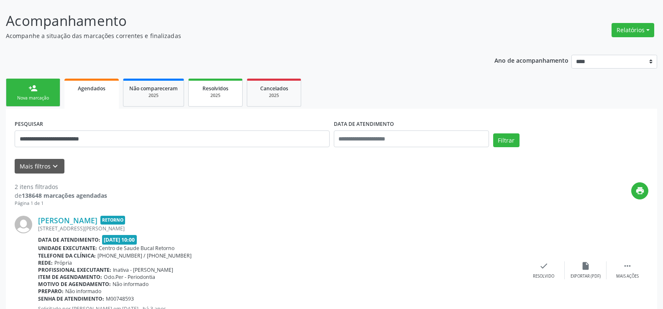
click at [208, 92] on div "Resolvidos" at bounding box center [216, 88] width 42 height 9
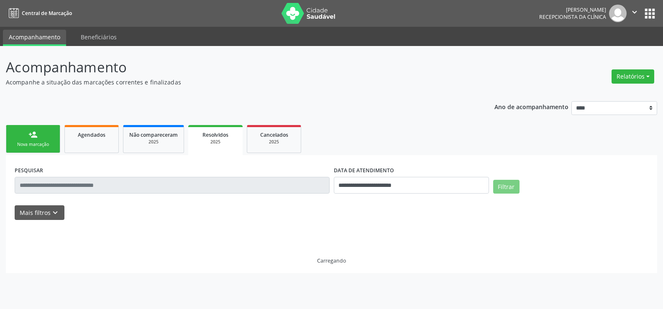
scroll to position [0, 0]
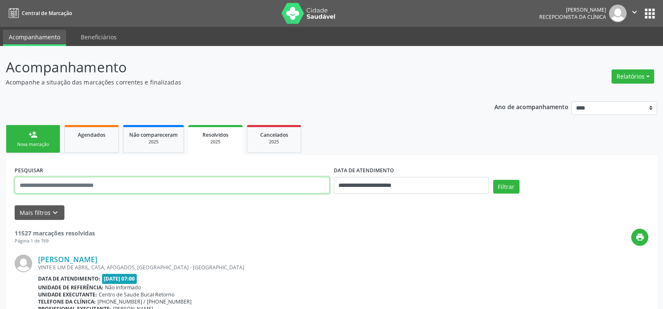
drag, startPoint x: 100, startPoint y: 179, endPoint x: 98, endPoint y: 183, distance: 4.5
paste input "**********"
type input "**********"
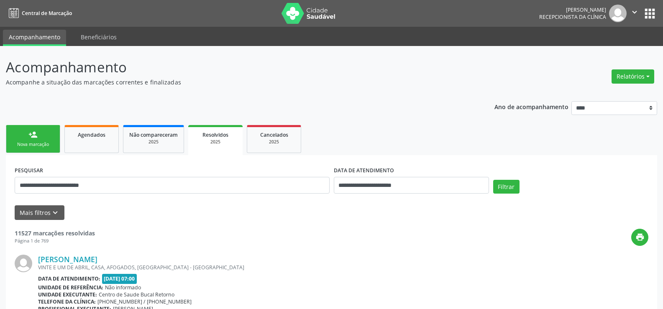
click at [492, 184] on div "Filtrar" at bounding box center [570, 190] width 159 height 20
click at [504, 184] on button "Filtrar" at bounding box center [506, 187] width 26 height 14
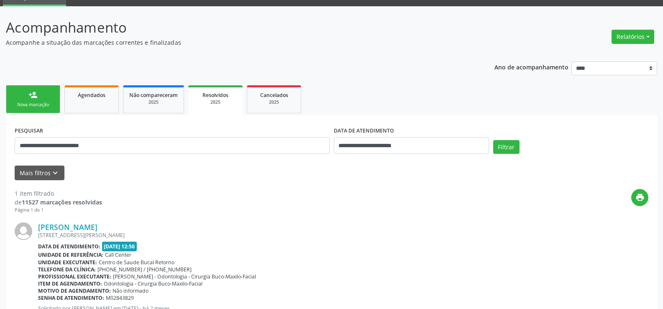
scroll to position [79, 0]
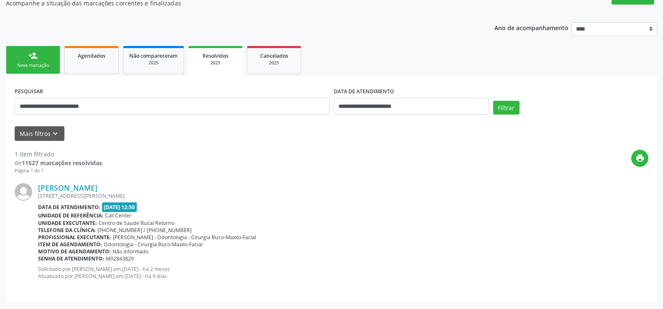
drag, startPoint x: 109, startPoint y: 258, endPoint x: 137, endPoint y: 259, distance: 27.6
click at [137, 259] on div "Senha de atendimento: M02843829" at bounding box center [343, 258] width 610 height 7
click at [118, 260] on span "M02843829" at bounding box center [120, 258] width 28 height 7
drag, startPoint x: 106, startPoint y: 258, endPoint x: 132, endPoint y: 256, distance: 26.0
click at [132, 256] on span "M02843829" at bounding box center [120, 258] width 28 height 7
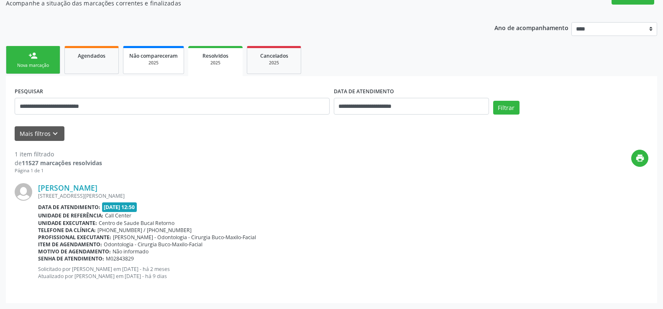
click at [153, 67] on link "Não compareceram 2025" at bounding box center [153, 60] width 61 height 28
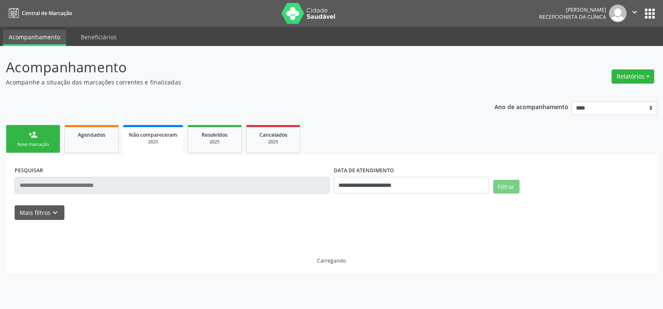
scroll to position [0, 0]
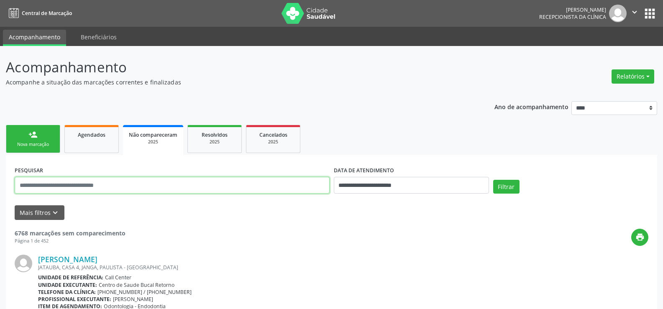
click at [99, 185] on input "text" at bounding box center [172, 185] width 315 height 17
paste input "**********"
type input "**********"
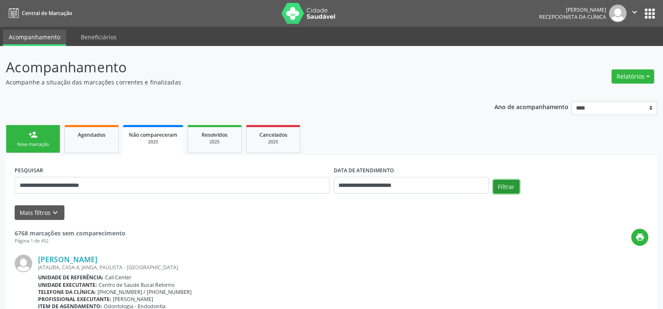
click at [504, 184] on button "Filtrar" at bounding box center [506, 187] width 26 height 14
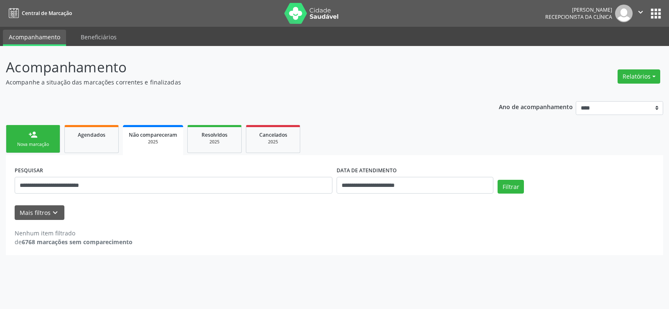
click at [24, 149] on link "person_add Nova marcação" at bounding box center [33, 139] width 54 height 28
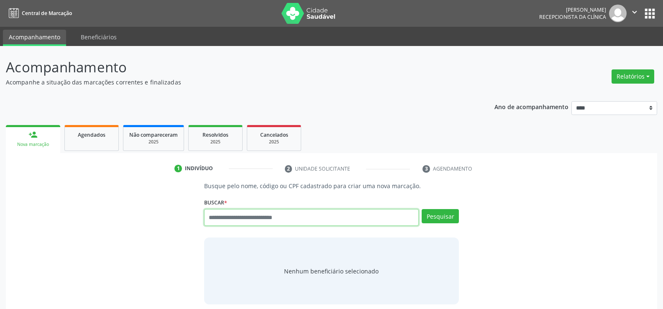
paste input "**********"
type input "**********"
click at [457, 217] on button "Pesquisar" at bounding box center [440, 216] width 37 height 14
type input "**********"
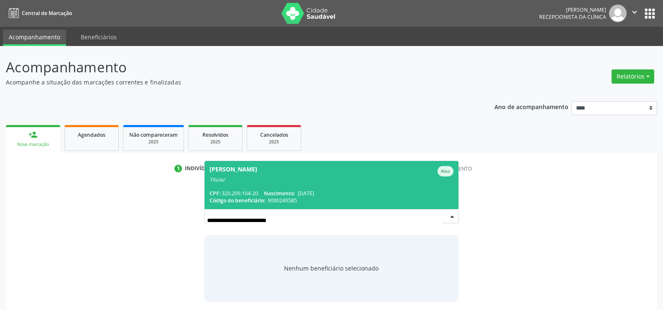
click at [334, 192] on div "CPF: 320.209.104-20 Nascimento: 17/09/1958" at bounding box center [332, 193] width 244 height 7
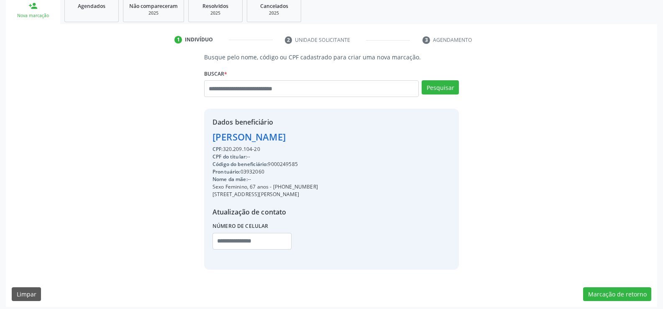
scroll to position [133, 0]
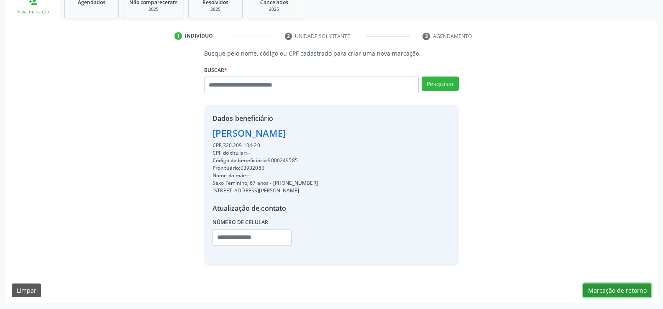
click at [635, 289] on button "Marcação de retorno" at bounding box center [617, 291] width 68 height 14
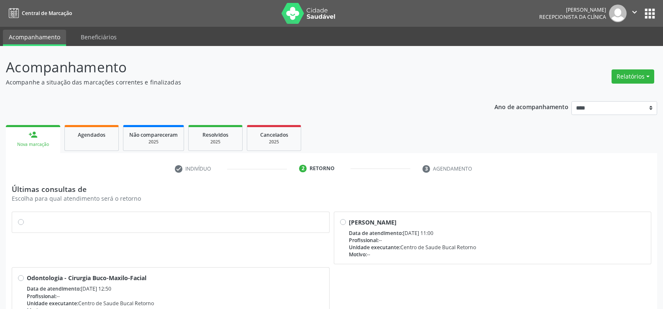
click at [24, 220] on div at bounding box center [170, 222] width 305 height 9
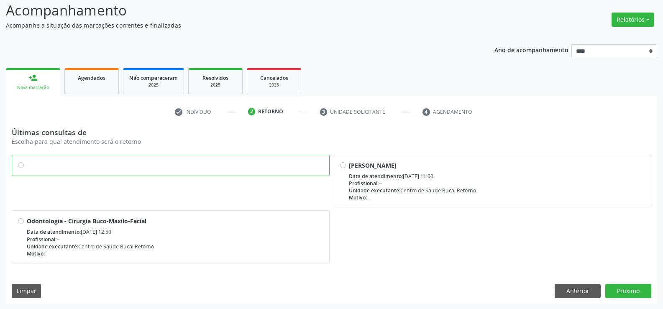
scroll to position [58, 0]
click at [629, 290] on button "Próximo" at bounding box center [628, 290] width 46 height 14
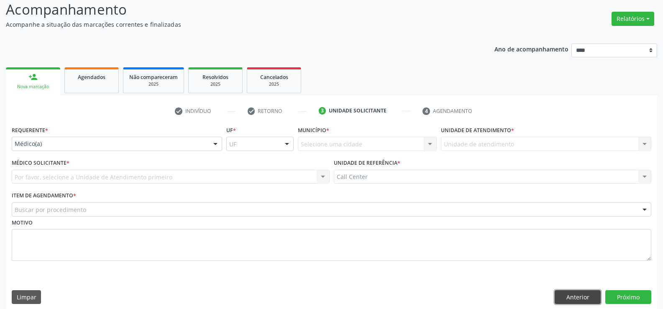
click at [576, 300] on button "Anterior" at bounding box center [578, 297] width 46 height 14
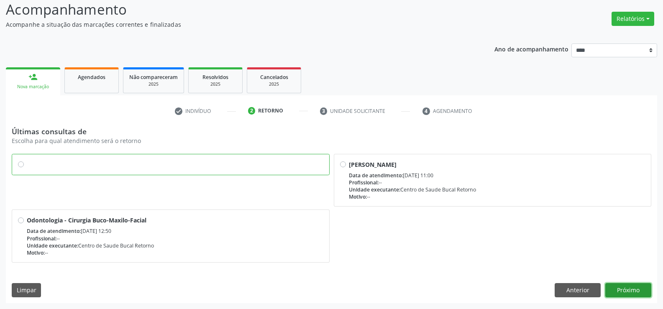
click at [635, 293] on button "Próximo" at bounding box center [628, 290] width 46 height 14
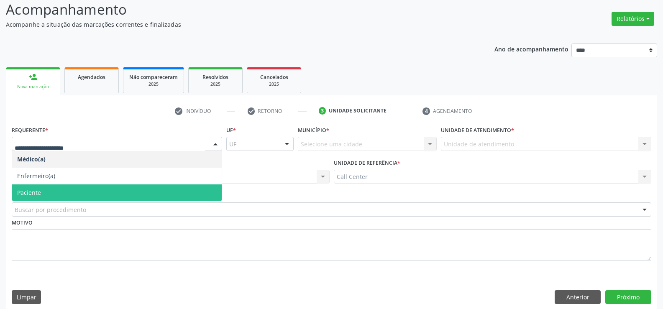
click at [42, 192] on span "Paciente" at bounding box center [117, 192] width 210 height 17
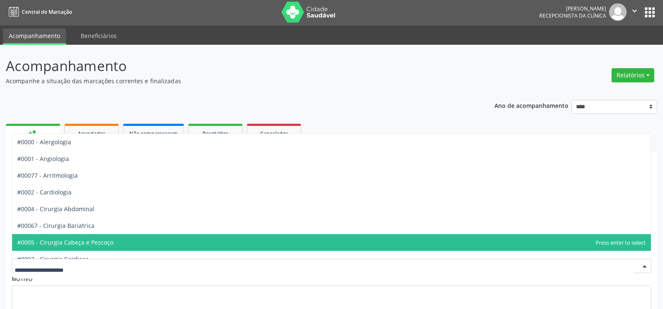
scroll to position [0, 0]
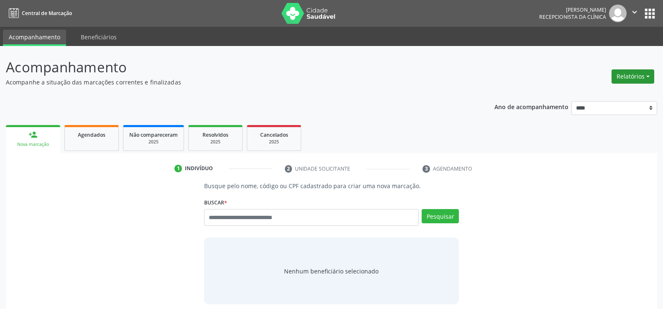
click at [633, 77] on button "Relatórios" at bounding box center [633, 76] width 43 height 14
click at [614, 97] on link "Agendamentos" at bounding box center [610, 95] width 90 height 12
select select "*"
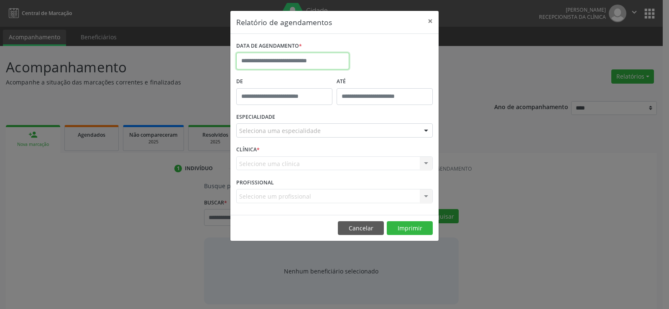
click at [262, 61] on input "text" at bounding box center [292, 61] width 113 height 17
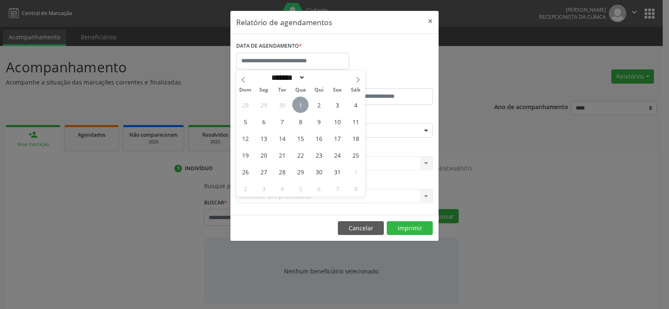
click at [301, 105] on span "1" at bounding box center [300, 105] width 16 height 16
type input "**********"
click at [301, 105] on span "1" at bounding box center [300, 105] width 16 height 16
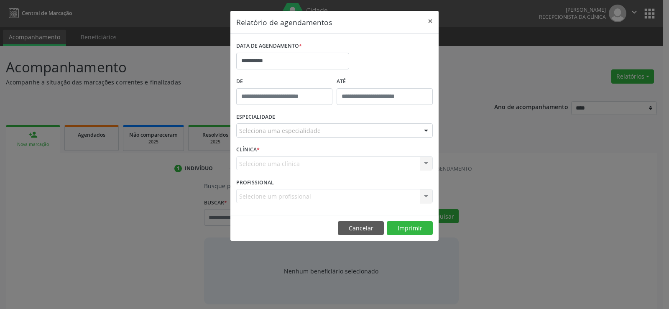
drag, startPoint x: 295, startPoint y: 125, endPoint x: 295, endPoint y: 131, distance: 5.0
click at [295, 125] on div "Seleciona uma especialidade" at bounding box center [334, 130] width 197 height 14
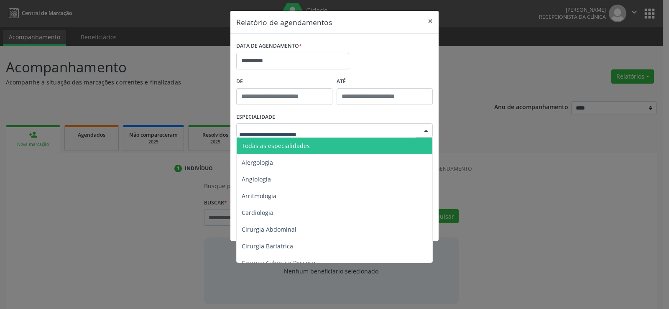
click at [299, 148] on span "Todas as especialidades" at bounding box center [276, 146] width 68 height 8
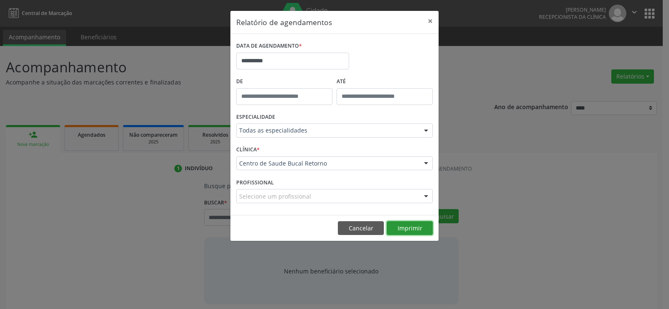
click at [404, 230] on button "Imprimir" at bounding box center [410, 228] width 46 height 14
click at [357, 221] on button "Cancelar" at bounding box center [361, 228] width 46 height 14
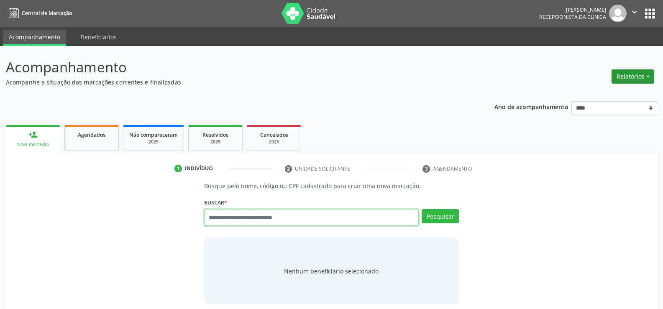
click at [644, 79] on button "Relatórios" at bounding box center [633, 76] width 43 height 14
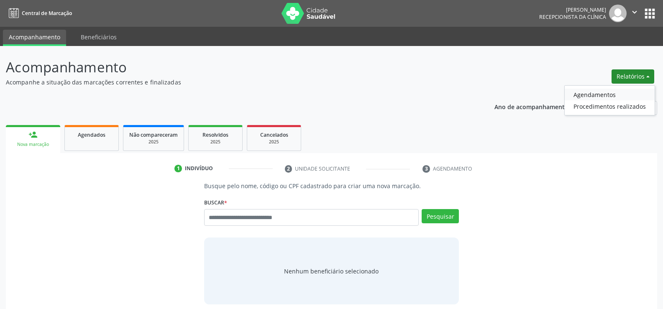
click at [617, 95] on link "Agendamentos" at bounding box center [610, 95] width 90 height 12
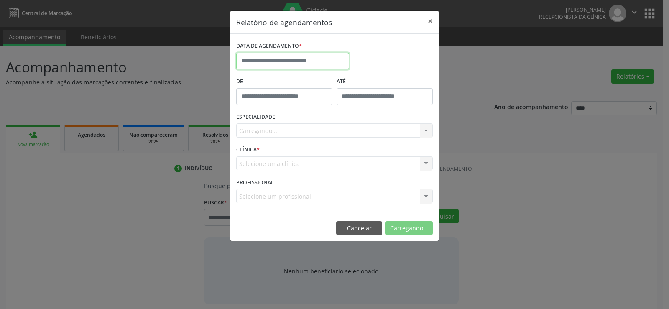
click at [292, 58] on input "text" at bounding box center [292, 61] width 113 height 17
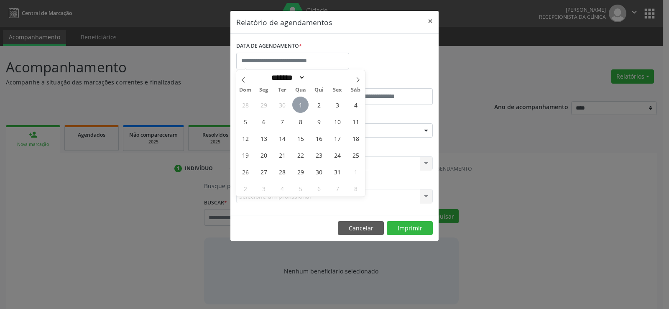
click at [303, 105] on span "1" at bounding box center [300, 105] width 16 height 16
type input "**********"
click at [303, 105] on span "1" at bounding box center [300, 105] width 16 height 16
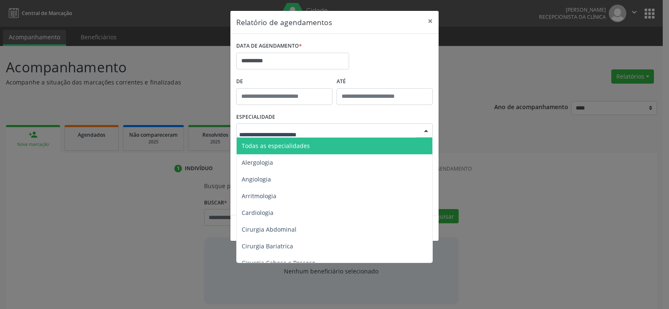
click at [314, 144] on span "Todas as especialidades" at bounding box center [335, 146] width 197 height 17
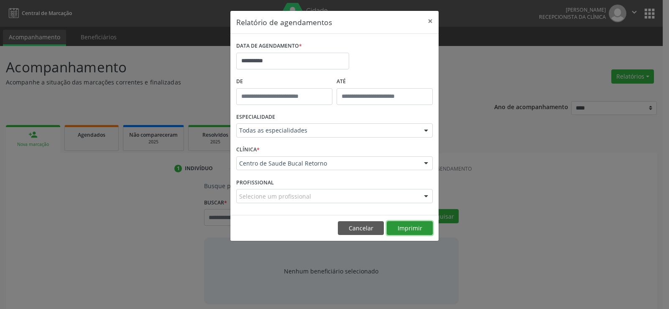
click at [405, 228] on button "Imprimir" at bounding box center [410, 228] width 46 height 14
drag, startPoint x: 356, startPoint y: 224, endPoint x: 363, endPoint y: 223, distance: 7.5
click at [356, 224] on button "Cancelar" at bounding box center [361, 228] width 46 height 14
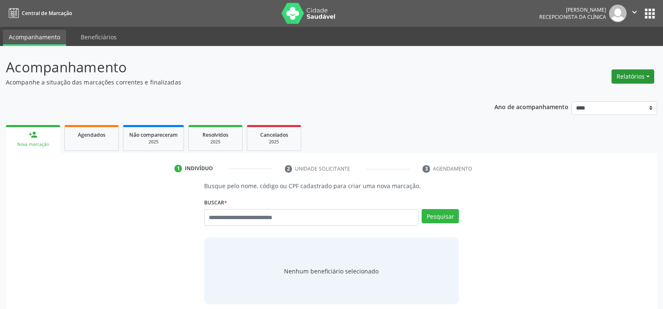
click at [635, 72] on button "Relatórios" at bounding box center [633, 76] width 43 height 14
click at [604, 94] on link "Agendamentos" at bounding box center [610, 95] width 90 height 12
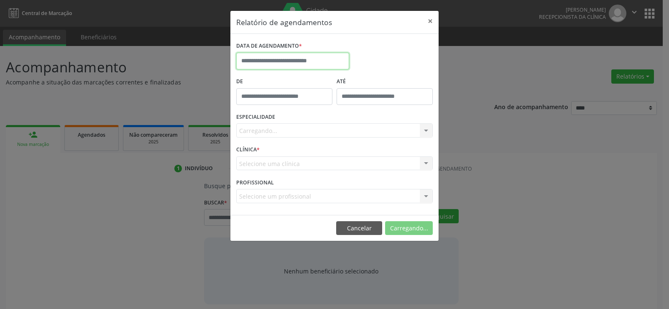
click at [322, 64] on input "text" at bounding box center [292, 61] width 113 height 17
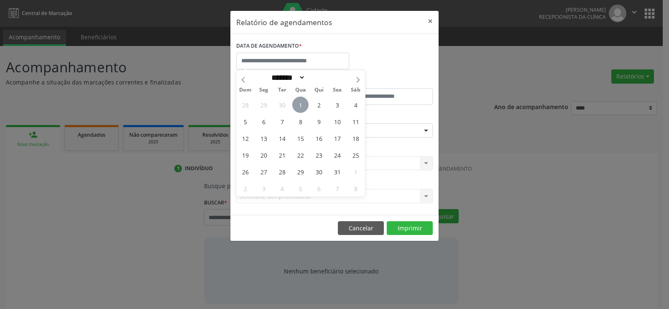
click at [305, 103] on span "1" at bounding box center [300, 105] width 16 height 16
type input "**********"
click at [305, 103] on span "1" at bounding box center [300, 105] width 16 height 16
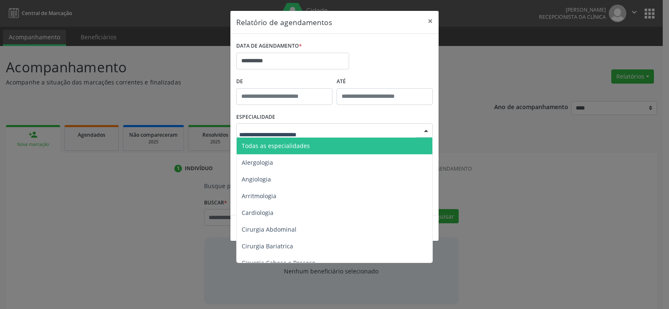
click at [314, 143] on span "Todas as especialidades" at bounding box center [335, 146] width 197 height 17
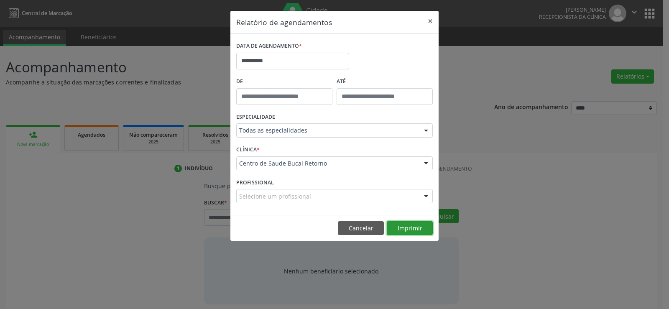
click at [404, 221] on button "Imprimir" at bounding box center [410, 228] width 46 height 14
click at [349, 223] on button "Cancelar" at bounding box center [361, 228] width 46 height 14
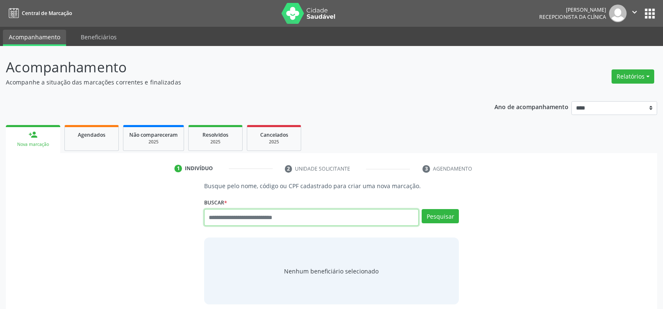
click at [257, 210] on input "text" at bounding box center [311, 217] width 215 height 17
type input "**********"
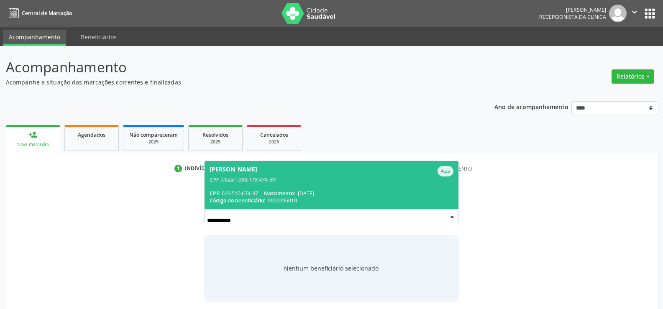
click at [263, 195] on div "CPF: 029.510.674-37 Nascimento: 08/03/1980" at bounding box center [332, 193] width 244 height 7
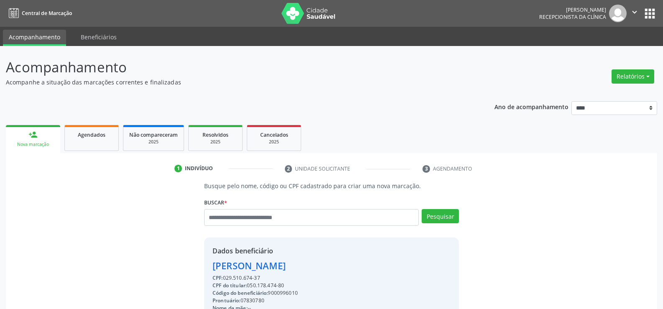
drag, startPoint x: 262, startPoint y: 279, endPoint x: 208, endPoint y: 269, distance: 54.8
copy div "Manoel Henrique Ferreira da Silva CPF: 029.510.674-37"
